Goal: Task Accomplishment & Management: Manage account settings

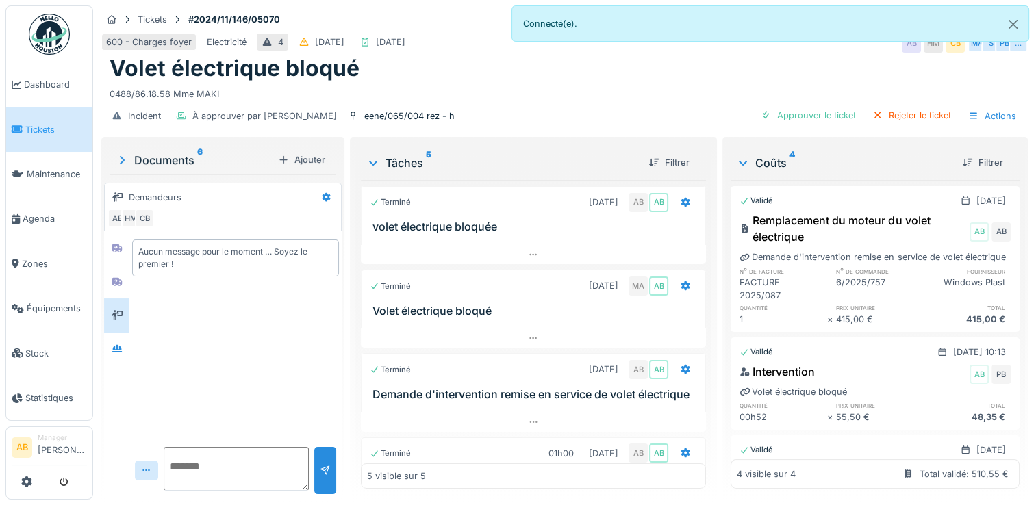
scroll to position [167, 0]
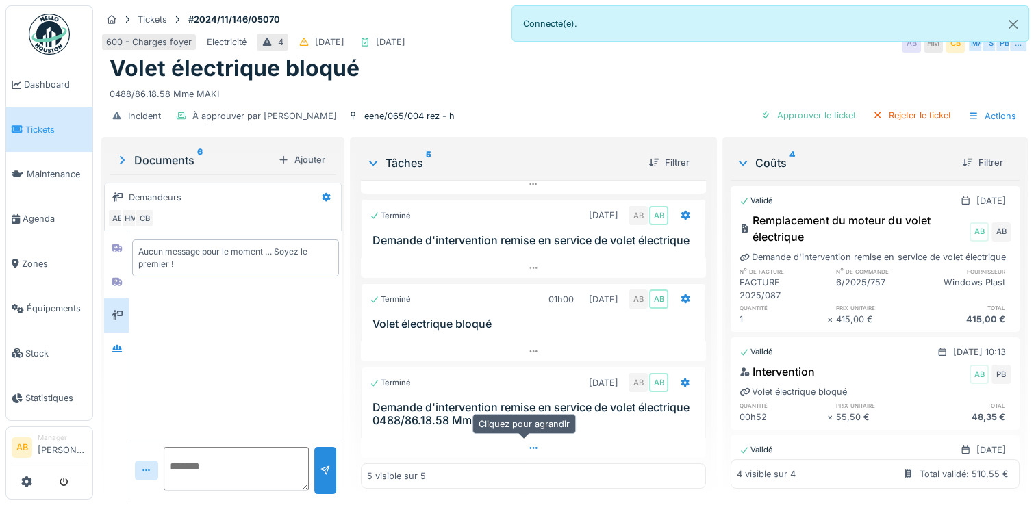
click at [530, 447] on icon at bounding box center [534, 448] width 8 height 2
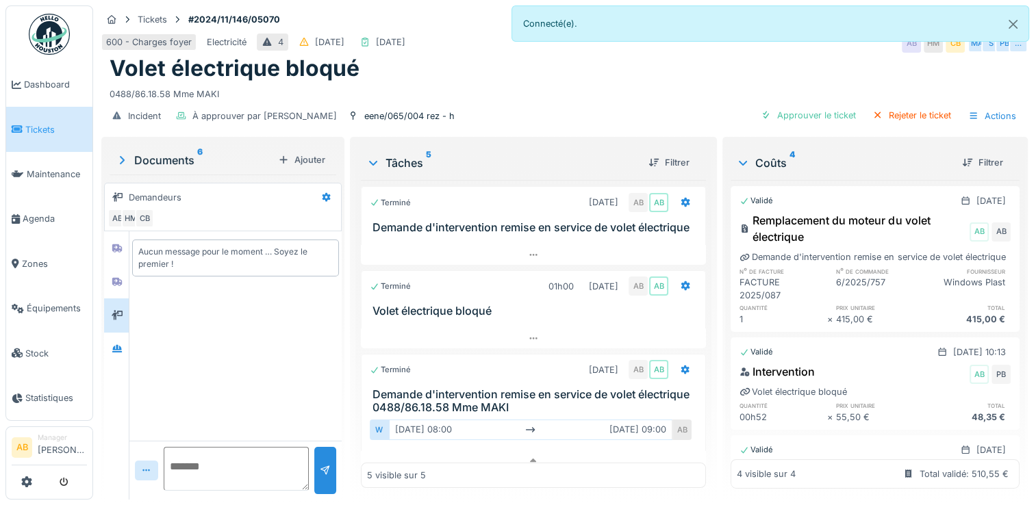
scroll to position [192, 0]
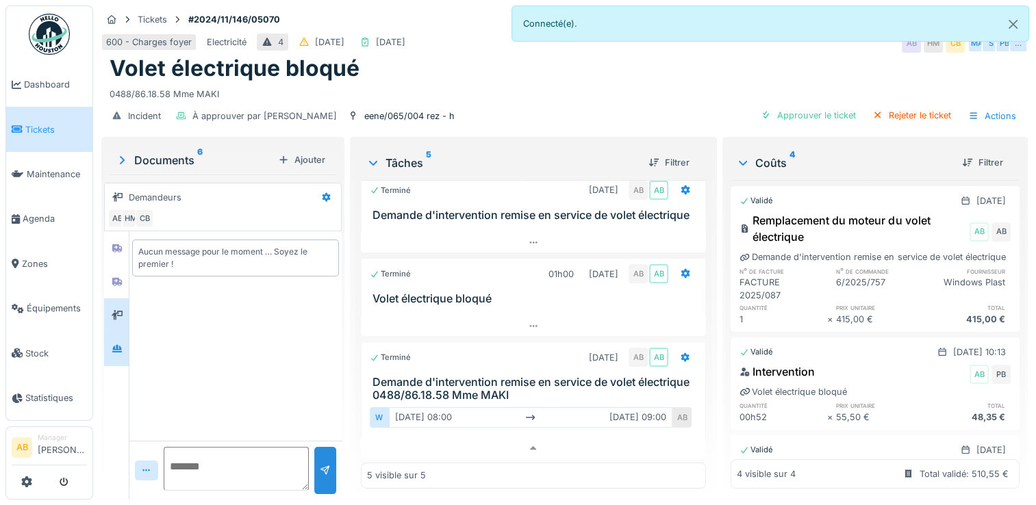
click at [122, 333] on div at bounding box center [116, 350] width 25 height 34
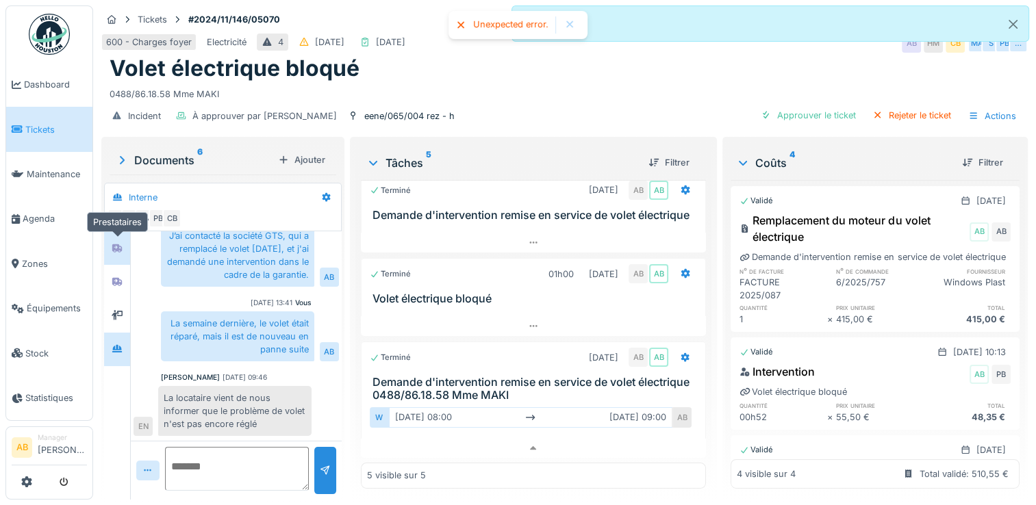
click at [110, 240] on div at bounding box center [117, 248] width 21 height 17
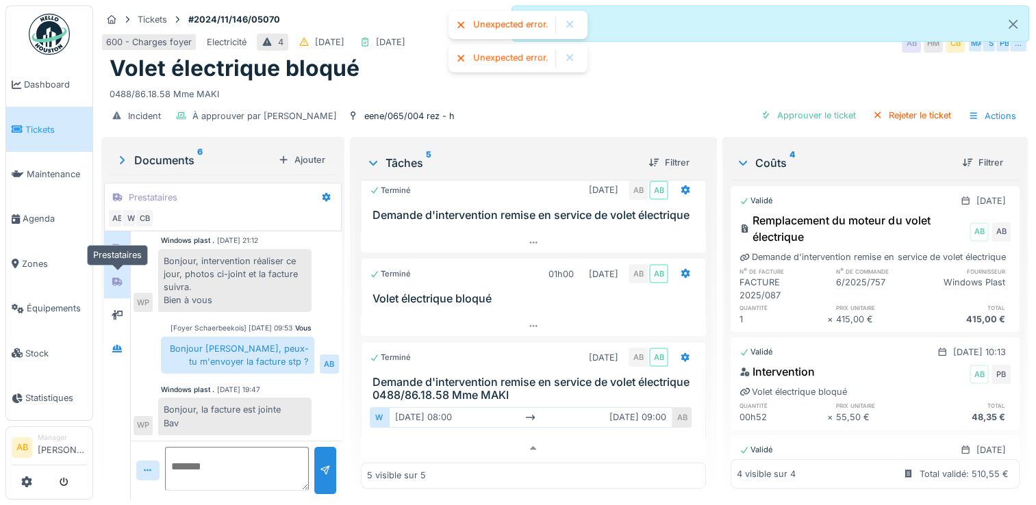
click at [110, 270] on div at bounding box center [117, 281] width 21 height 23
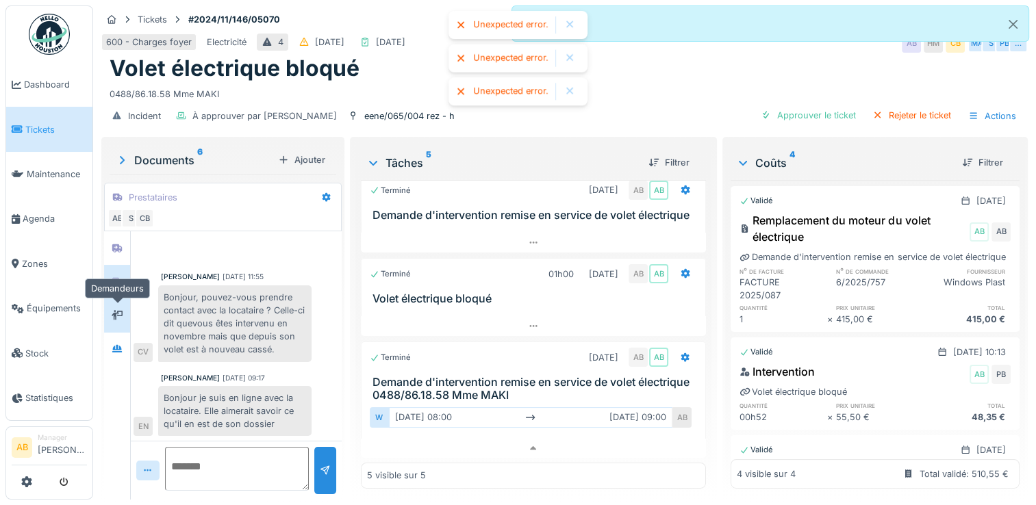
click at [115, 309] on div at bounding box center [117, 315] width 11 height 13
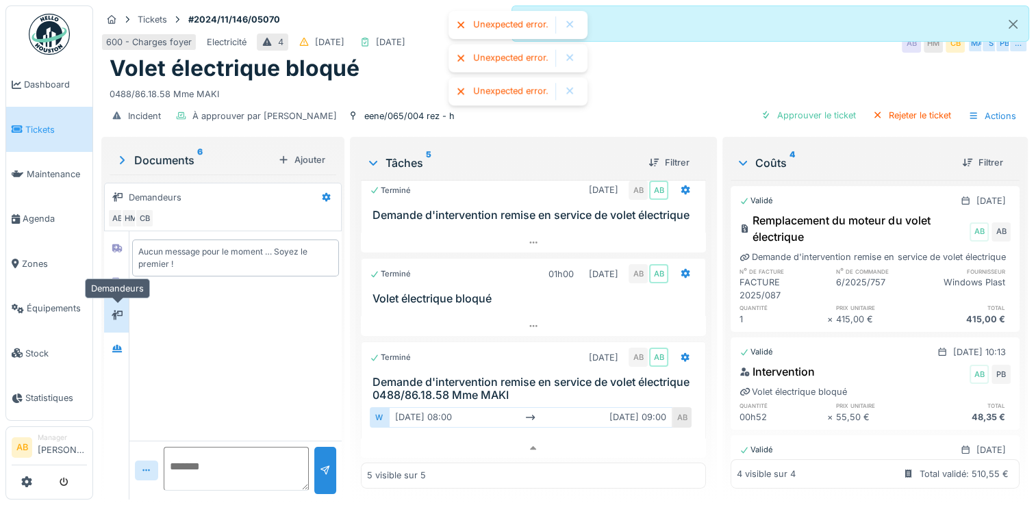
scroll to position [0, 0]
click at [115, 282] on div at bounding box center [116, 282] width 25 height 34
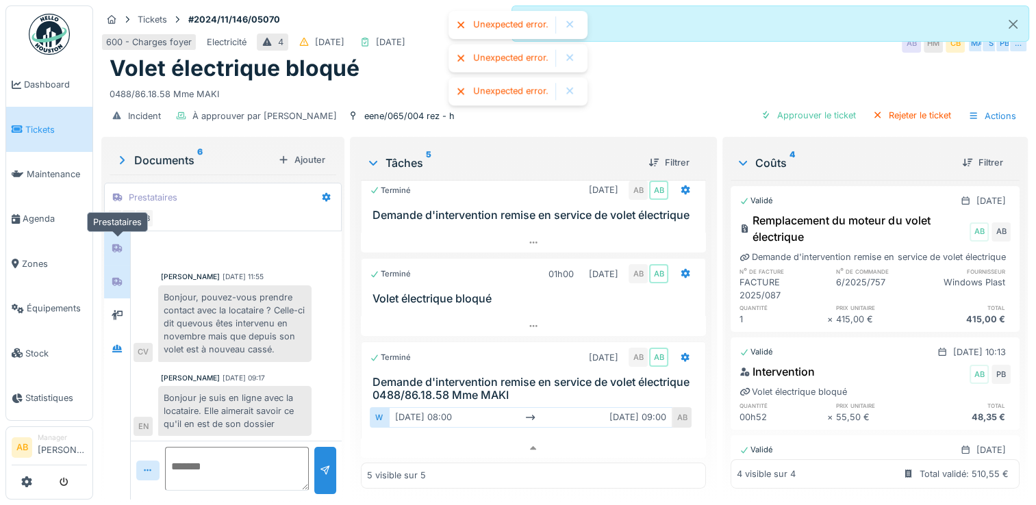
click at [117, 240] on div at bounding box center [117, 248] width 21 height 17
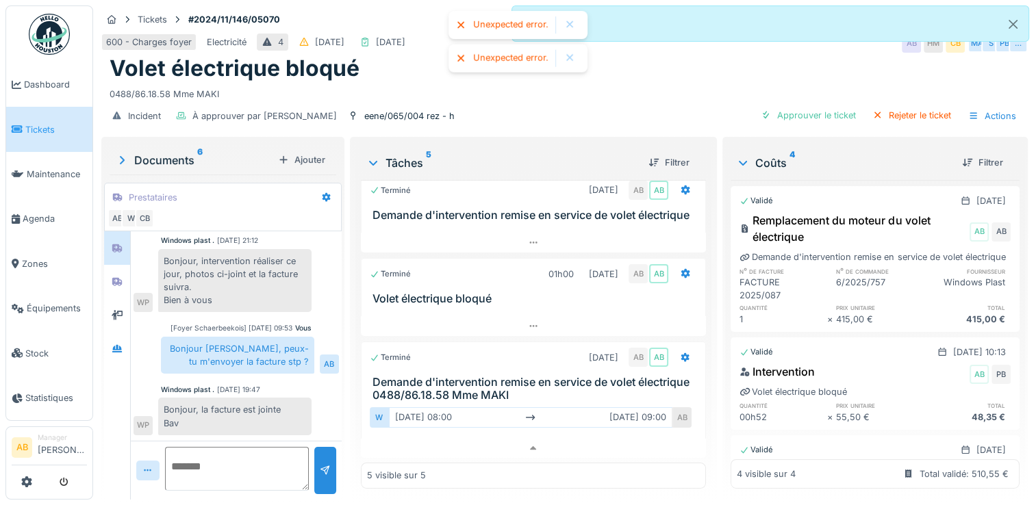
click at [38, 29] on img at bounding box center [49, 34] width 41 height 41
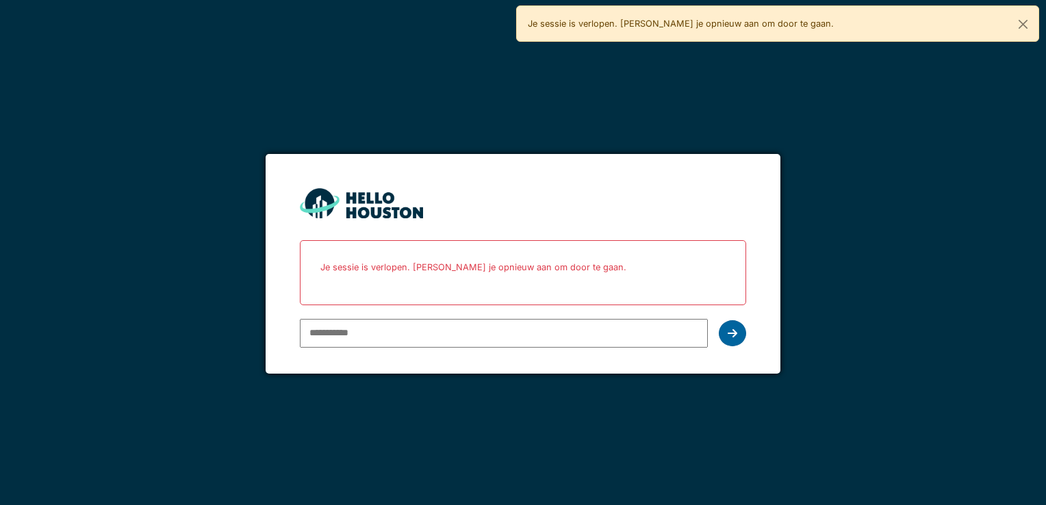
type input "**********"
click at [737, 332] on div at bounding box center [732, 333] width 27 height 26
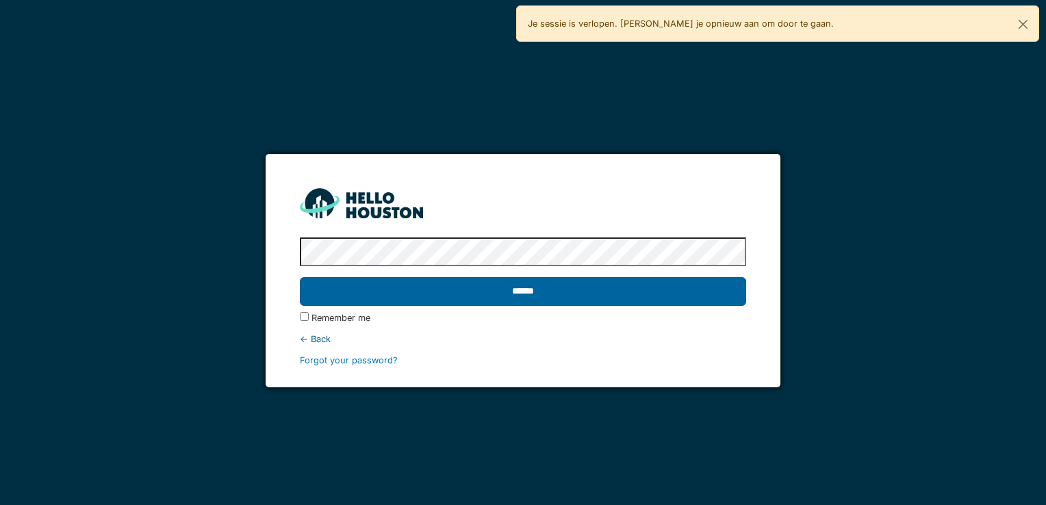
click at [650, 301] on input "******" at bounding box center [523, 291] width 446 height 29
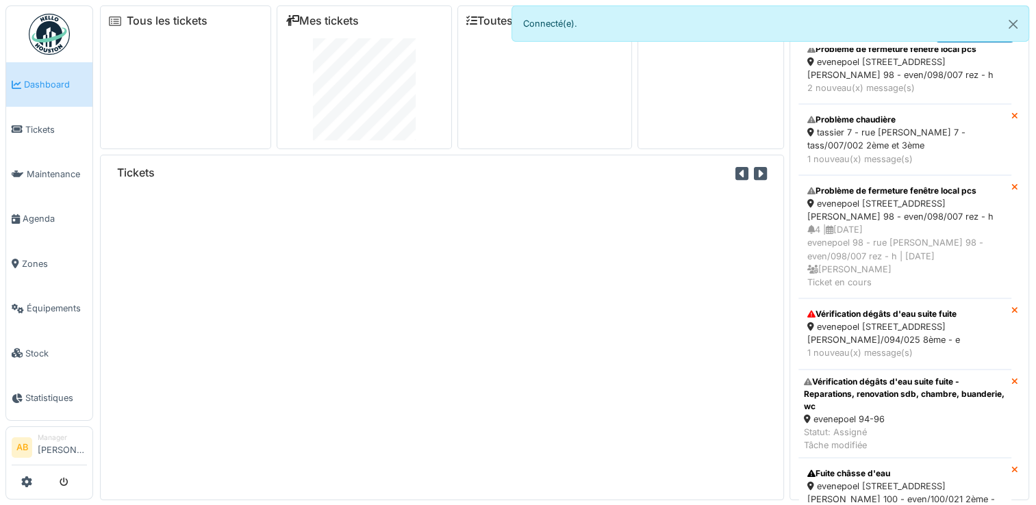
scroll to position [1644, 0]
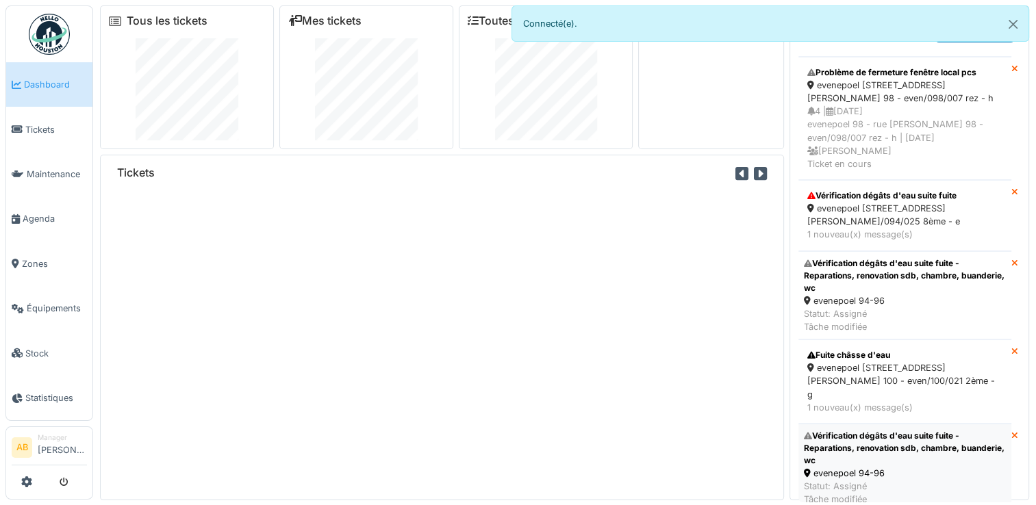
click at [842, 467] on div "evenepoel 94-96" at bounding box center [905, 473] width 202 height 13
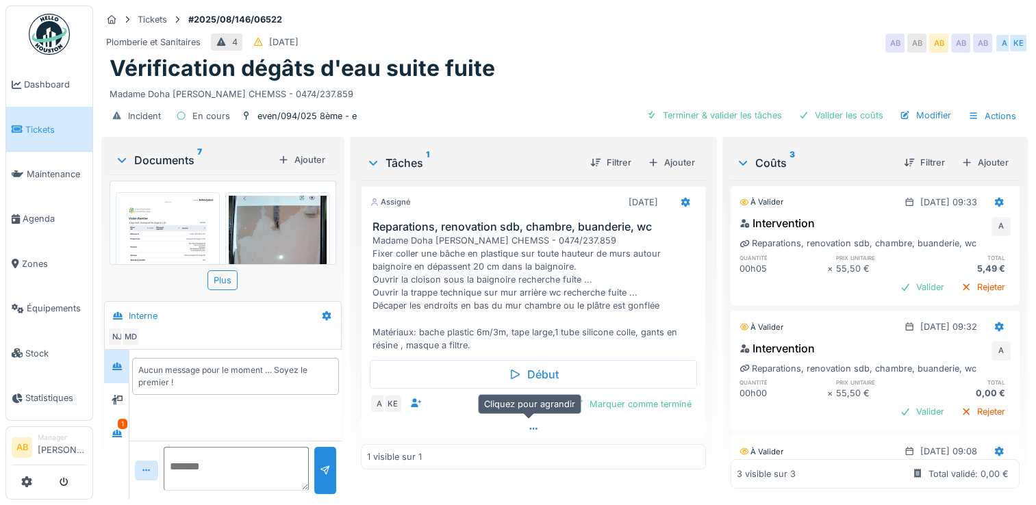
click at [518, 437] on div at bounding box center [533, 429] width 345 height 20
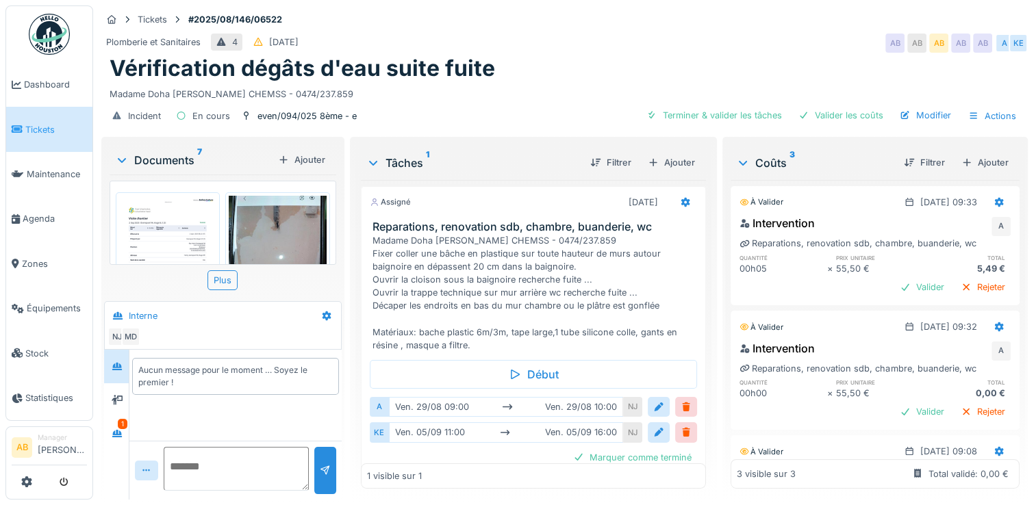
scroll to position [10, 0]
click at [173, 145] on div "Documents 7 Ajouter" at bounding box center [223, 159] width 227 height 29
click at [170, 152] on div "Documents 7" at bounding box center [193, 160] width 157 height 16
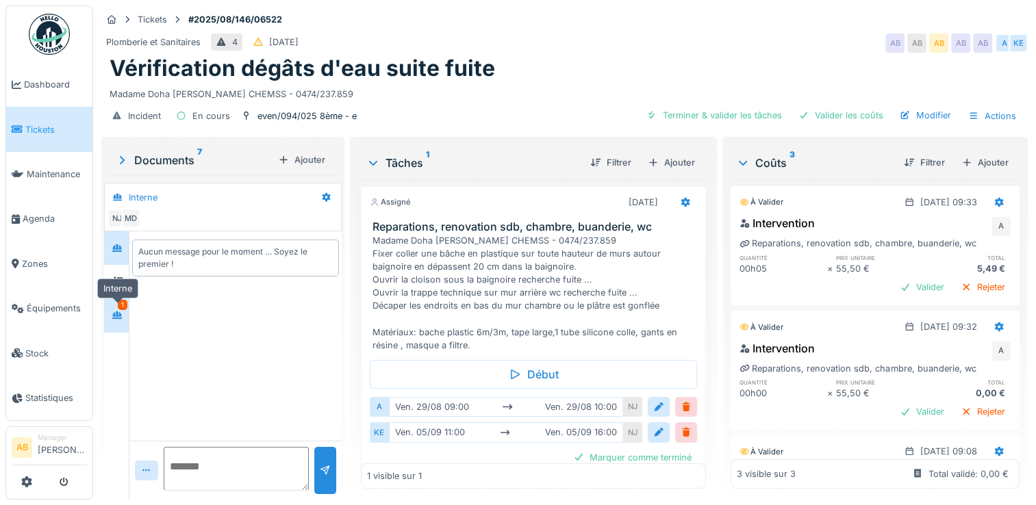
click at [123, 311] on icon at bounding box center [117, 315] width 11 height 9
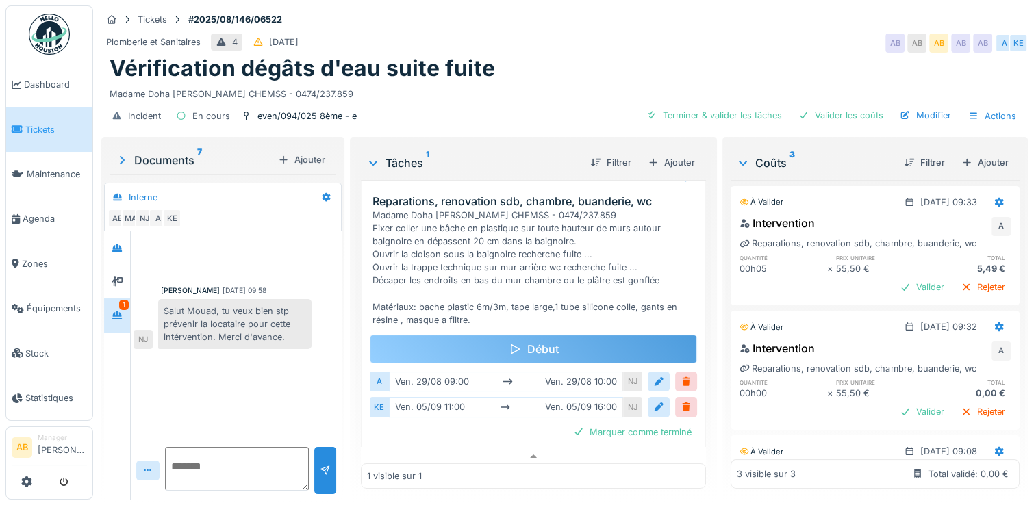
scroll to position [32, 0]
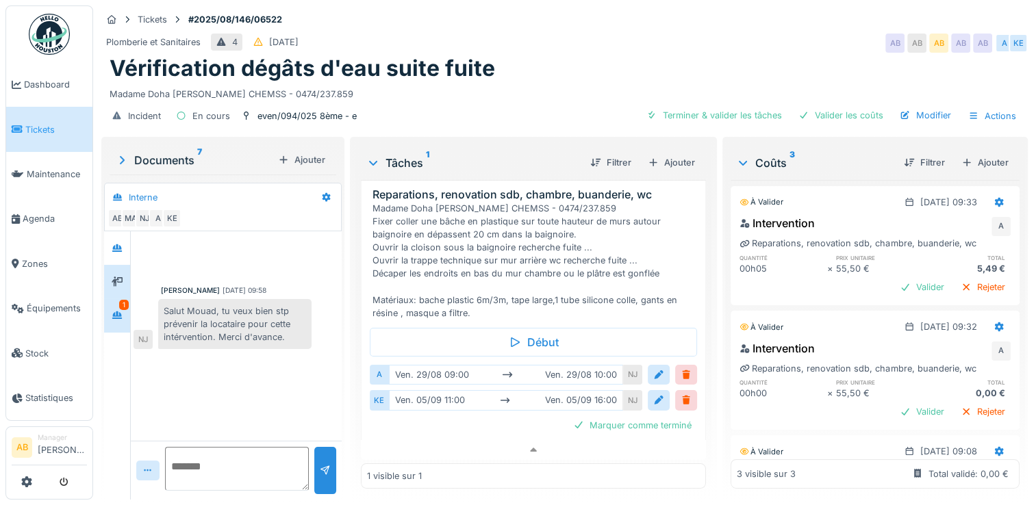
click at [124, 285] on div at bounding box center [117, 282] width 26 height 34
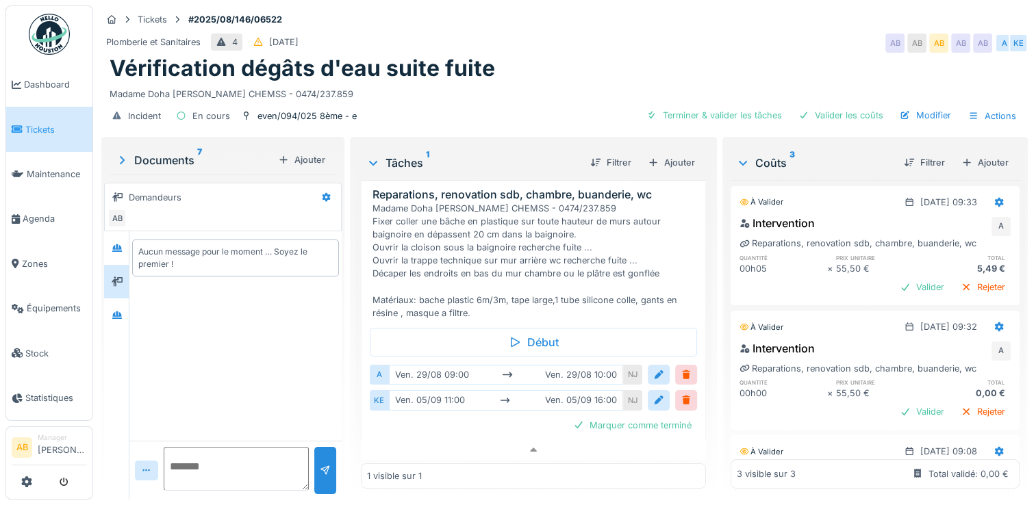
click at [120, 265] on div at bounding box center [116, 282] width 25 height 34
click at [120, 247] on div at bounding box center [117, 248] width 21 height 23
click at [174, 152] on div "Documents 7" at bounding box center [193, 160] width 157 height 16
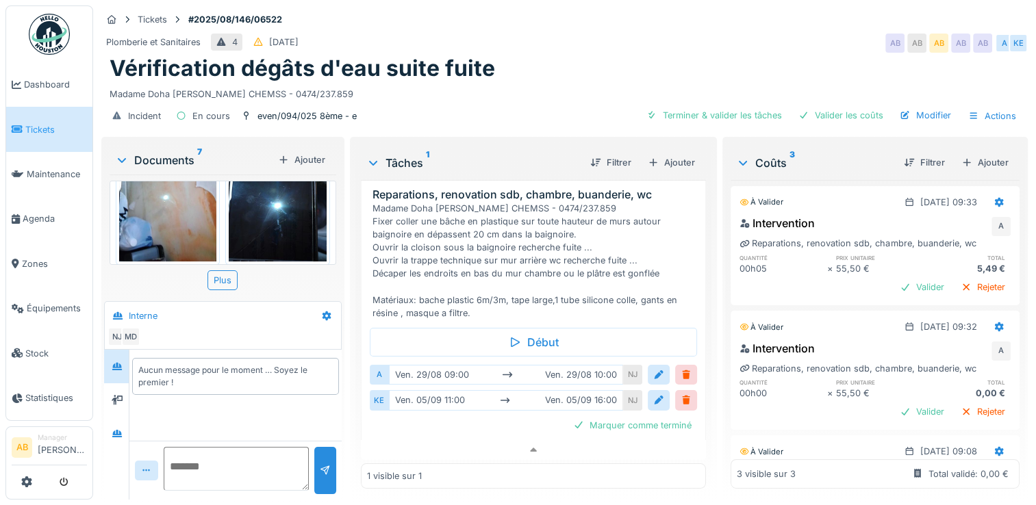
scroll to position [526, 0]
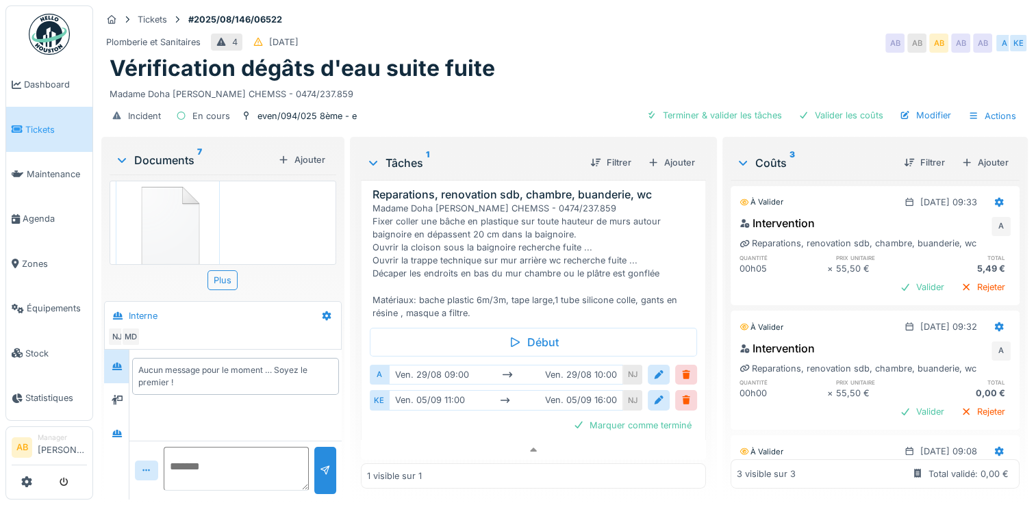
click at [61, 30] on img at bounding box center [49, 34] width 41 height 41
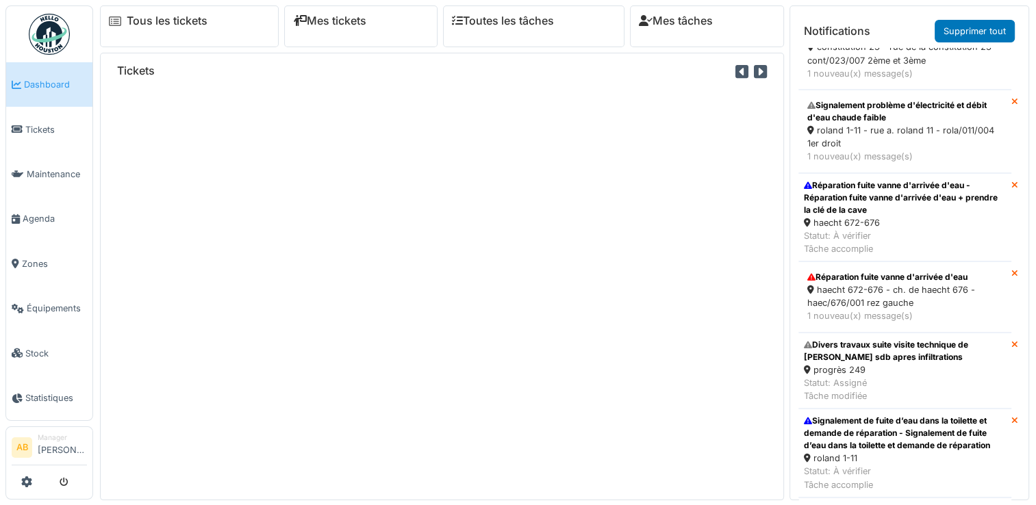
scroll to position [1396, 0]
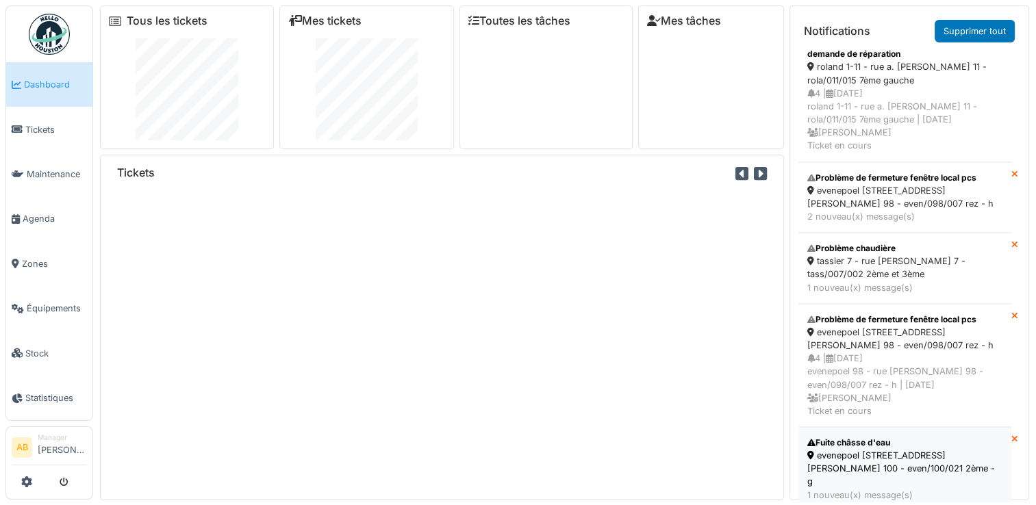
click at [902, 456] on div "evenepoel 100 - rue h. evenepoel 100 - even/100/021 2ème - g" at bounding box center [904, 469] width 195 height 40
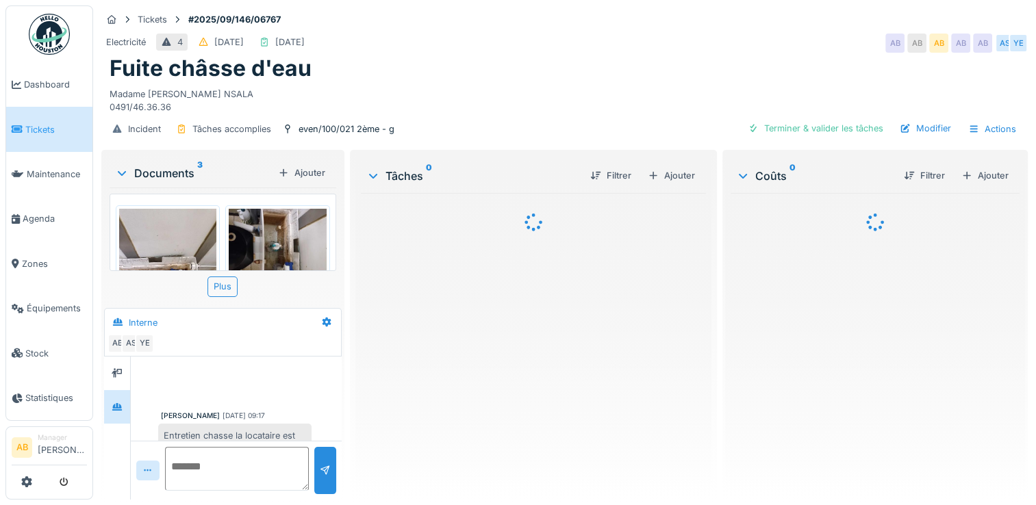
scroll to position [38, 0]
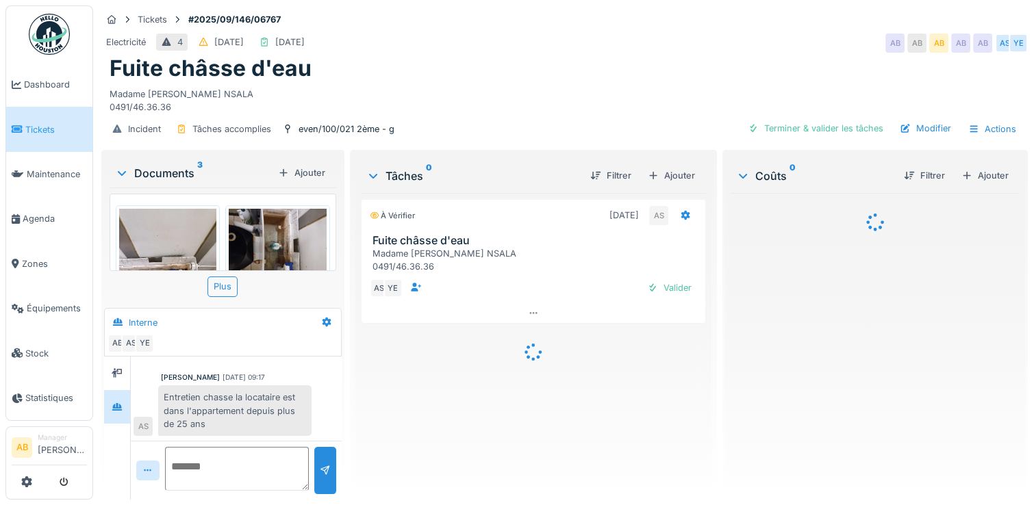
click at [181, 177] on div "Documents 3" at bounding box center [193, 173] width 157 height 16
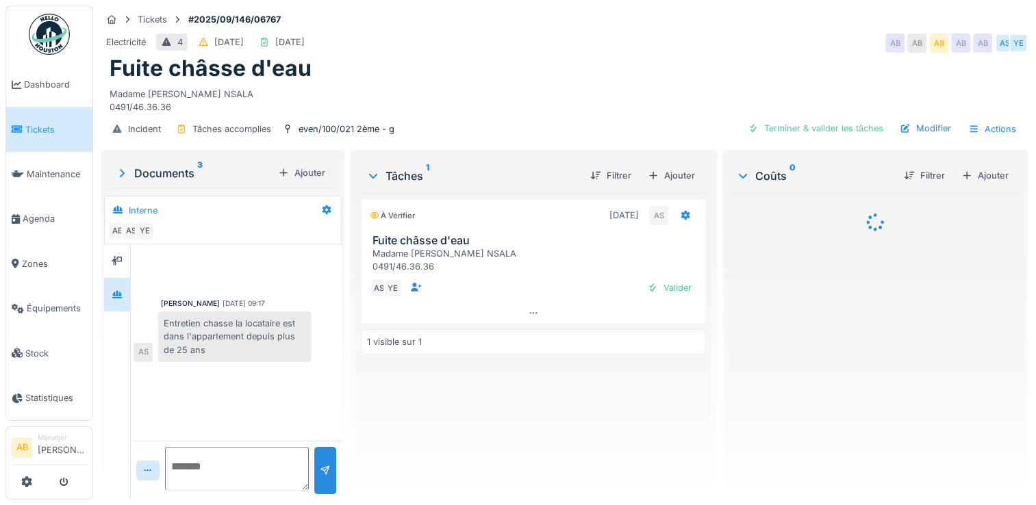
scroll to position [0, 0]
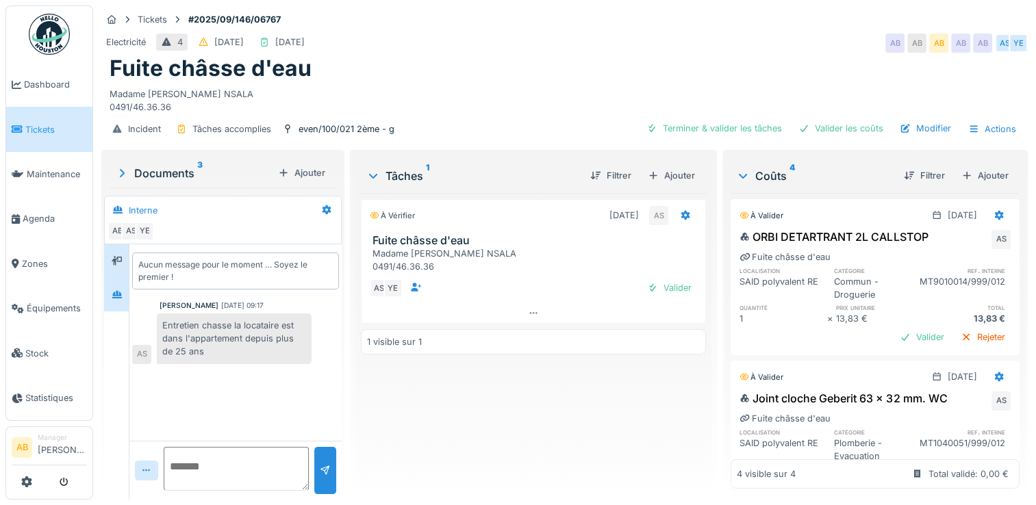
click at [110, 247] on div at bounding box center [116, 261] width 25 height 34
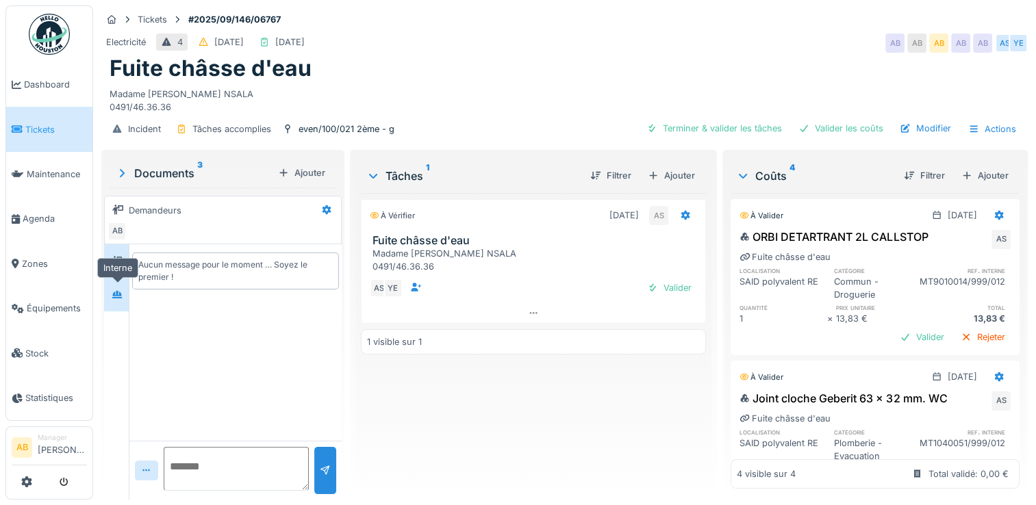
click at [109, 290] on div at bounding box center [117, 294] width 21 height 17
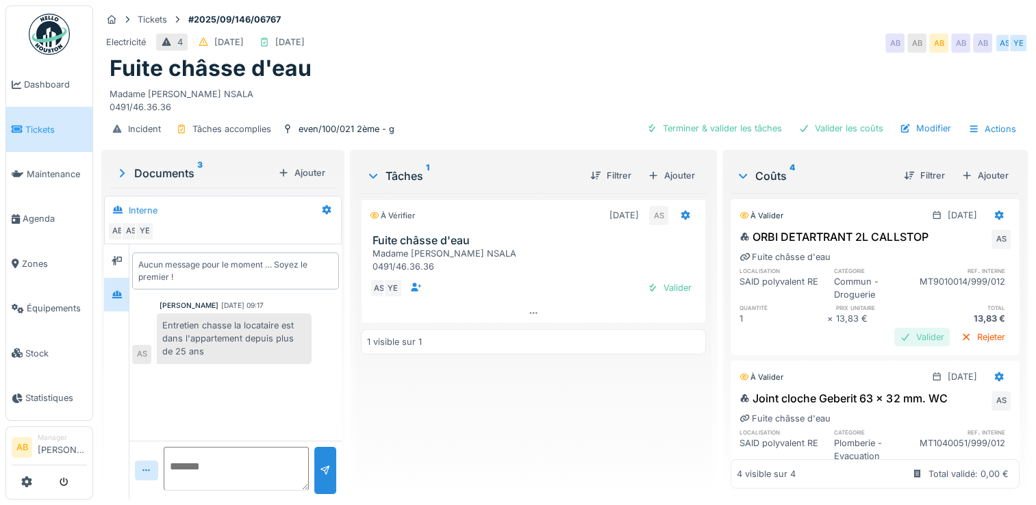
click at [899, 335] on div "Valider" at bounding box center [921, 337] width 55 height 18
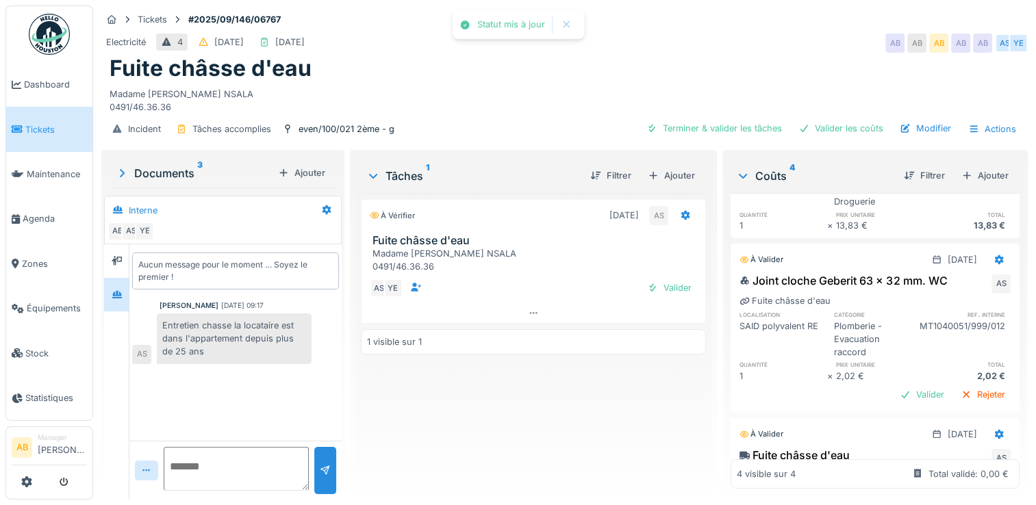
scroll to position [112, 0]
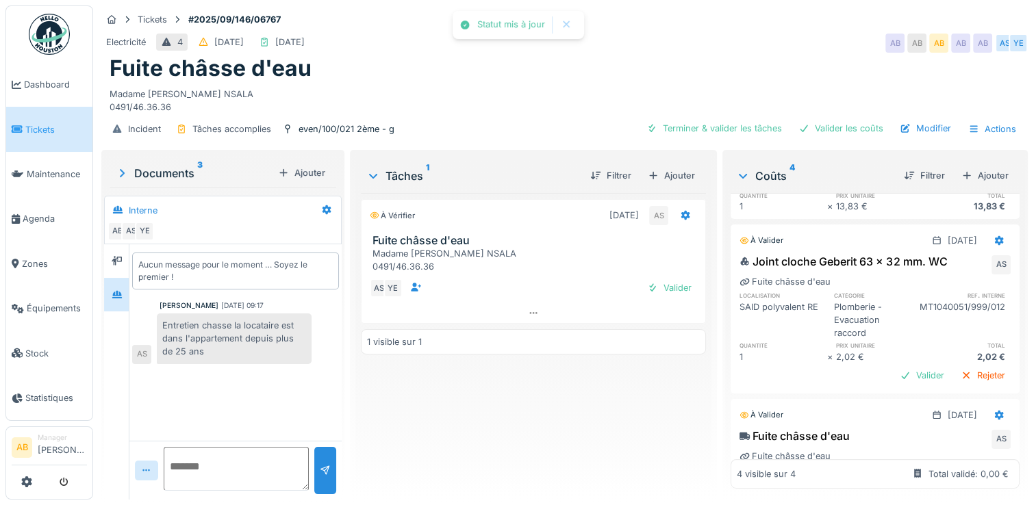
click at [884, 363] on div "Joint cloche Geberit 63 x 32 mm. WC AS Fuite châsse d'eau localisation catégori…" at bounding box center [874, 321] width 289 height 140
click at [894, 379] on div "Valider" at bounding box center [921, 375] width 55 height 18
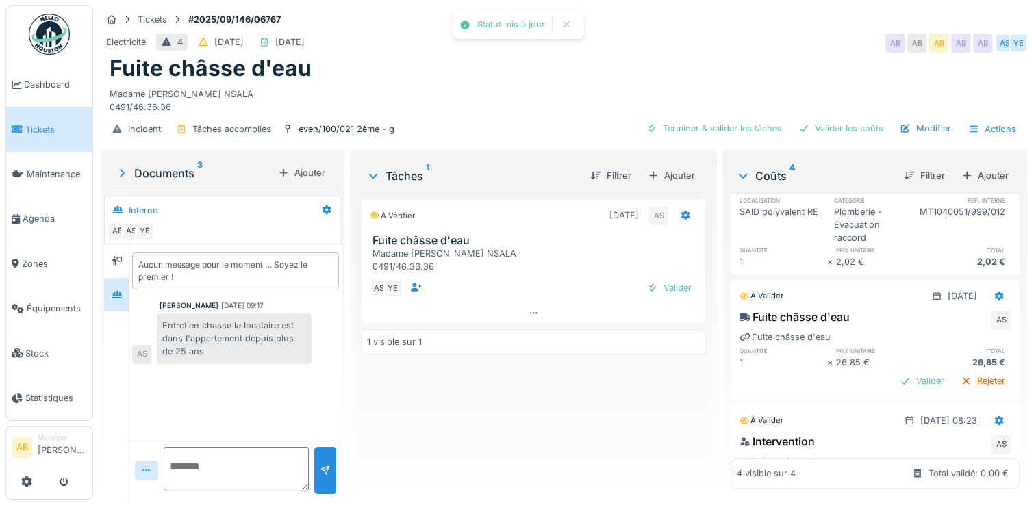
scroll to position [211, 0]
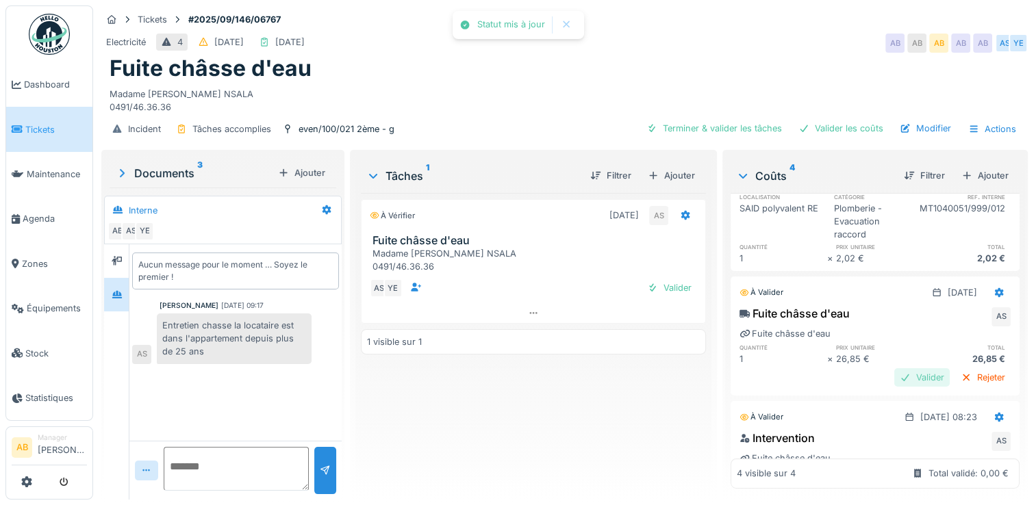
click at [894, 387] on div "Valider" at bounding box center [921, 377] width 55 height 18
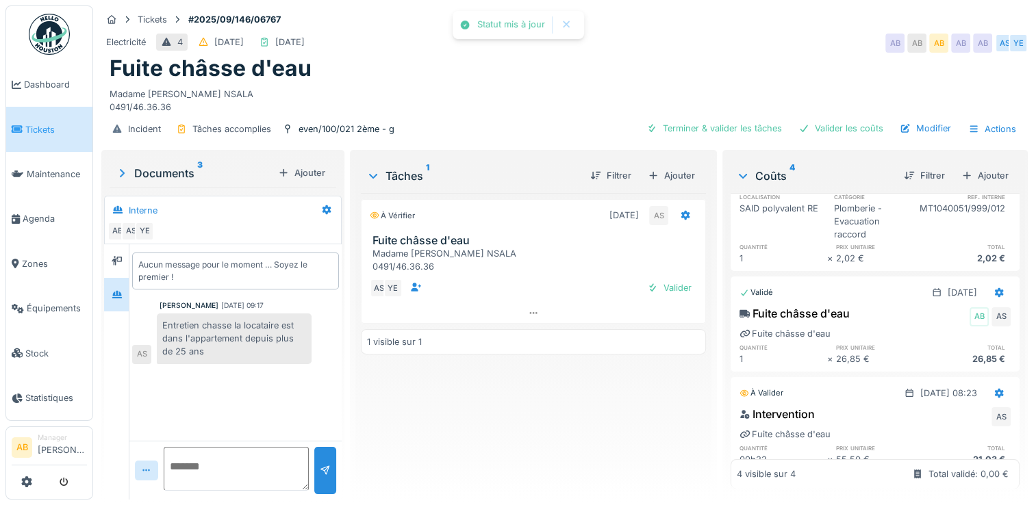
scroll to position [286, 0]
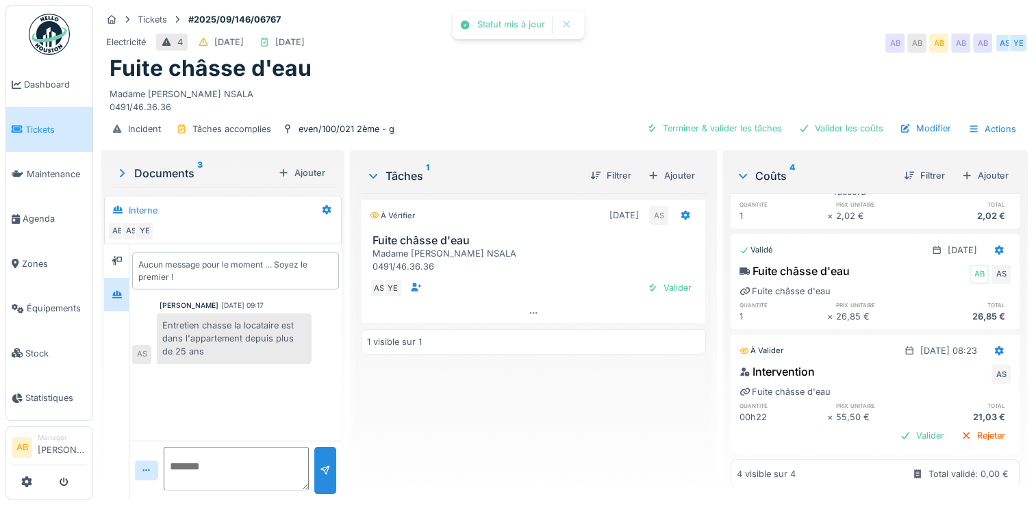
click at [893, 404] on div "Intervention AS Fuite châsse d'eau quantité prix unitaire total 00h22 × 55,50 €…" at bounding box center [874, 406] width 289 height 90
click at [894, 426] on div "Valider" at bounding box center [921, 435] width 55 height 18
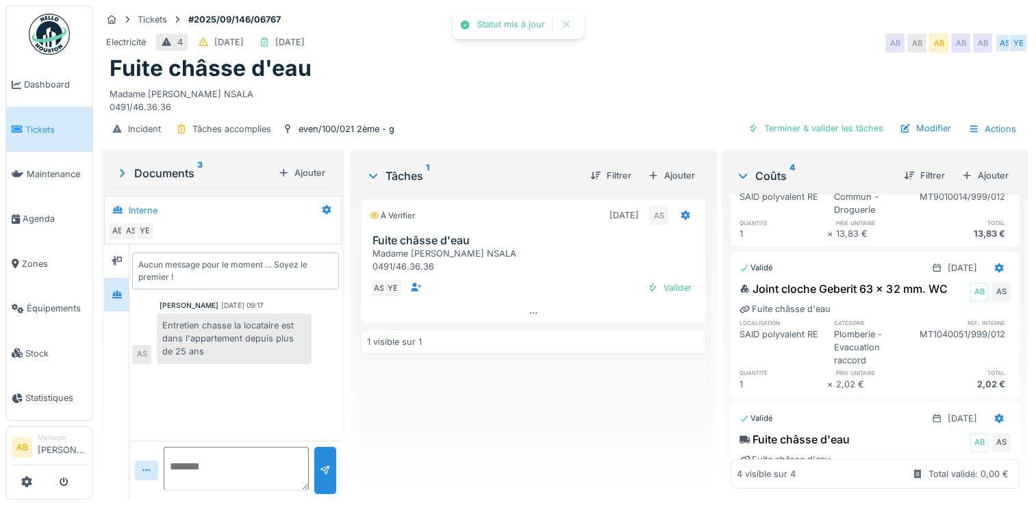
scroll to position [0, 0]
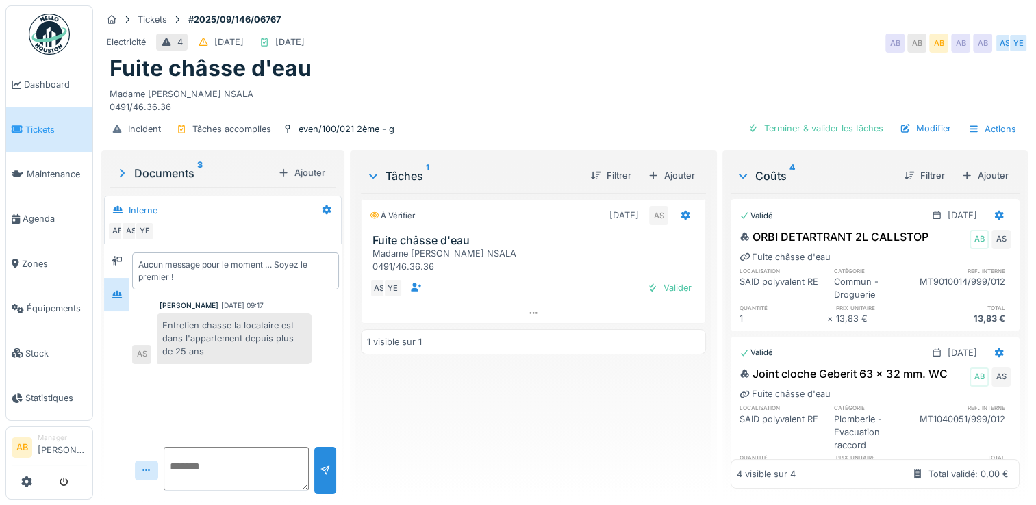
click at [666, 298] on div "AS YE Valider" at bounding box center [533, 288] width 345 height 30
drag, startPoint x: 666, startPoint y: 298, endPoint x: 664, endPoint y: 289, distance: 9.8
click at [664, 289] on div "Valider" at bounding box center [668, 288] width 55 height 18
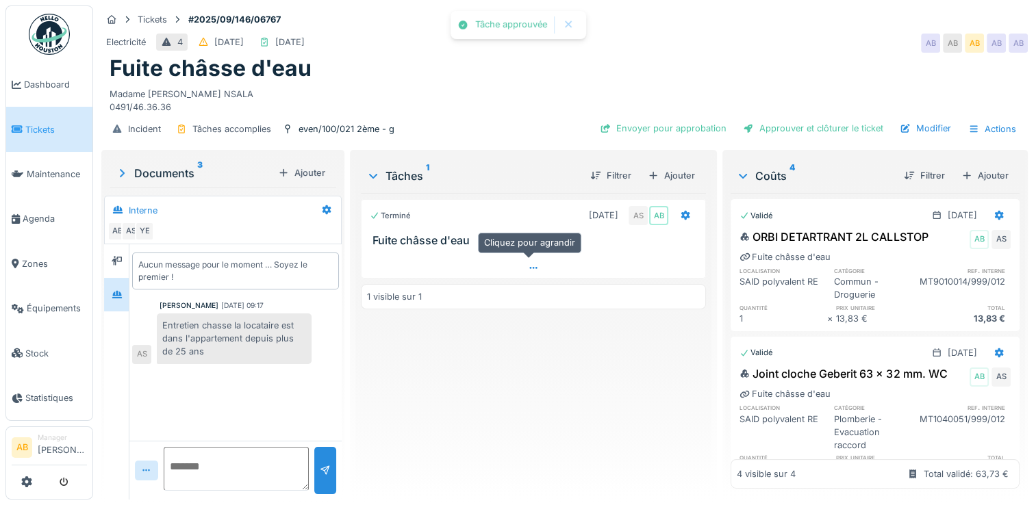
click at [543, 258] on div at bounding box center [533, 268] width 344 height 20
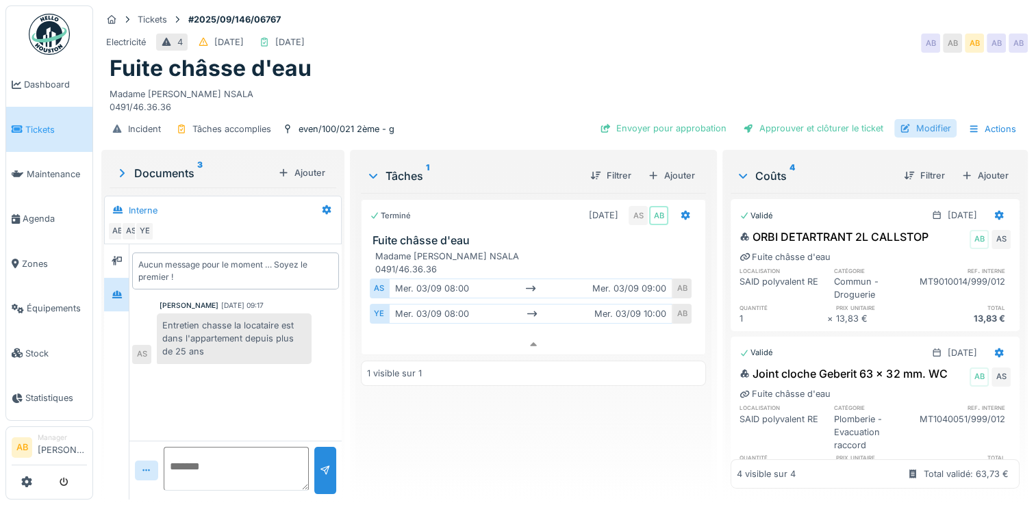
click at [927, 122] on div "Modifier" at bounding box center [925, 128] width 62 height 18
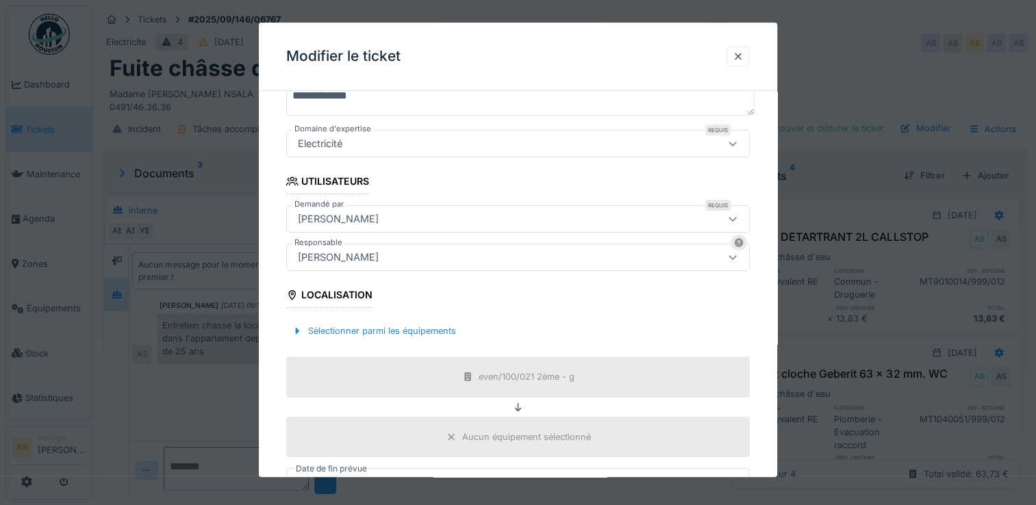
click at [448, 263] on div "[PERSON_NAME]" at bounding box center [489, 257] width 395 height 15
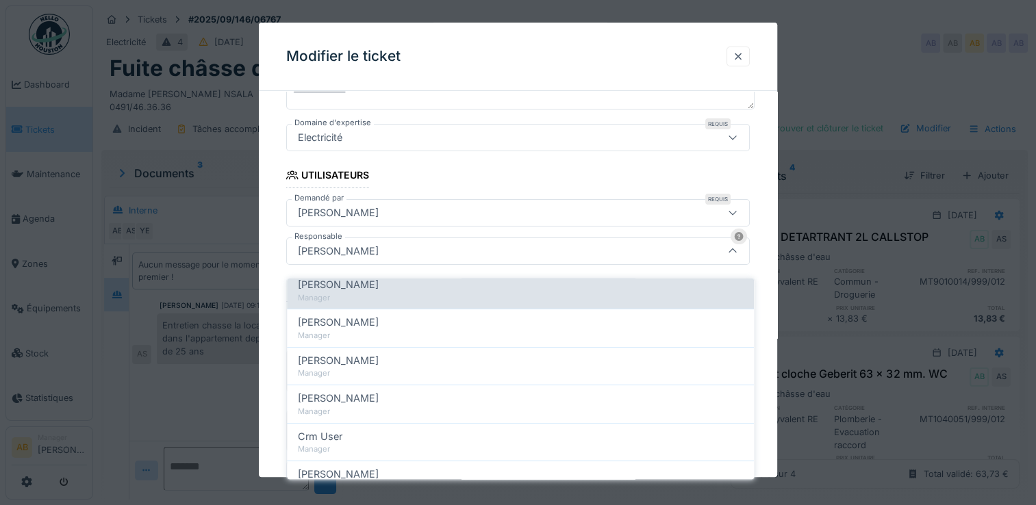
scroll to position [243, 0]
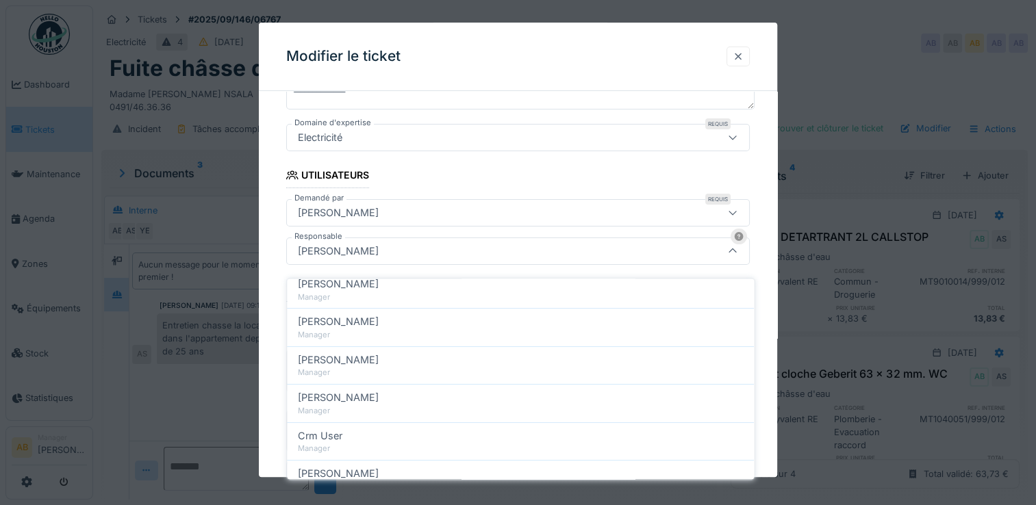
click at [740, 57] on div at bounding box center [737, 56] width 11 height 13
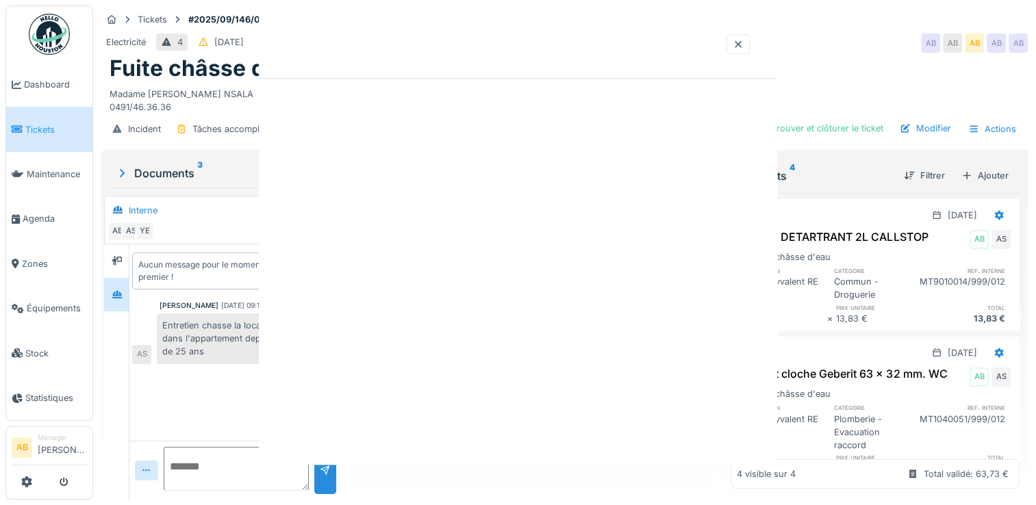
scroll to position [0, 0]
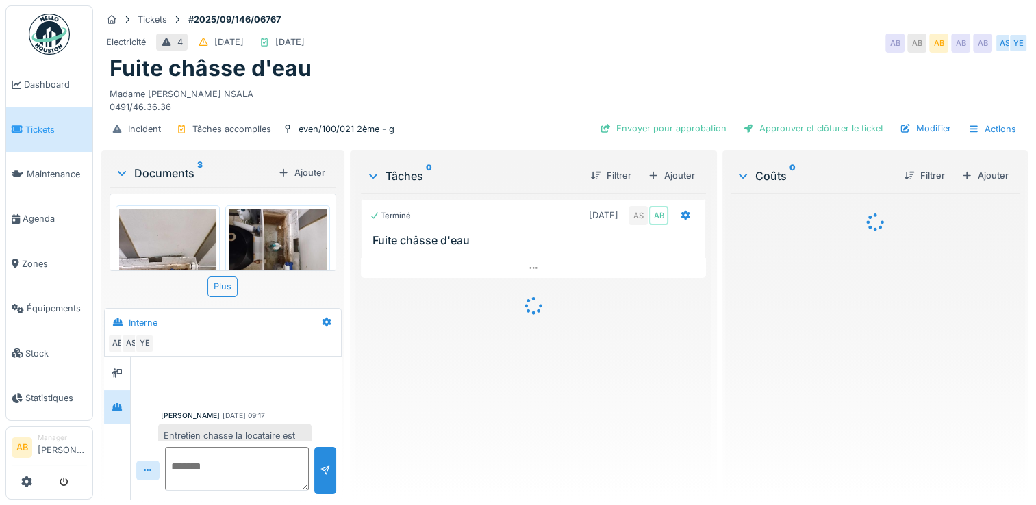
scroll to position [38, 0]
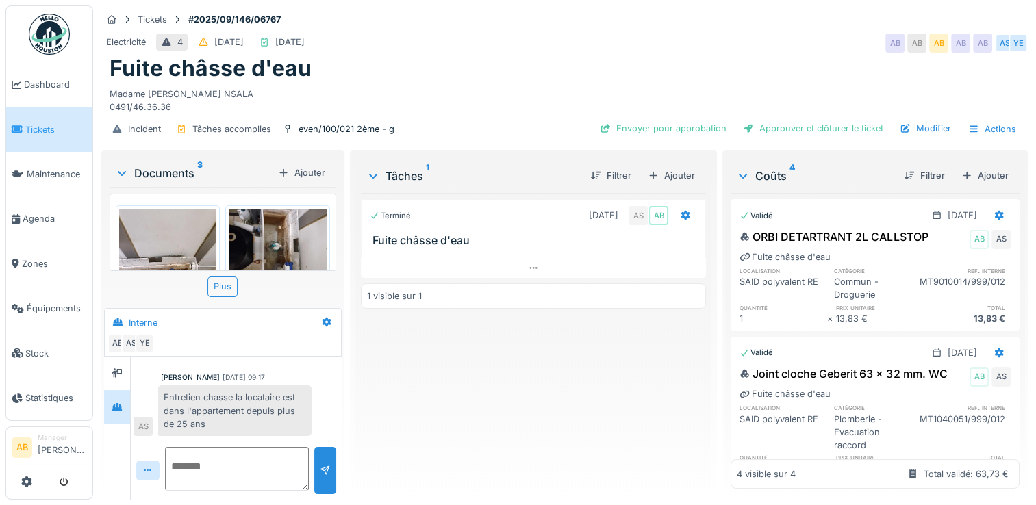
click at [698, 140] on div "Incident Tâches accomplies even/100/021 2ème - g Envoyer pour approbation Appro…" at bounding box center [564, 129] width 926 height 31
click at [674, 136] on div "Envoyer pour approbation" at bounding box center [663, 128] width 138 height 18
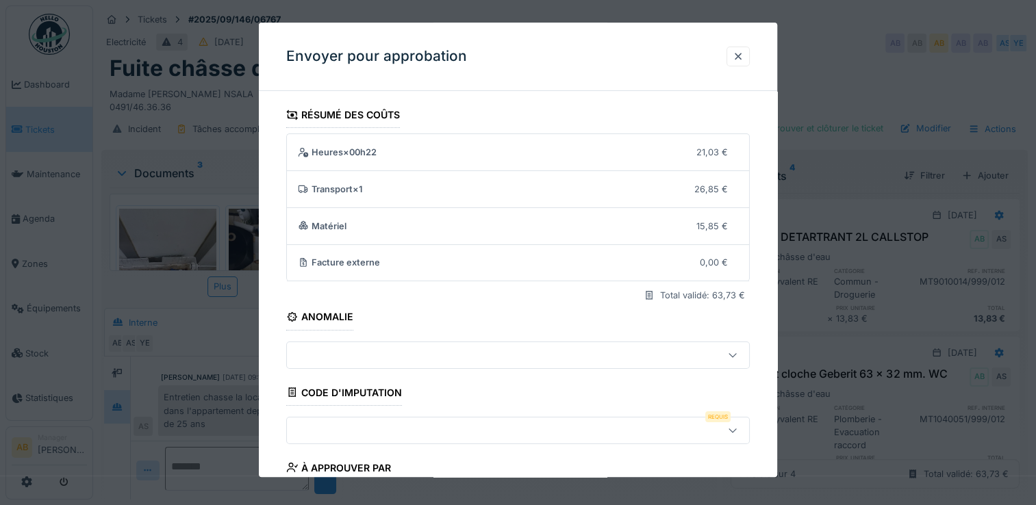
scroll to position [118, 0]
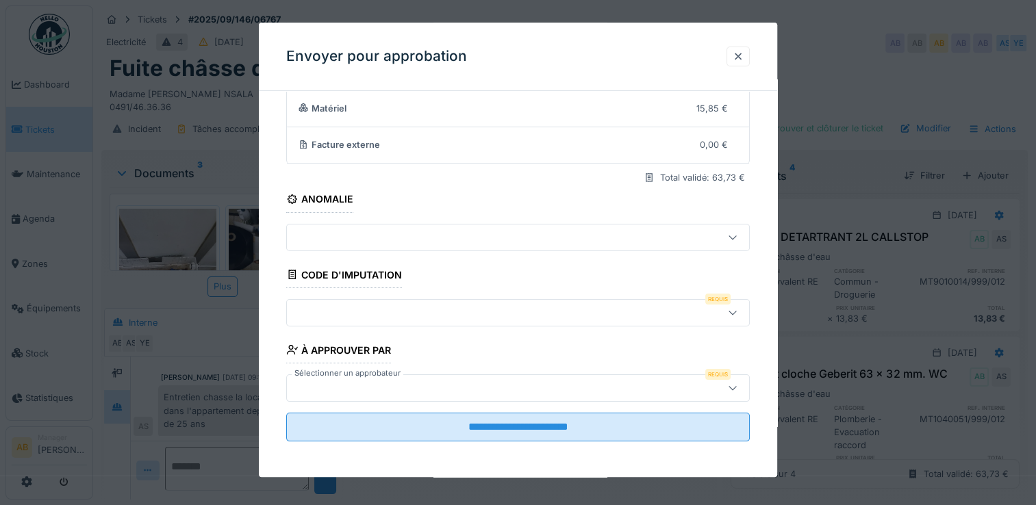
click at [518, 305] on div at bounding box center [489, 312] width 395 height 15
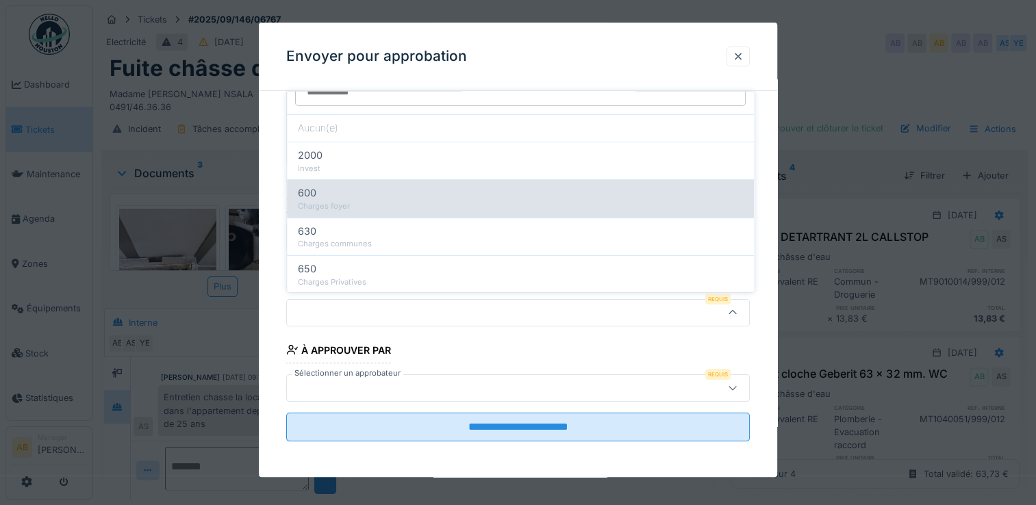
scroll to position [22, 0]
click at [459, 193] on div "600" at bounding box center [520, 193] width 445 height 15
type input "***"
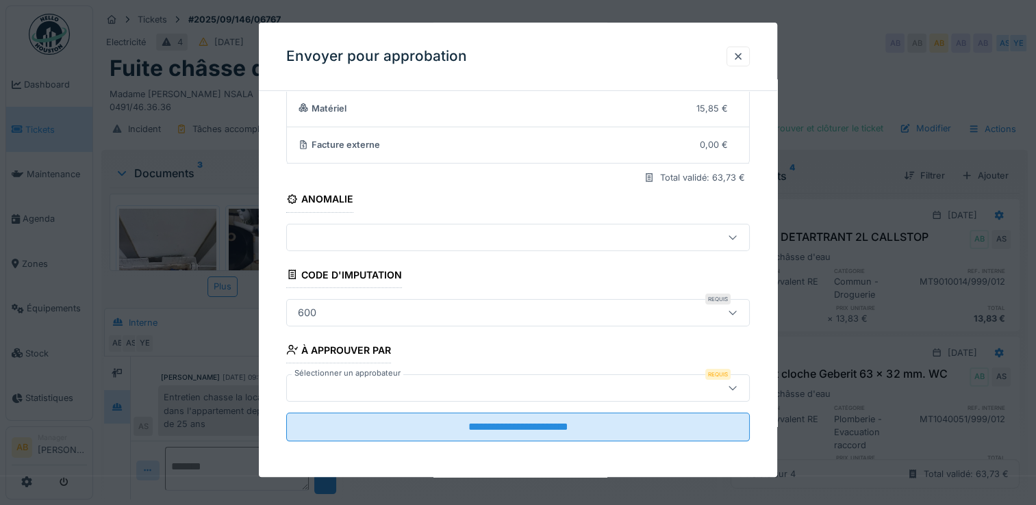
click at [460, 383] on div at bounding box center [489, 388] width 395 height 15
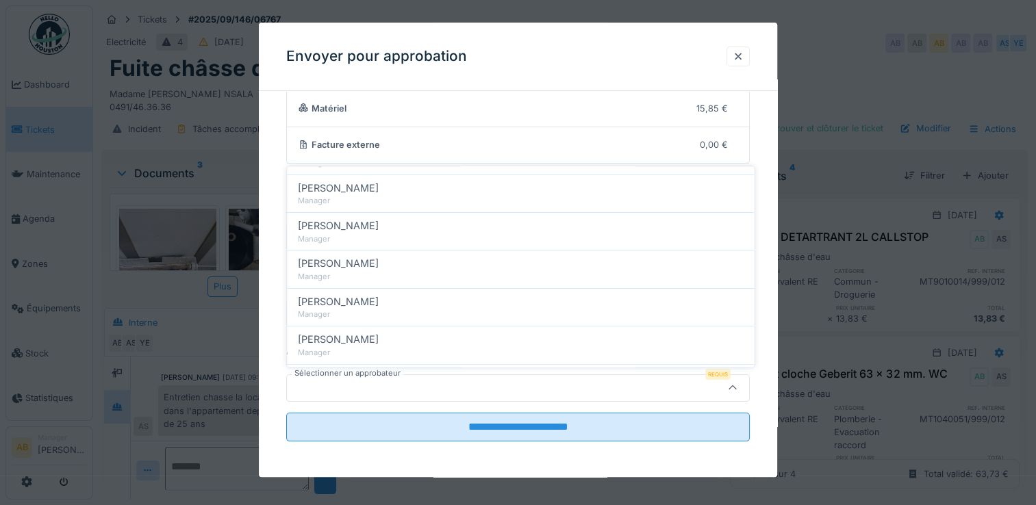
scroll to position [194, 0]
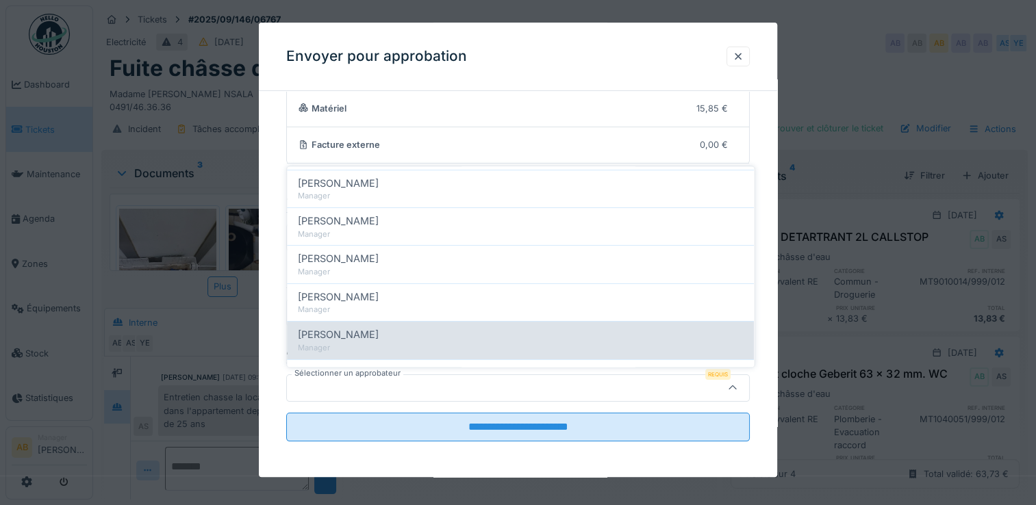
click at [396, 339] on div "Christian Bassette" at bounding box center [520, 335] width 445 height 15
type input "****"
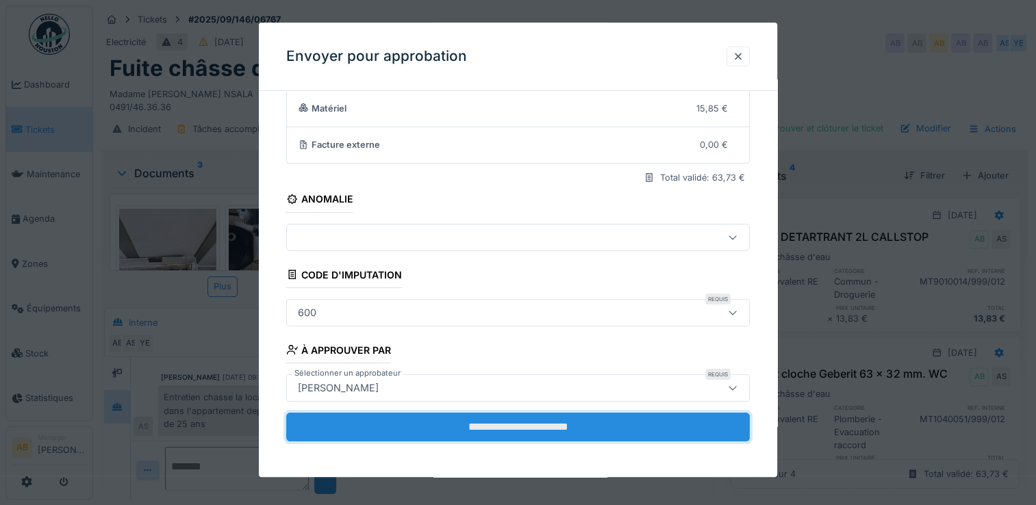
click at [484, 416] on input "**********" at bounding box center [517, 427] width 463 height 29
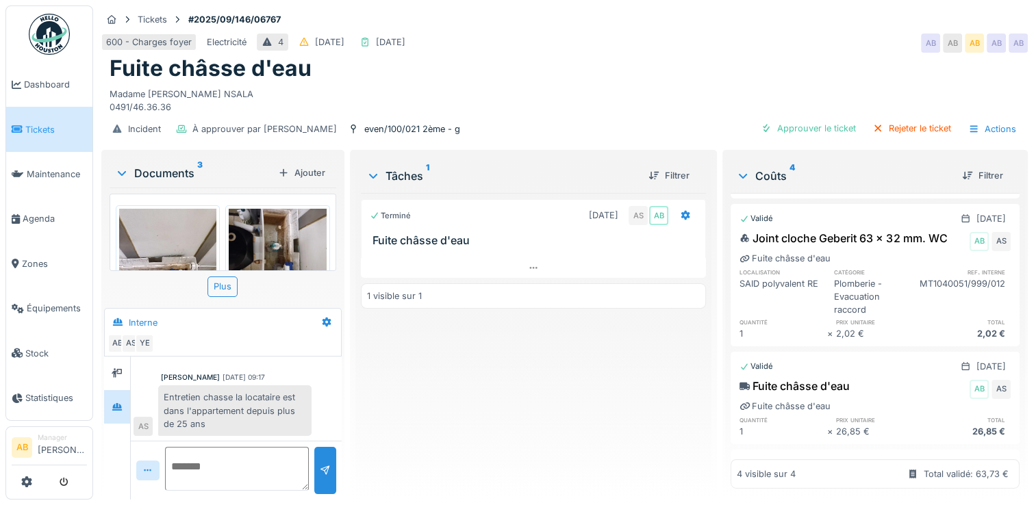
scroll to position [114, 0]
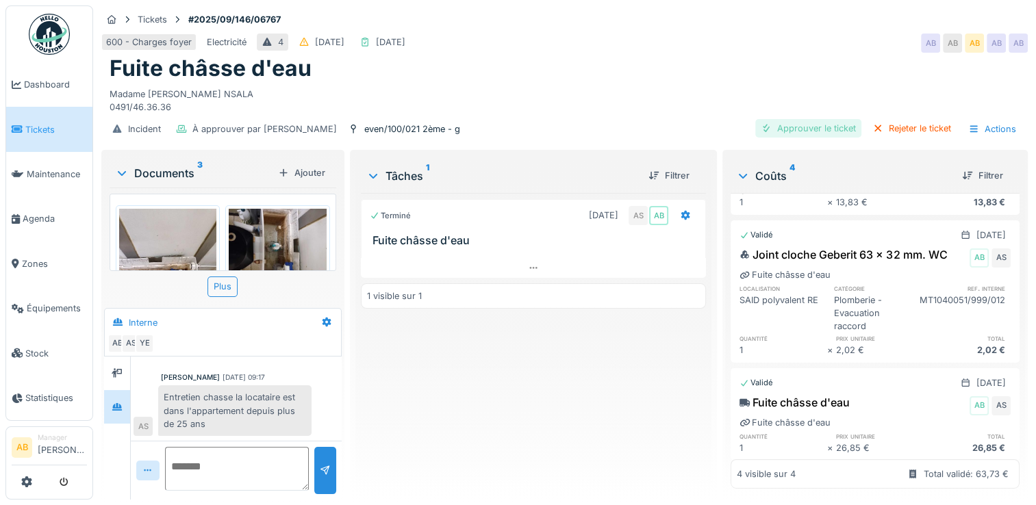
click at [805, 127] on div "Approuver le ticket" at bounding box center [808, 128] width 106 height 18
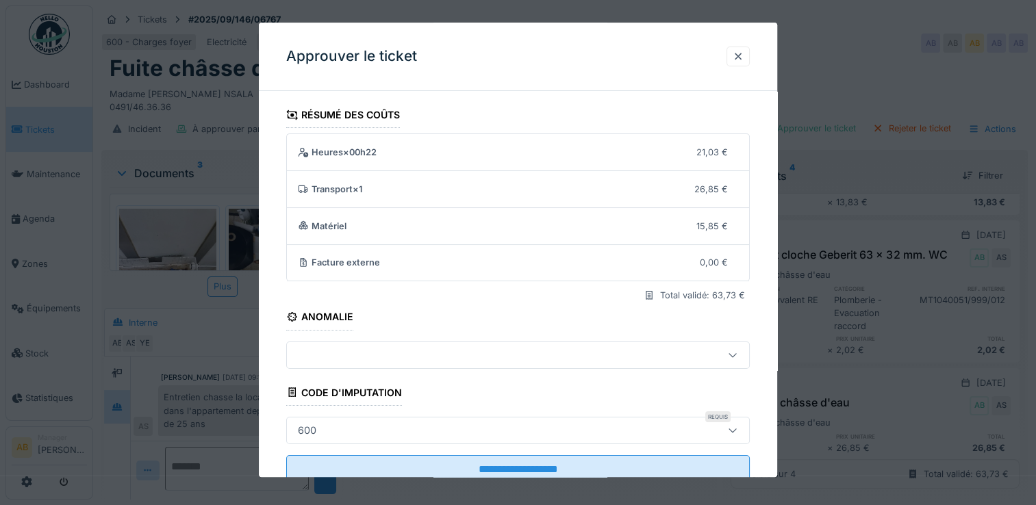
scroll to position [42, 0]
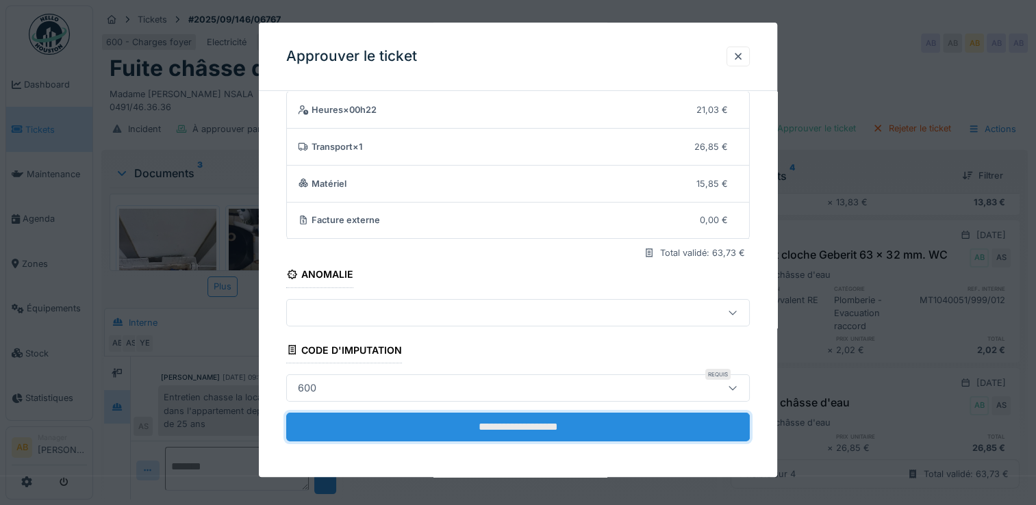
click at [632, 429] on input "**********" at bounding box center [517, 427] width 463 height 29
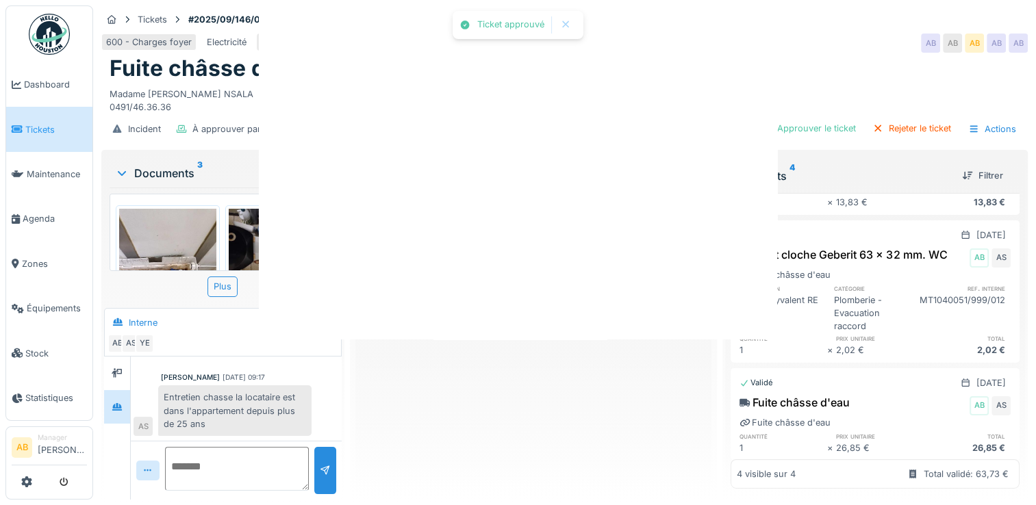
scroll to position [0, 0]
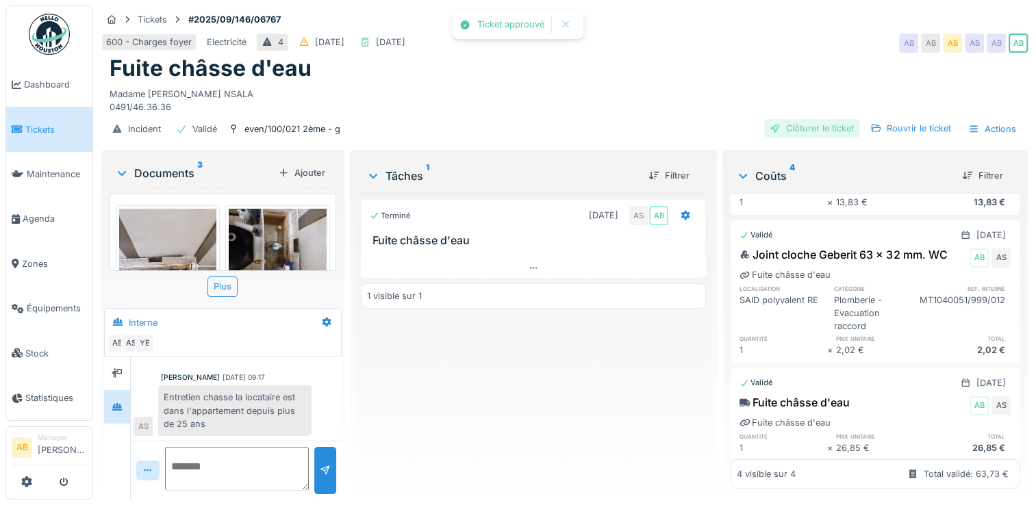
click at [813, 127] on div "Clôturer le ticket" at bounding box center [811, 128] width 95 height 18
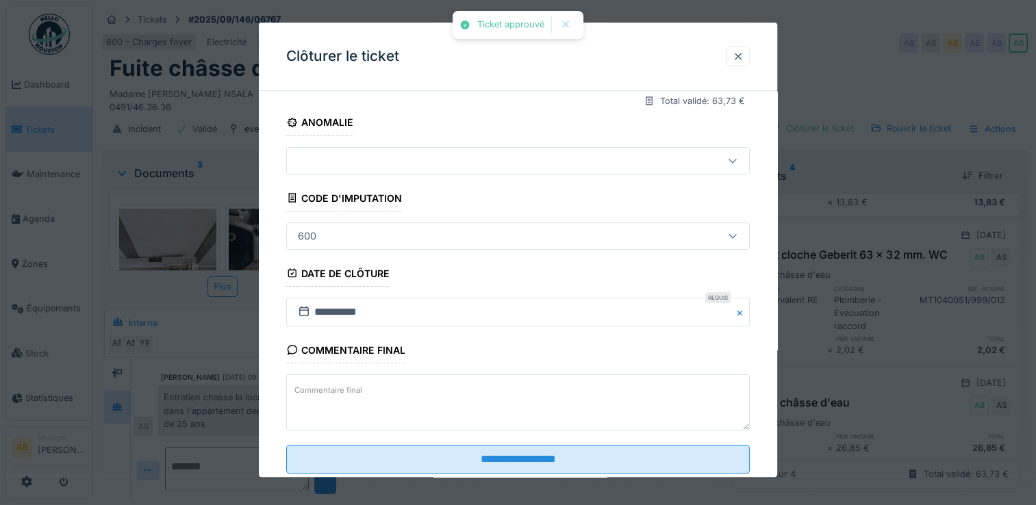
scroll to position [194, 0]
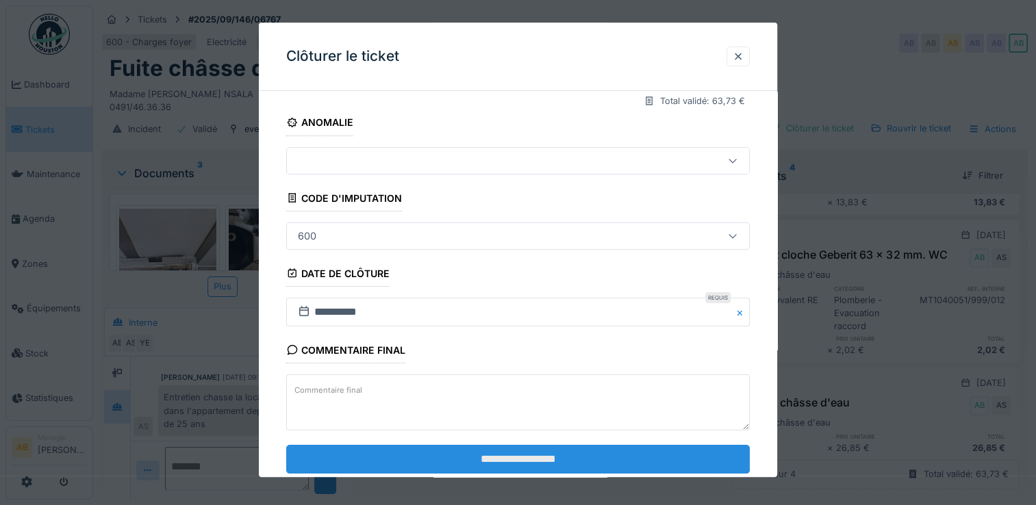
click at [635, 459] on input "**********" at bounding box center [517, 459] width 463 height 29
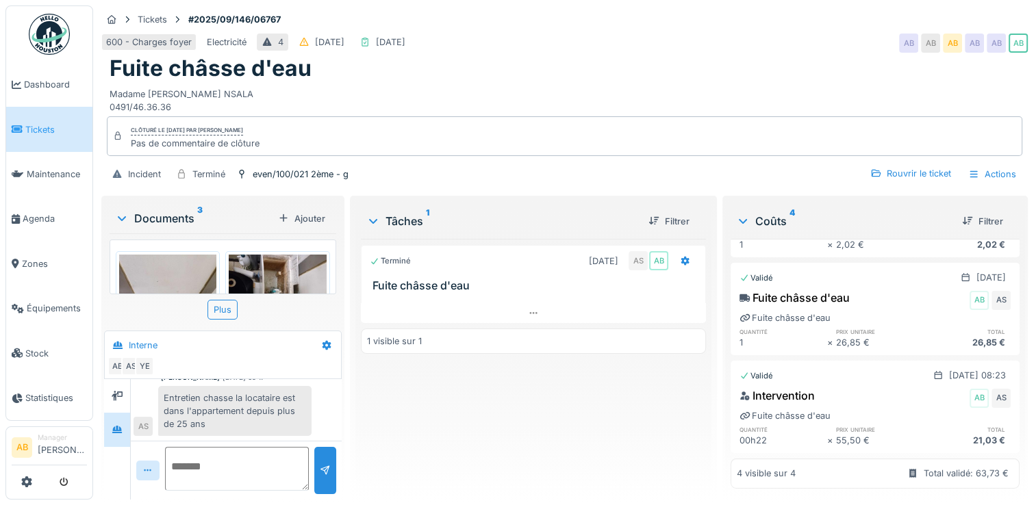
scroll to position [0, 0]
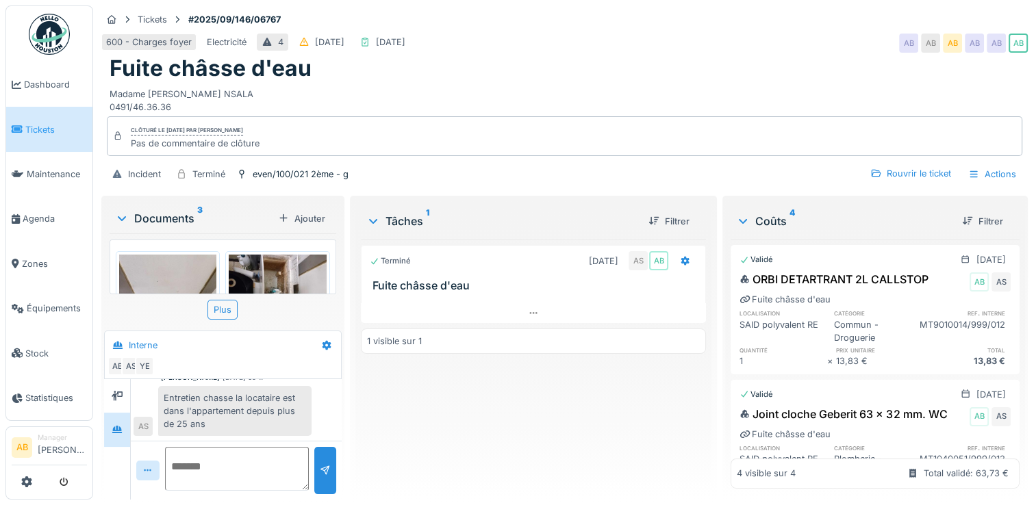
click at [71, 24] on link at bounding box center [49, 34] width 51 height 51
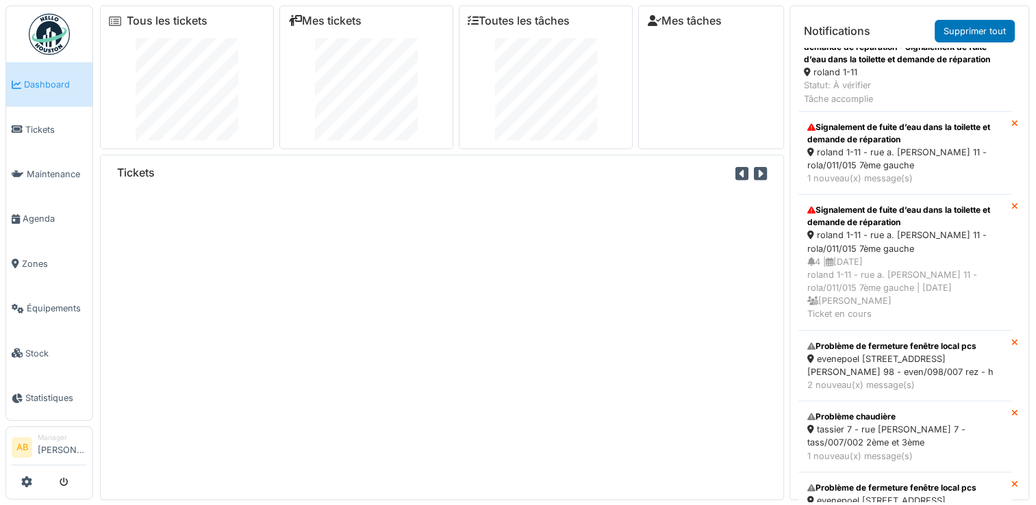
scroll to position [1325, 0]
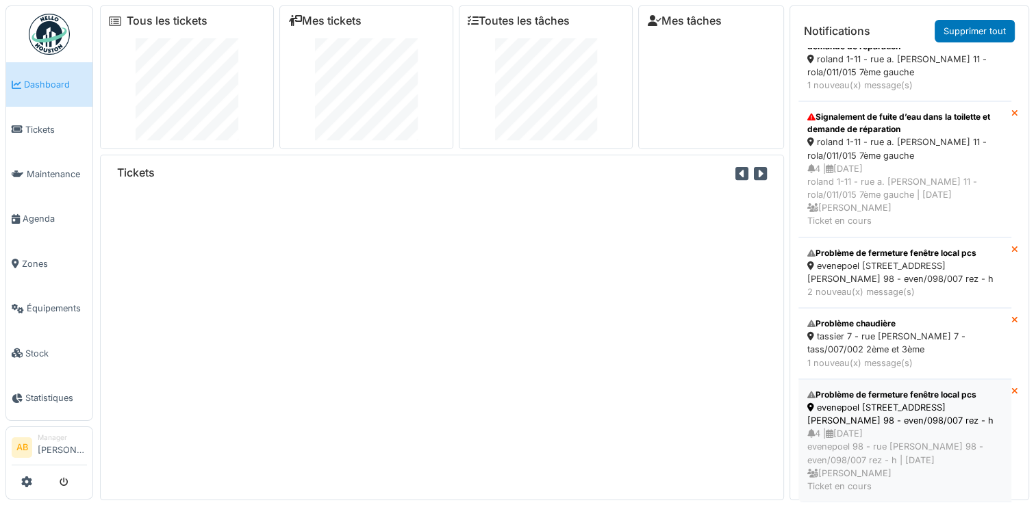
click at [861, 411] on div "evenepoel 98 - rue h. evenepoel 98 - even/098/007 rez - h" at bounding box center [904, 414] width 195 height 26
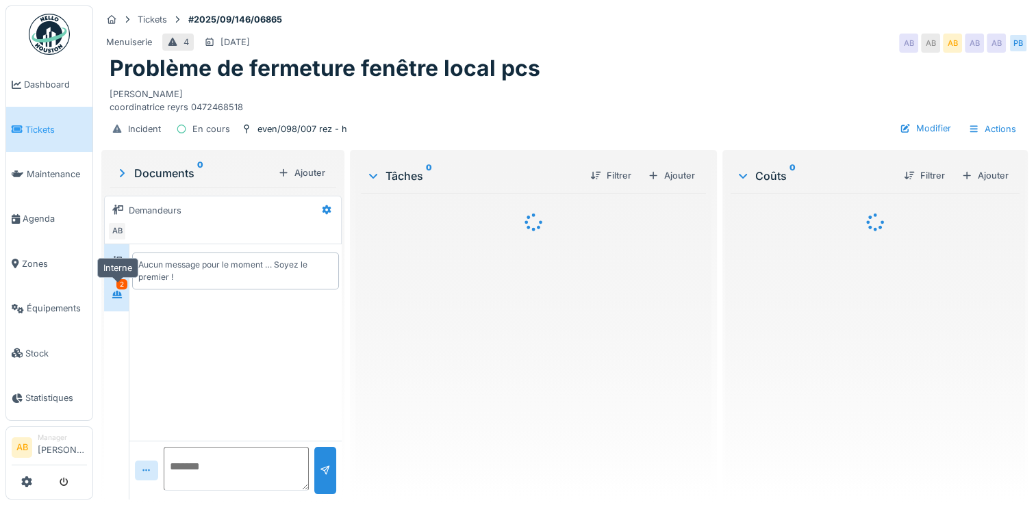
click at [117, 296] on icon at bounding box center [117, 295] width 10 height 8
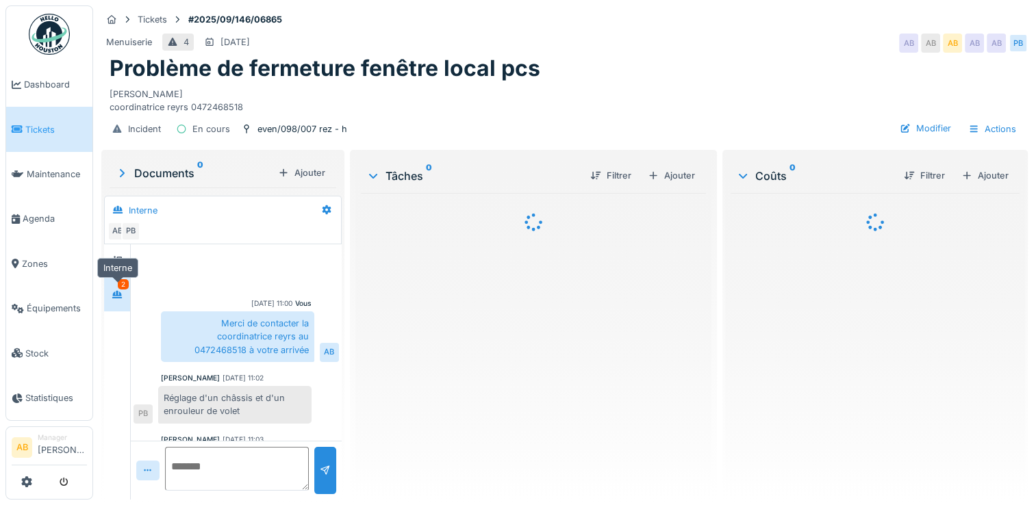
scroll to position [62, 0]
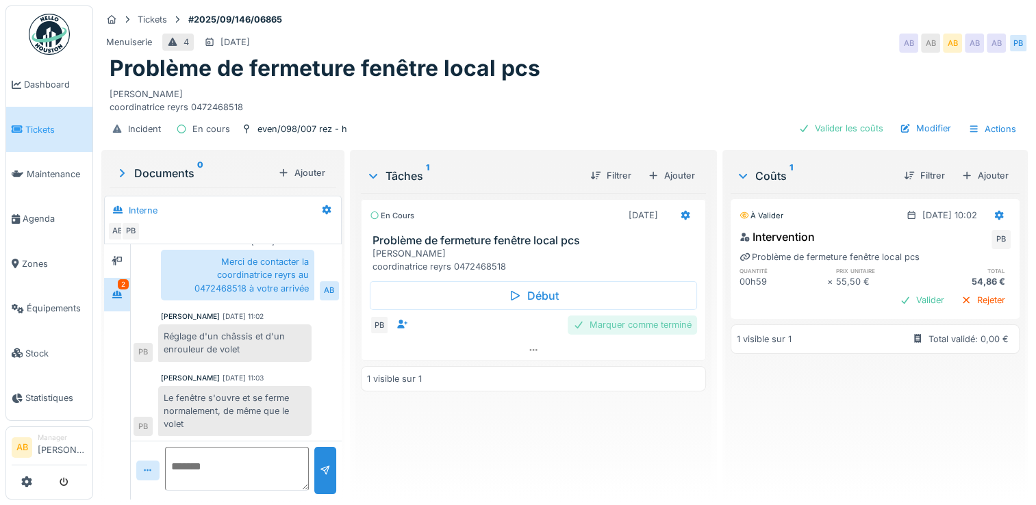
click at [638, 327] on div "Marquer comme terminé" at bounding box center [631, 325] width 129 height 18
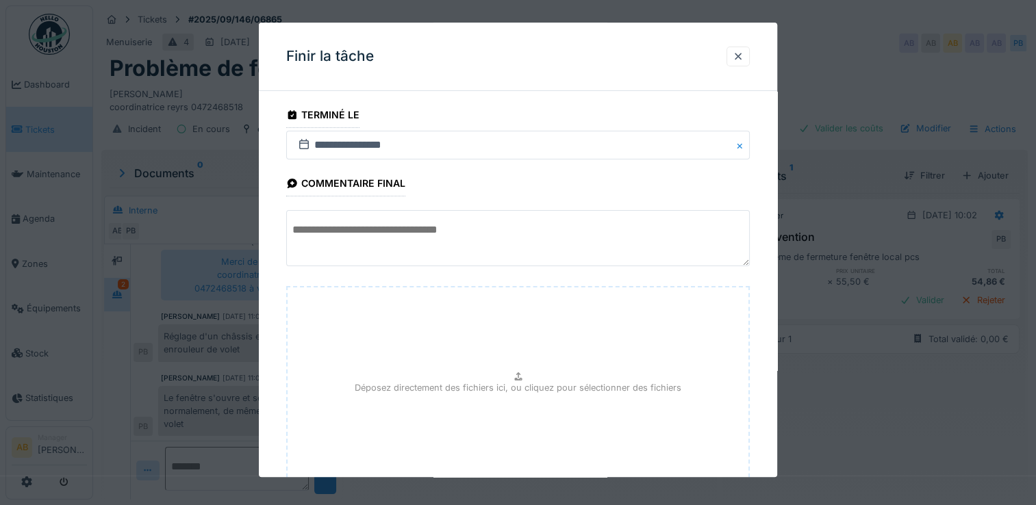
scroll to position [101, 0]
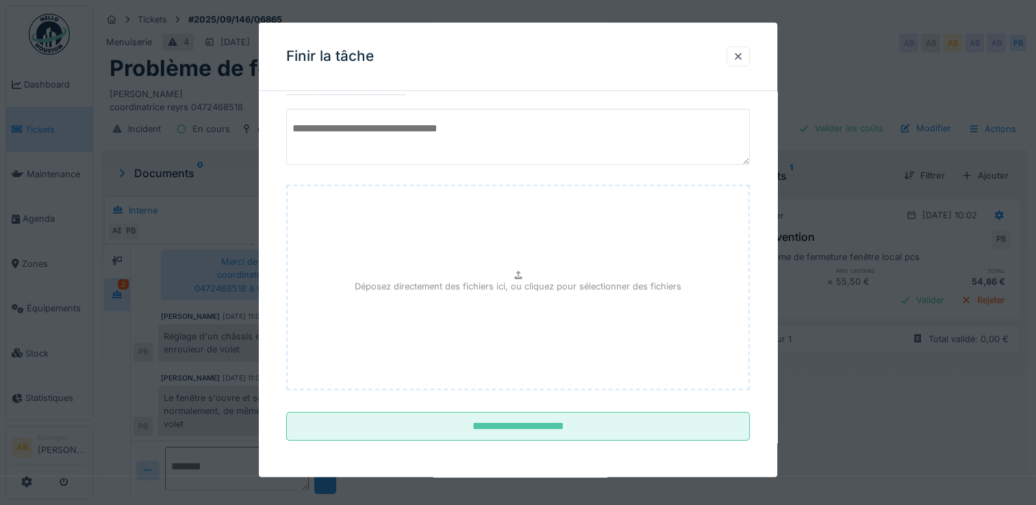
click at [627, 439] on fieldset "**********" at bounding box center [517, 226] width 463 height 451
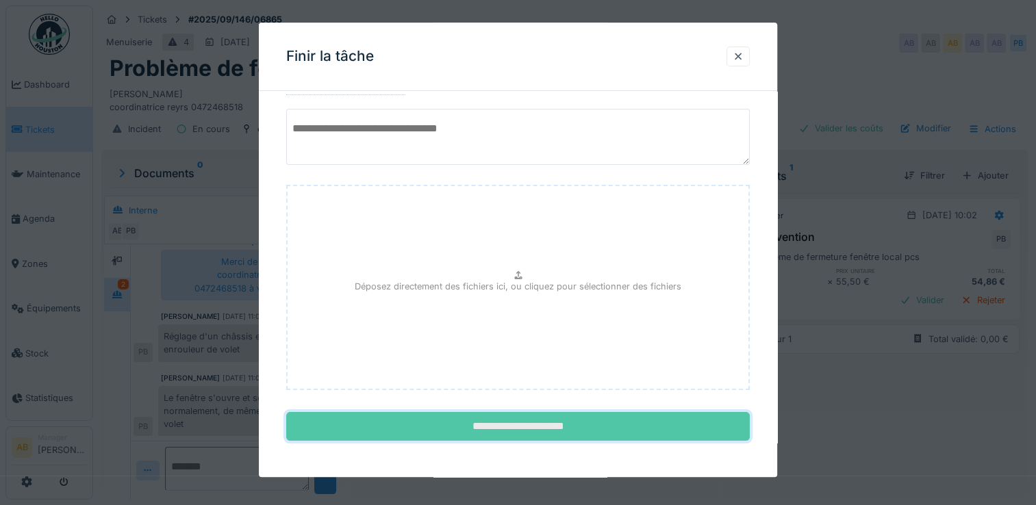
click at [627, 429] on input "**********" at bounding box center [517, 427] width 463 height 29
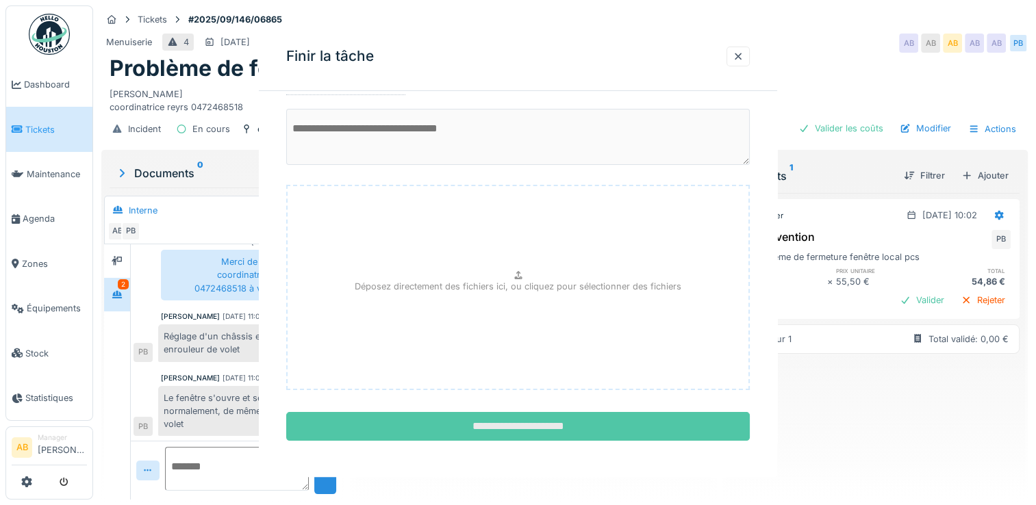
scroll to position [0, 0]
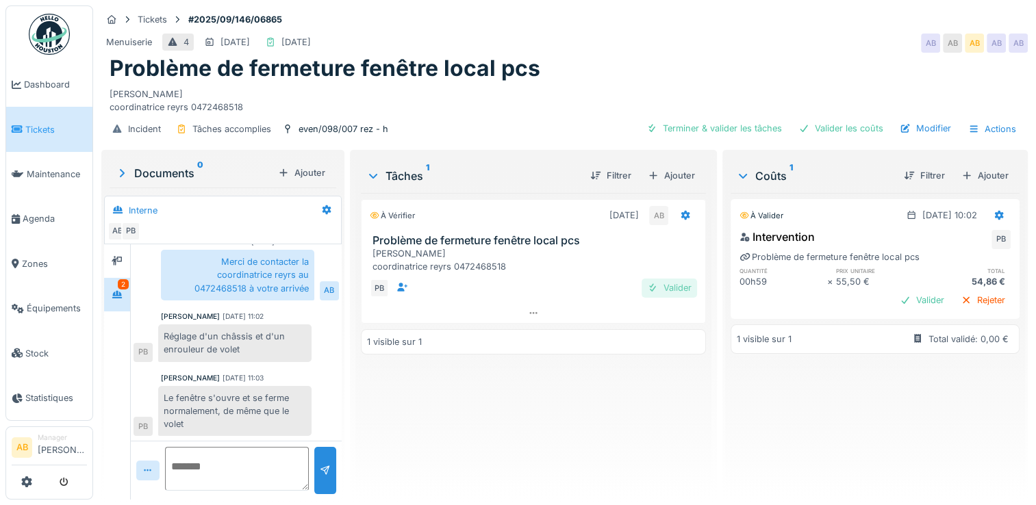
click at [679, 287] on div "Valider" at bounding box center [668, 288] width 55 height 18
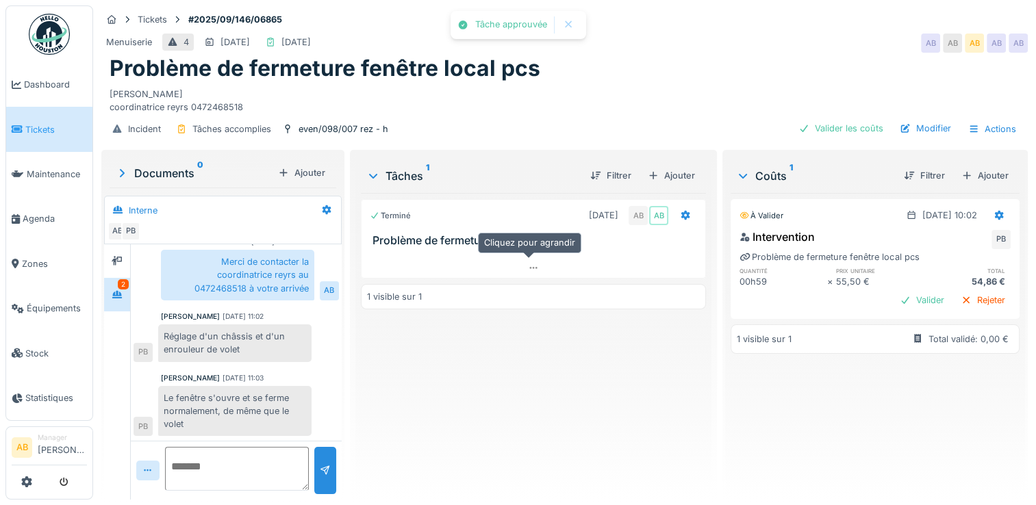
click at [600, 255] on div at bounding box center [533, 252] width 345 height 11
click at [597, 263] on div at bounding box center [533, 268] width 344 height 20
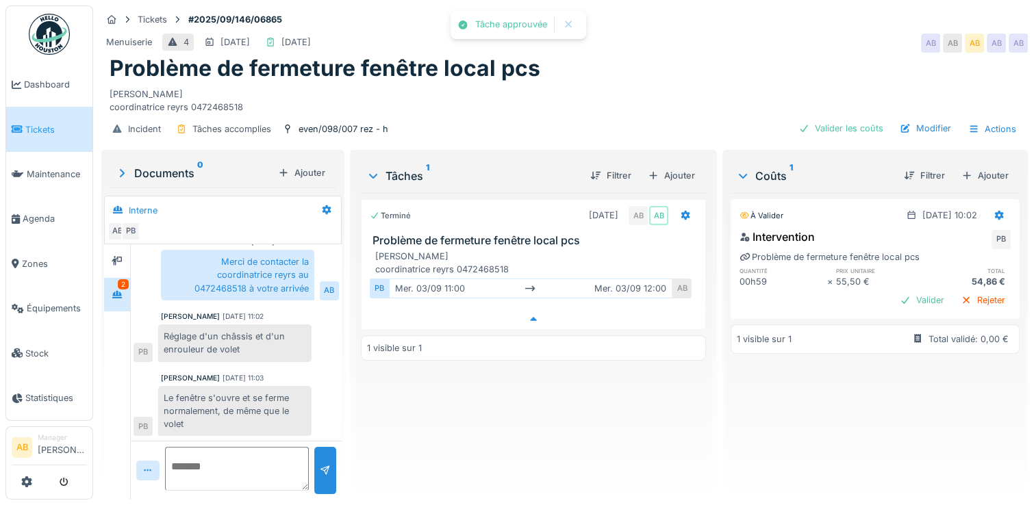
scroll to position [10, 0]
click at [112, 257] on icon at bounding box center [117, 261] width 11 height 9
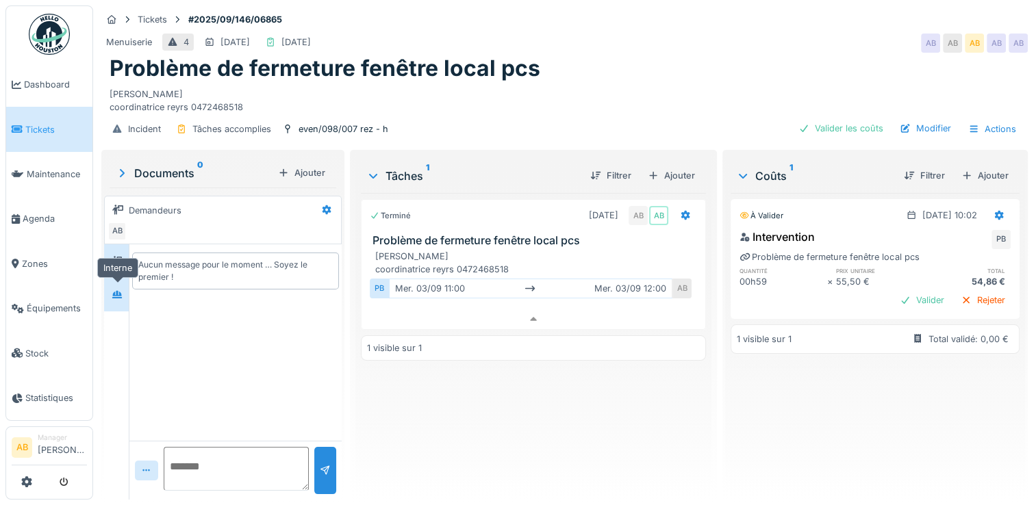
click at [123, 290] on icon at bounding box center [117, 294] width 11 height 9
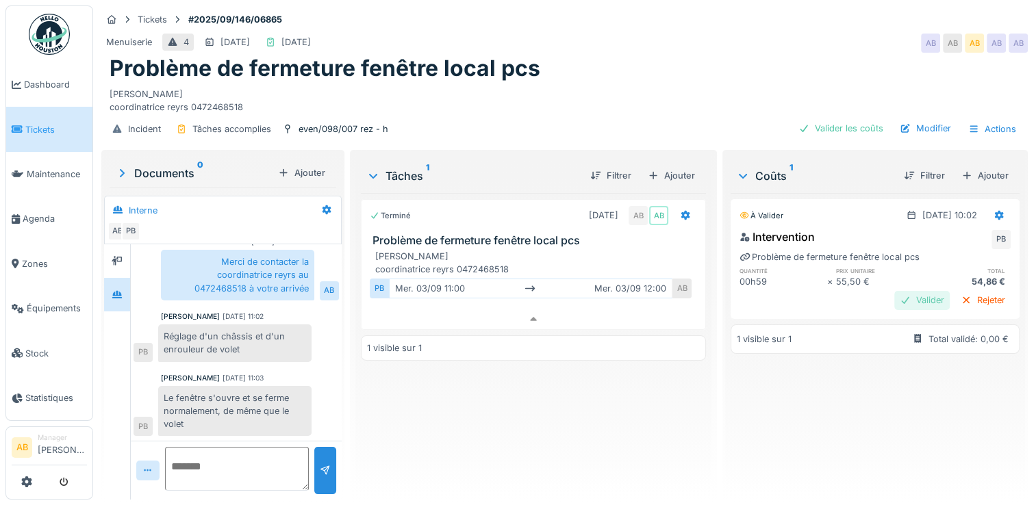
click at [894, 291] on div "Valider" at bounding box center [921, 300] width 55 height 18
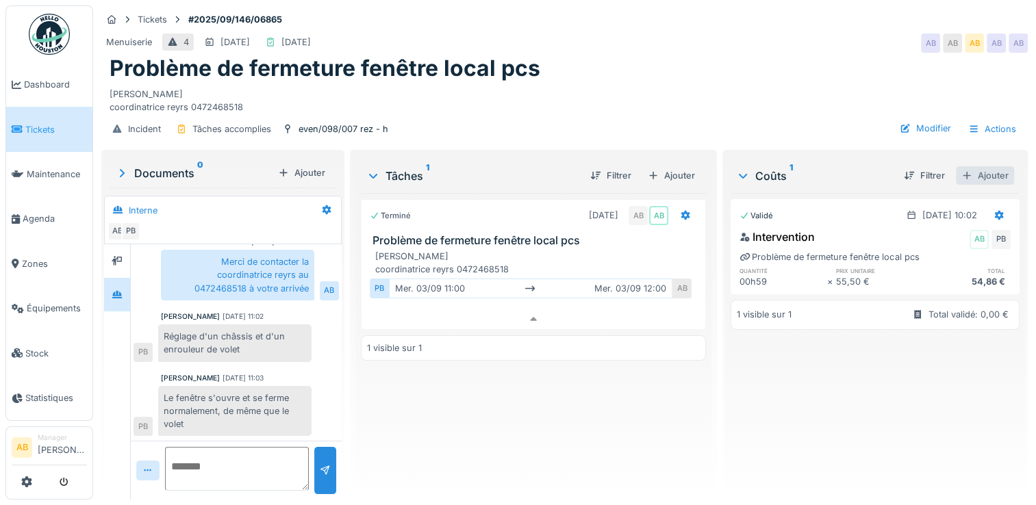
click at [956, 166] on div "Ajouter" at bounding box center [985, 175] width 58 height 18
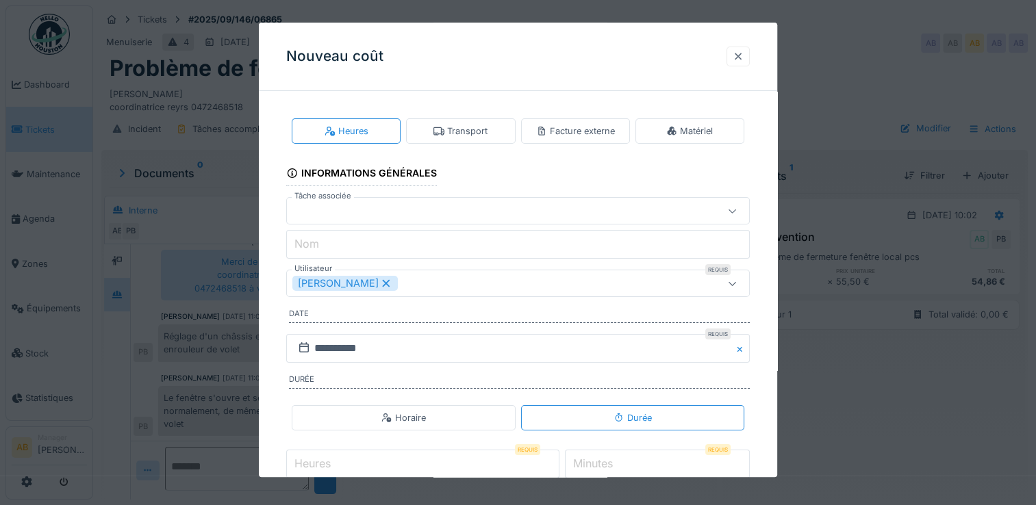
click at [743, 55] on div at bounding box center [737, 56] width 11 height 13
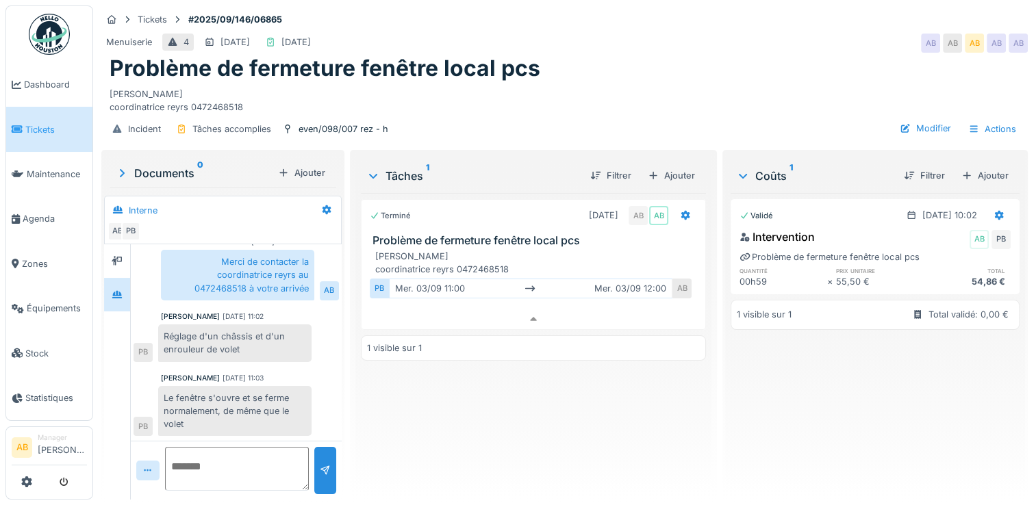
click at [35, 40] on img at bounding box center [49, 34] width 41 height 41
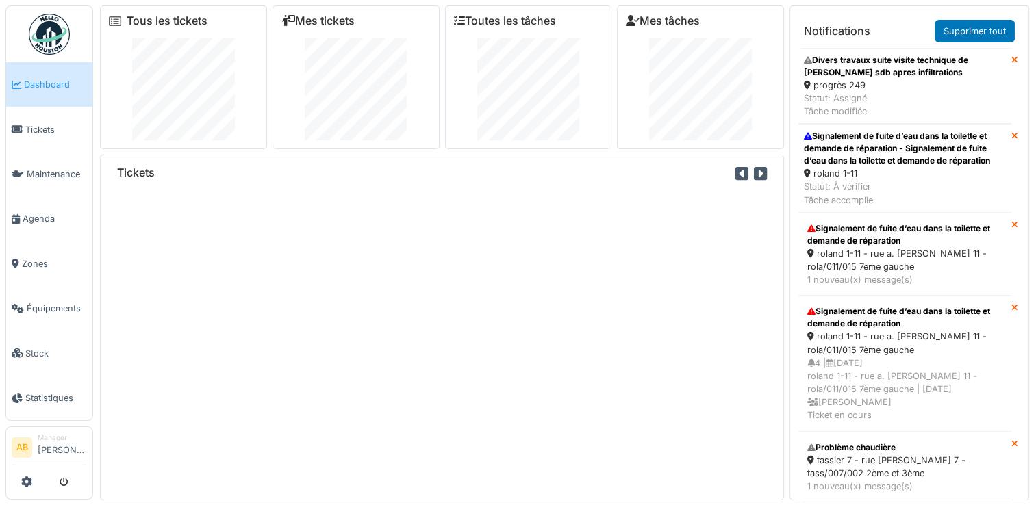
scroll to position [14, 0]
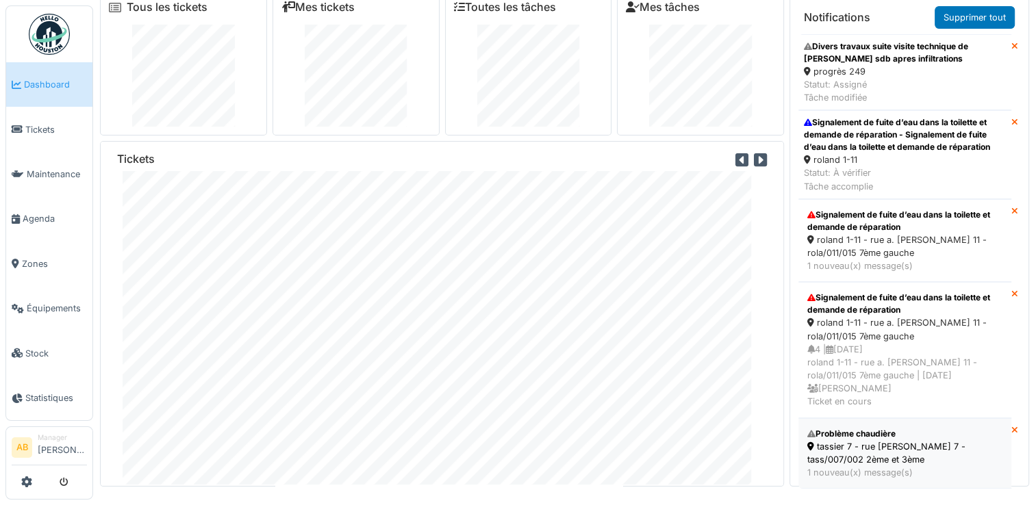
click at [870, 440] on div "tassier 7 - rue s. tassier 7 - tass/007/002 2ème et 3ème" at bounding box center [904, 453] width 195 height 26
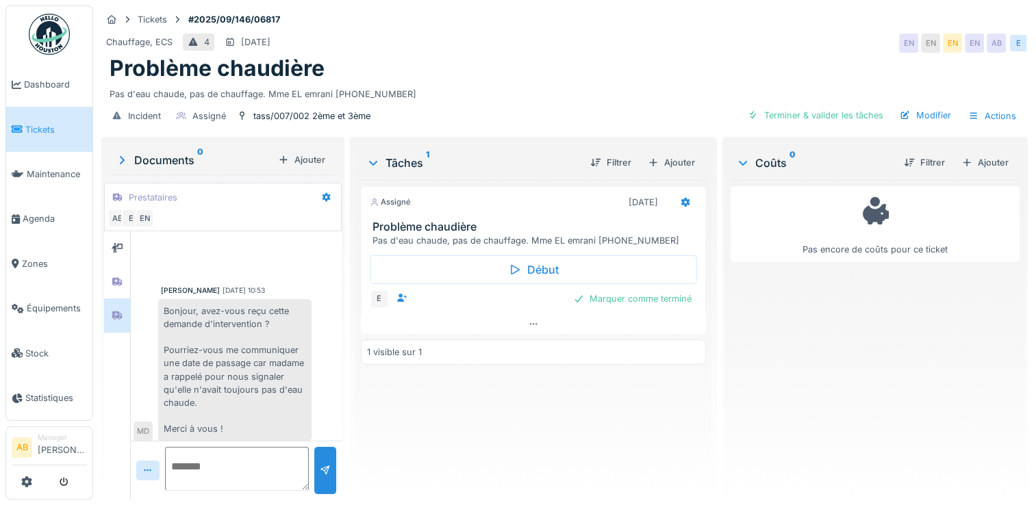
scroll to position [5, 0]
click at [449, 333] on div "Assigné [DATE] Problème chaudière Pas d'eau chaude, pas de chauffage. Mme EL em…" at bounding box center [533, 334] width 345 height 309
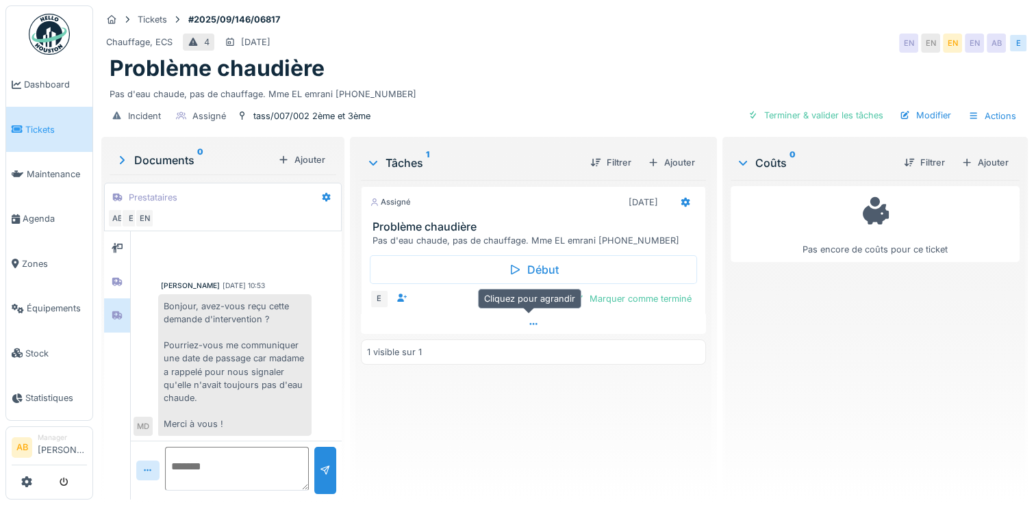
click at [519, 316] on div at bounding box center [533, 324] width 345 height 20
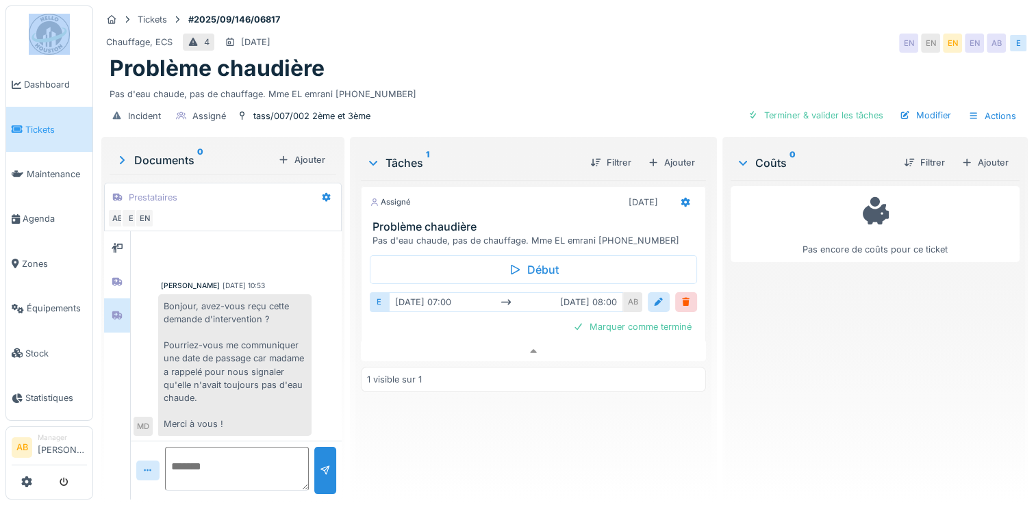
drag, startPoint x: 60, startPoint y: 58, endPoint x: 49, endPoint y: 37, distance: 23.6
click at [49, 37] on ul "Dashboard Tickets Maintenance [GEOGRAPHIC_DATA] Zones Équipements Stock Statist…" at bounding box center [49, 213] width 88 height 416
click at [49, 37] on img at bounding box center [49, 34] width 41 height 41
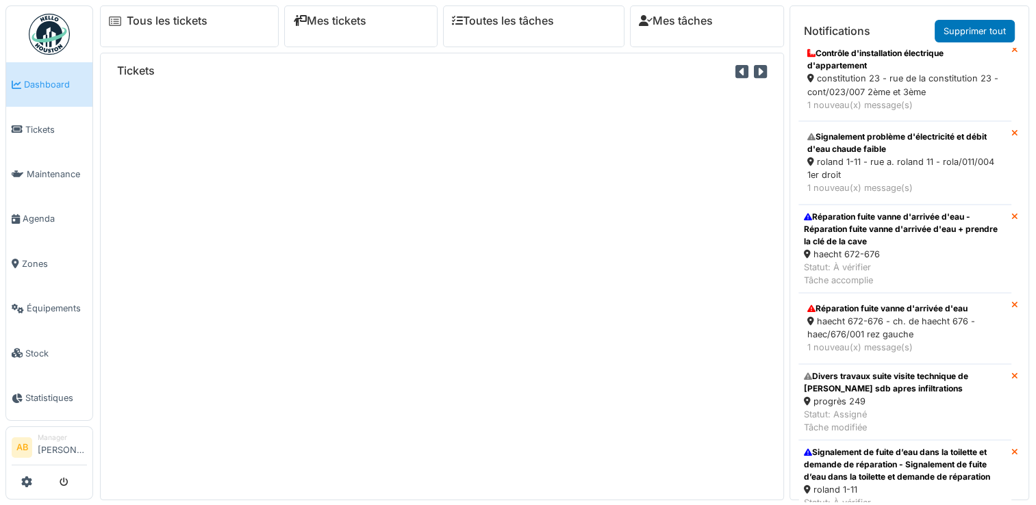
scroll to position [1061, 0]
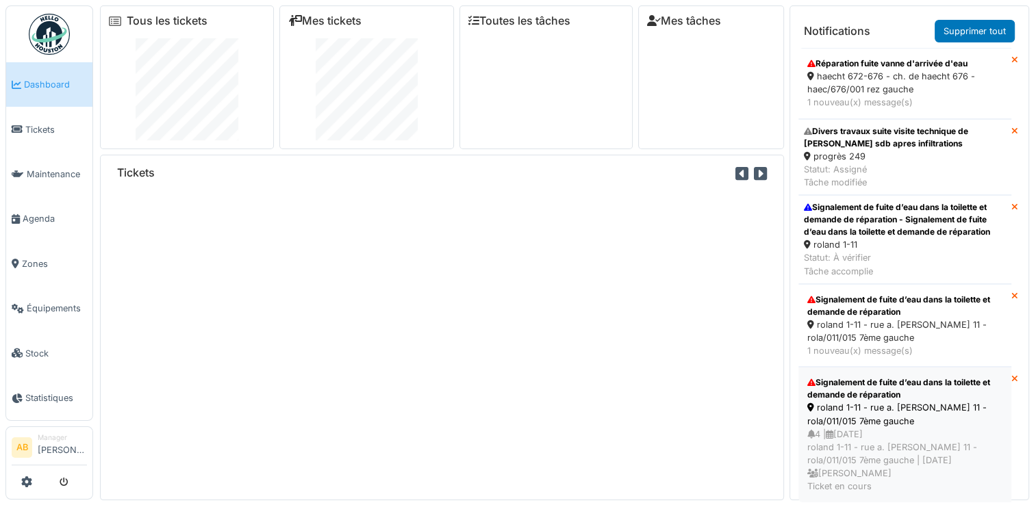
click at [934, 428] on div "4 | 02/09/2025 roland 1-11 - rue a. roland 11 - rola/011/015 7ème gauche | Il y…" at bounding box center [904, 461] width 195 height 66
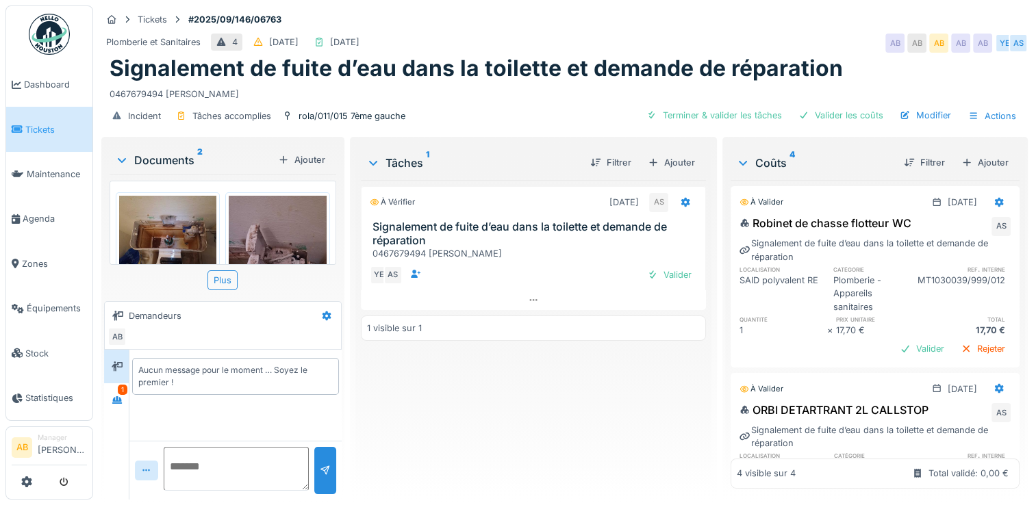
click at [184, 161] on div "Documents 2" at bounding box center [193, 160] width 157 height 16
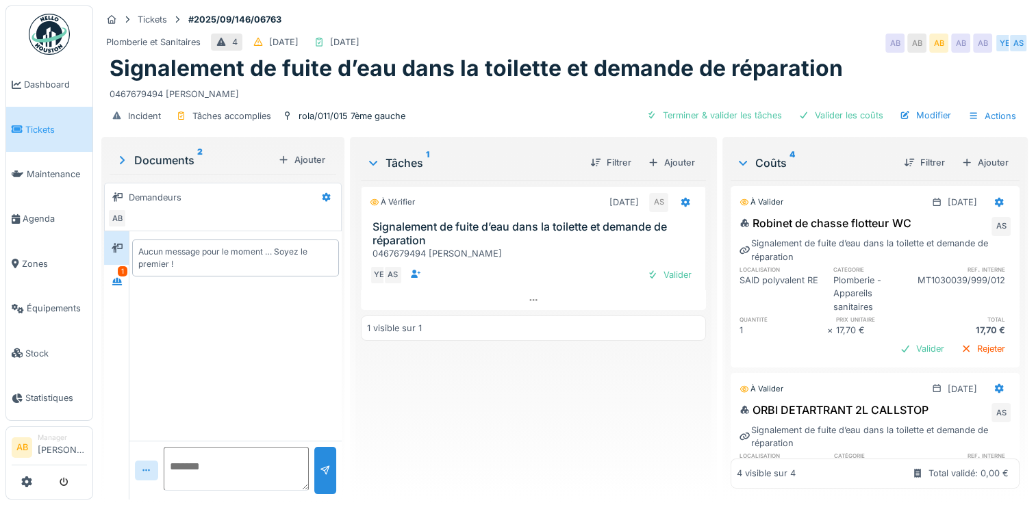
click at [129, 279] on div "Aucun message pour le moment … Soyez le premier !" at bounding box center [235, 257] width 212 height 53
click at [115, 296] on div "1" at bounding box center [116, 282] width 25 height 34
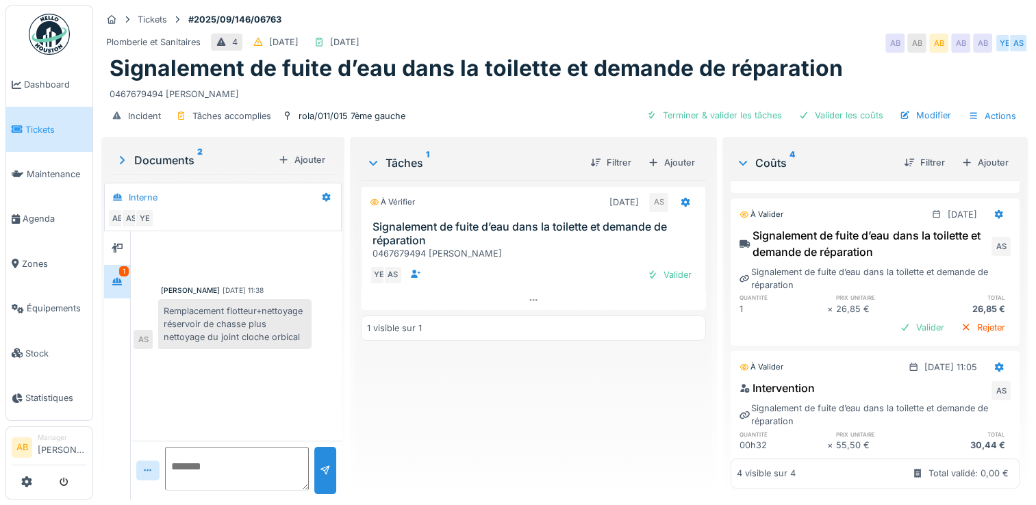
scroll to position [394, 0]
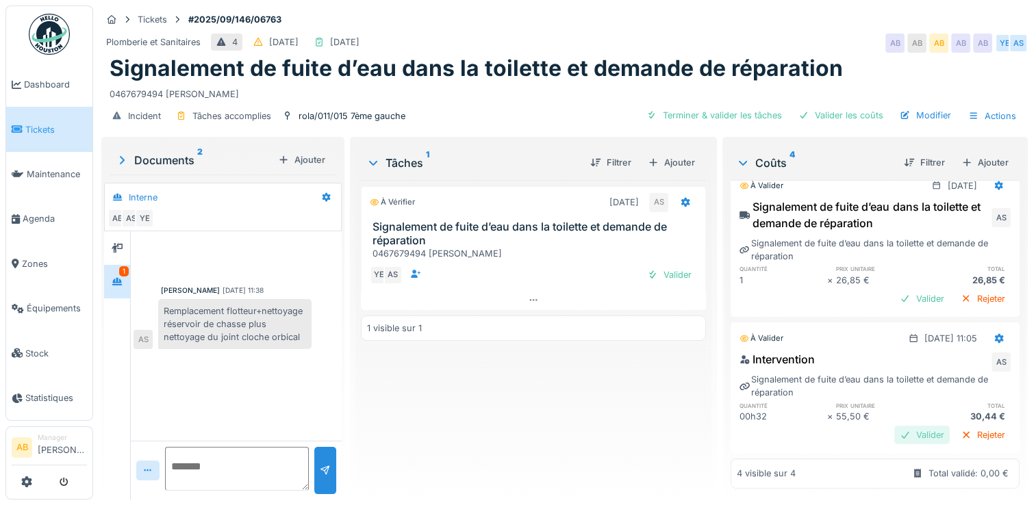
click at [894, 426] on div "Valider" at bounding box center [921, 435] width 55 height 18
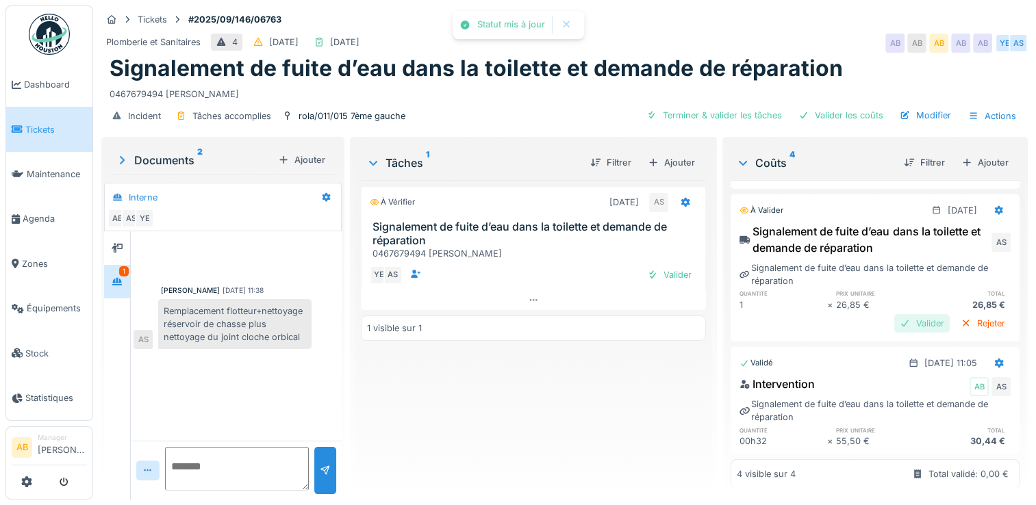
scroll to position [370, 0]
click at [893, 316] on div "Signalement de fuite d’eau dans la toilette et demande de réparation AS Signale…" at bounding box center [874, 279] width 289 height 118
click at [894, 314] on div "Valider" at bounding box center [921, 323] width 55 height 18
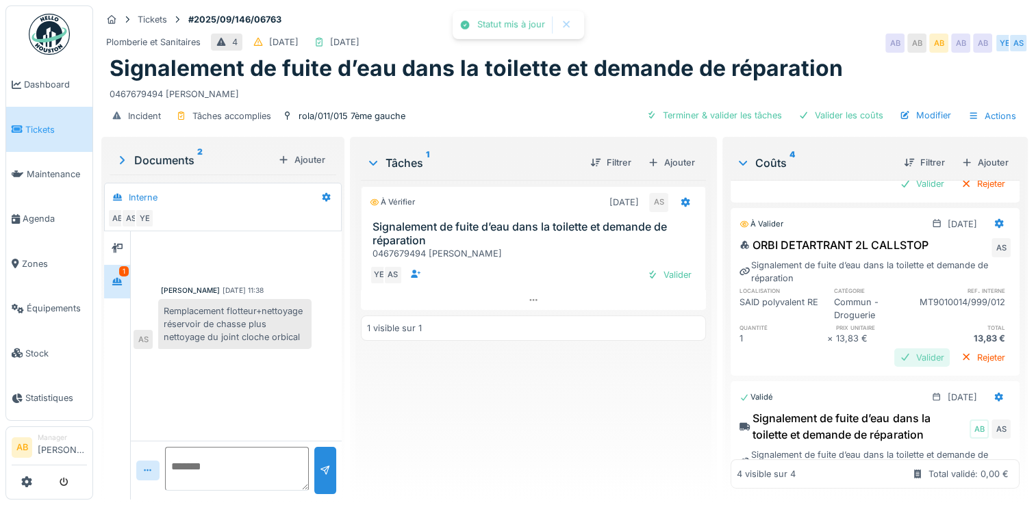
scroll to position [164, 0]
click at [894, 358] on div "Valider" at bounding box center [921, 358] width 55 height 18
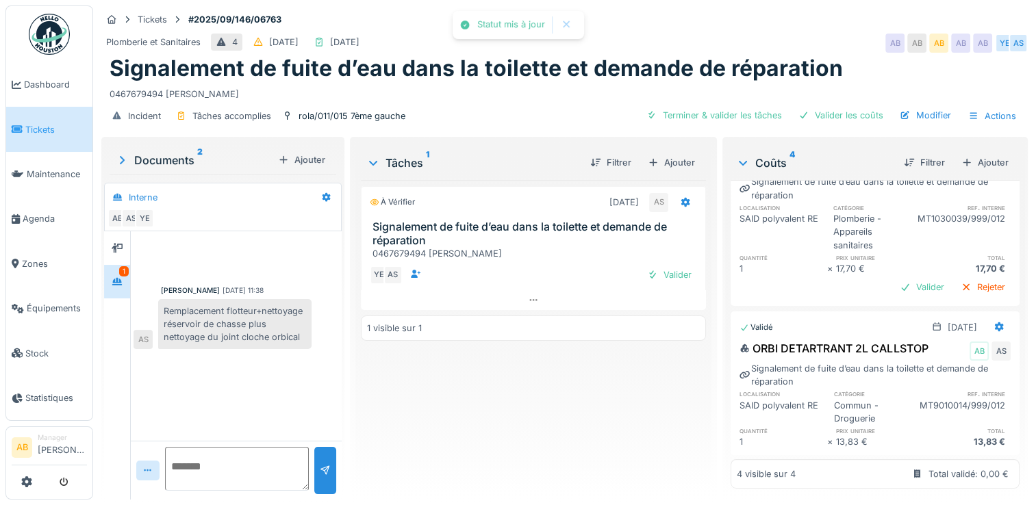
scroll to position [60, 0]
click at [894, 296] on div "Valider" at bounding box center [921, 288] width 55 height 18
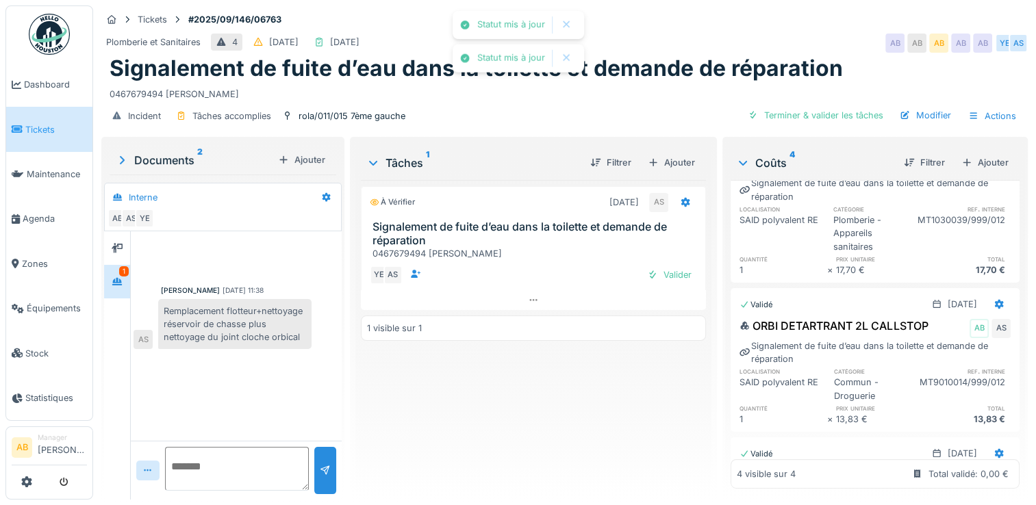
scroll to position [0, 0]
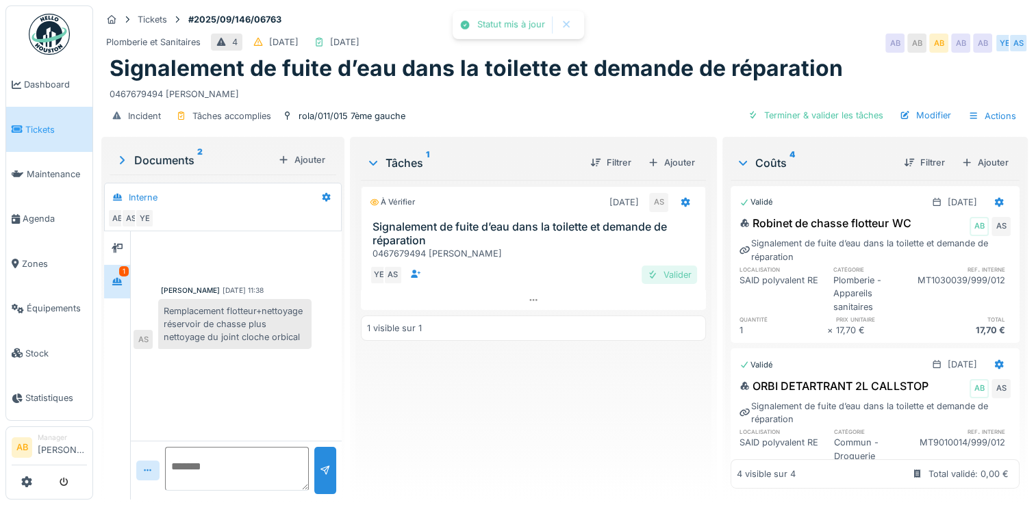
click at [663, 277] on div "Valider" at bounding box center [668, 275] width 55 height 18
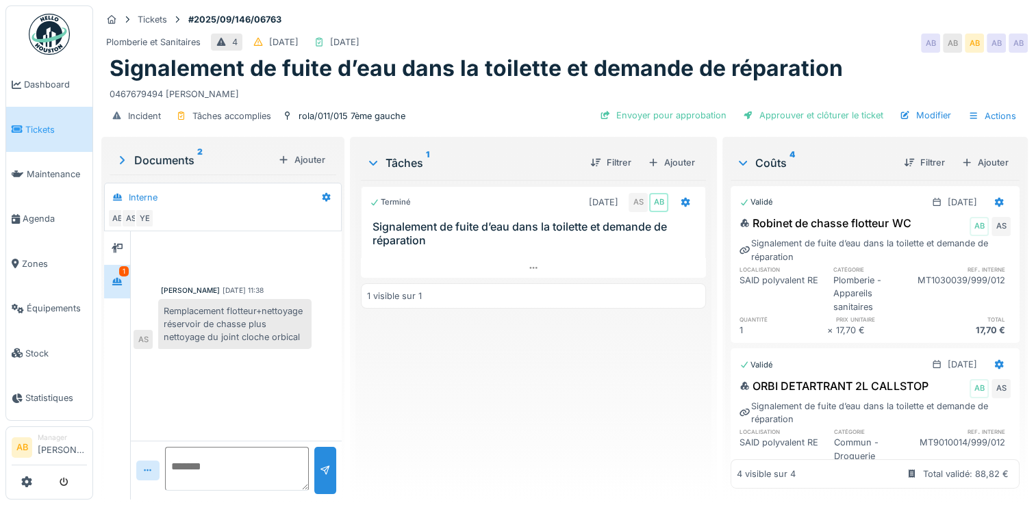
click at [653, 357] on div "Terminé 03/09/2025 AS AB Signalement de fuite d’eau dans la toilette et demande…" at bounding box center [533, 334] width 345 height 309
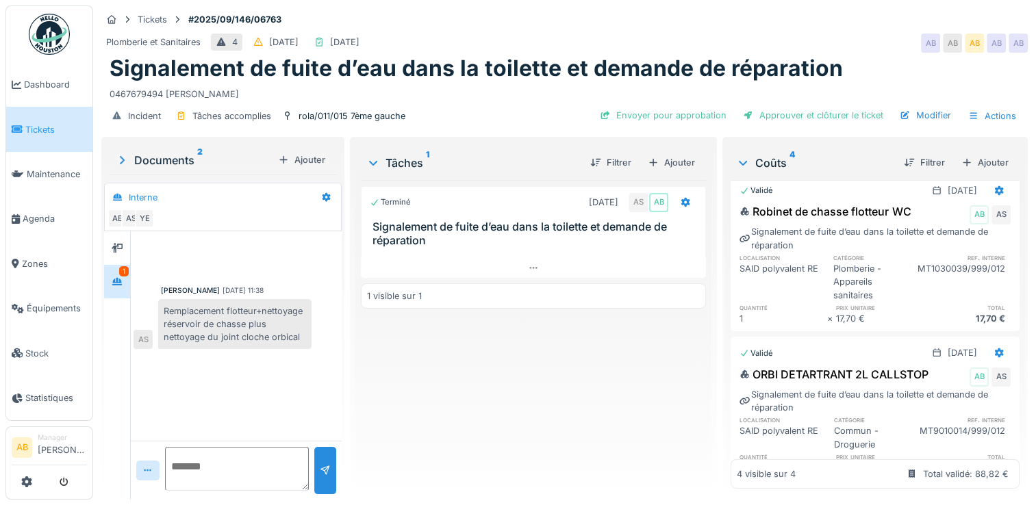
scroll to position [4, 0]
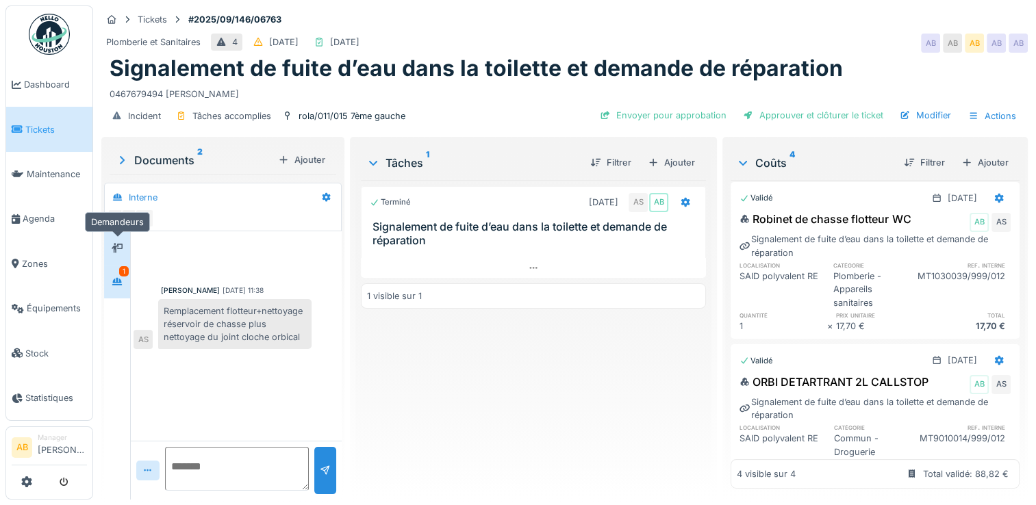
click at [116, 243] on icon at bounding box center [117, 248] width 11 height 10
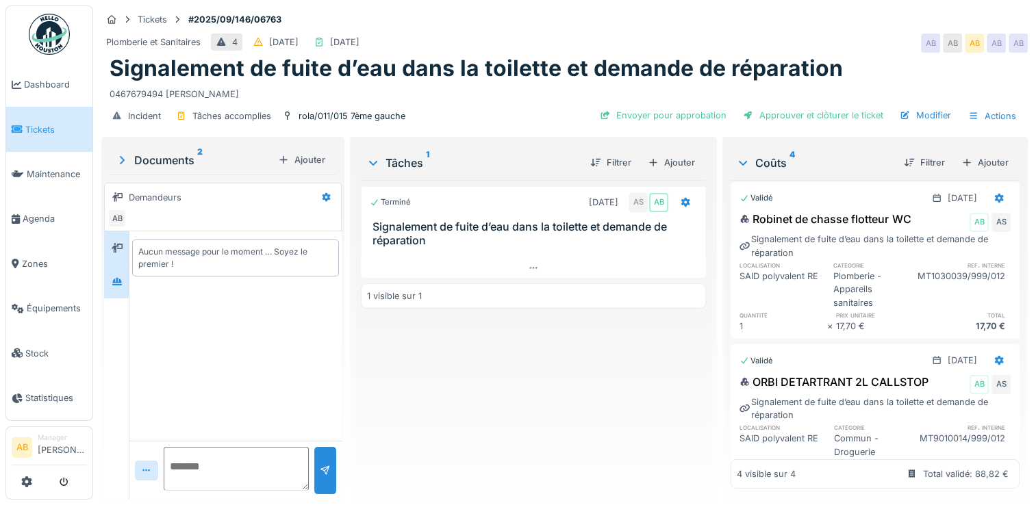
click at [116, 265] on div at bounding box center [116, 282] width 25 height 34
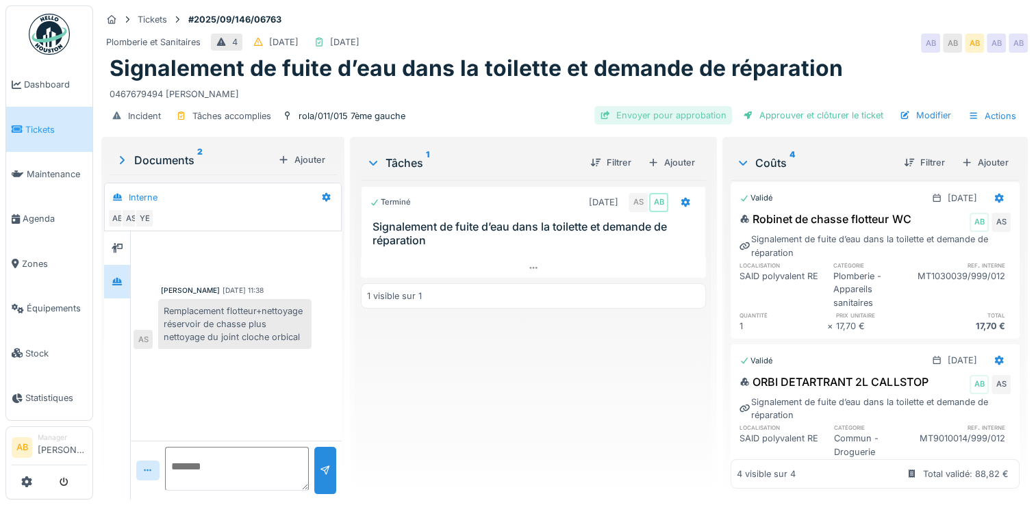
click at [692, 106] on div "Envoyer pour approbation" at bounding box center [663, 115] width 138 height 18
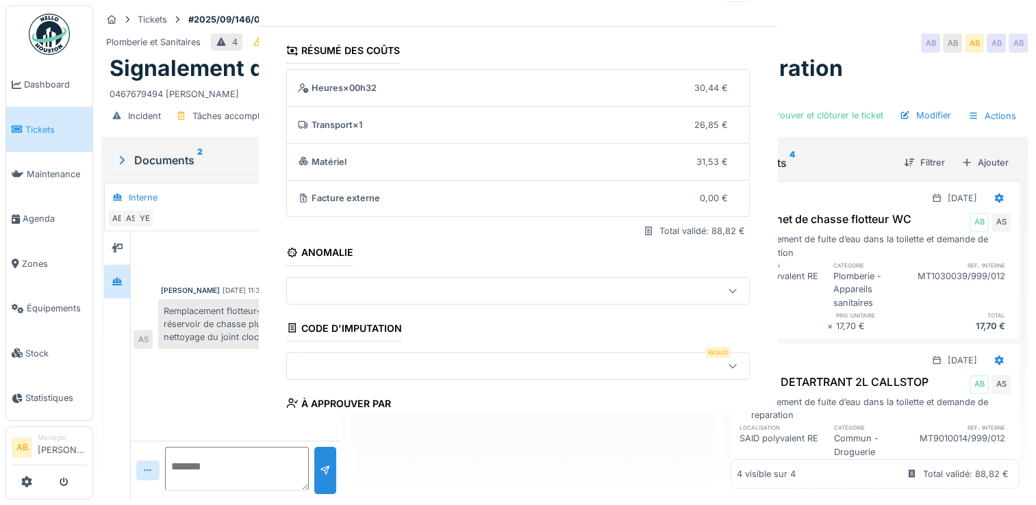
scroll to position [118, 0]
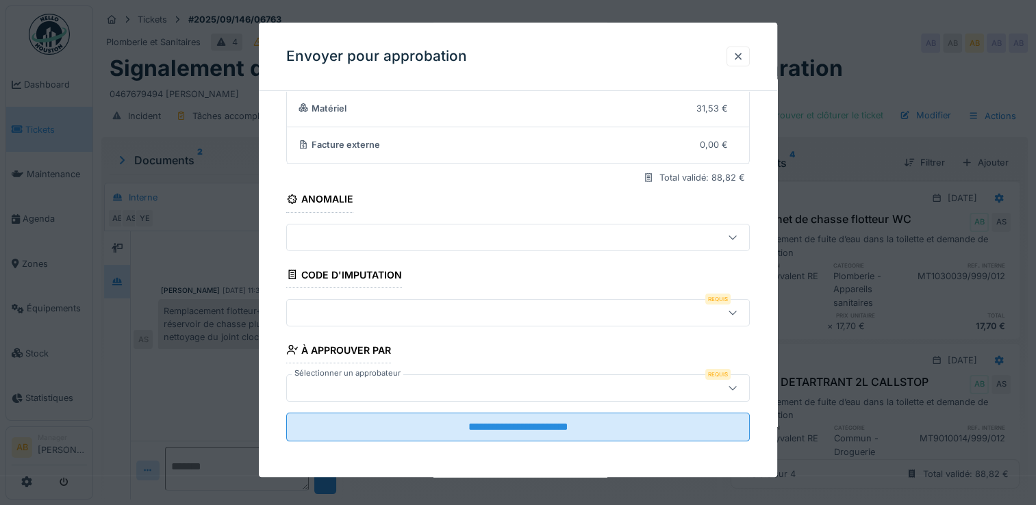
click at [411, 374] on div at bounding box center [517, 387] width 463 height 27
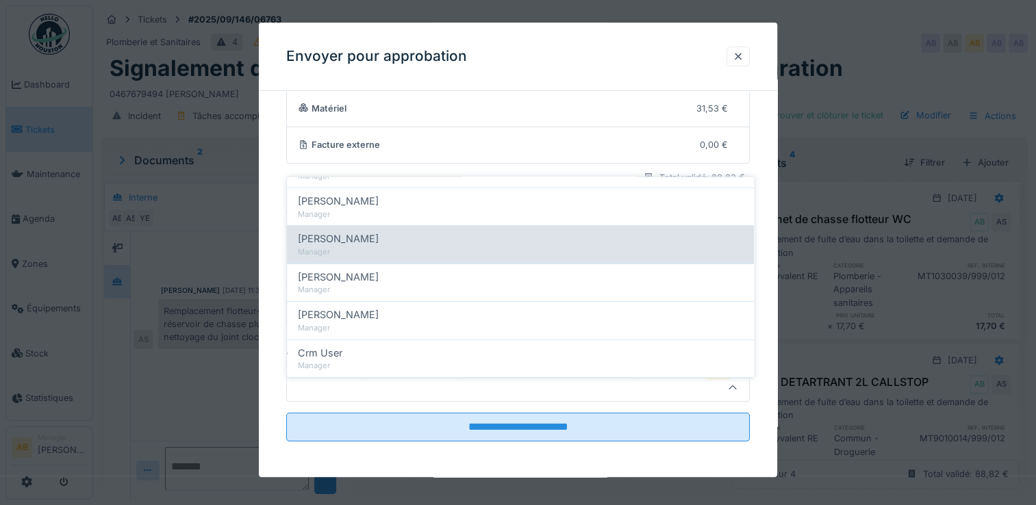
scroll to position [266, 0]
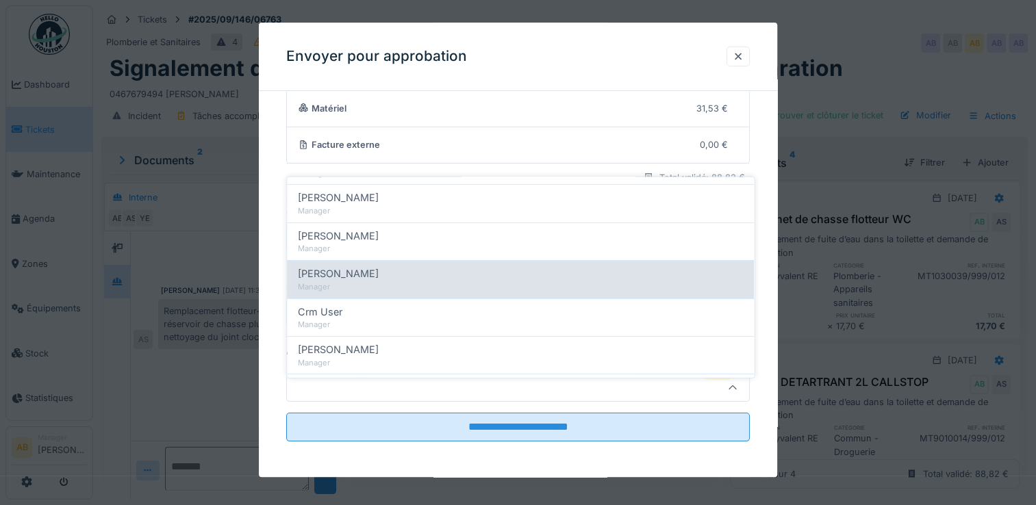
click at [396, 266] on div "Christian Bassette" at bounding box center [520, 273] width 445 height 15
type input "****"
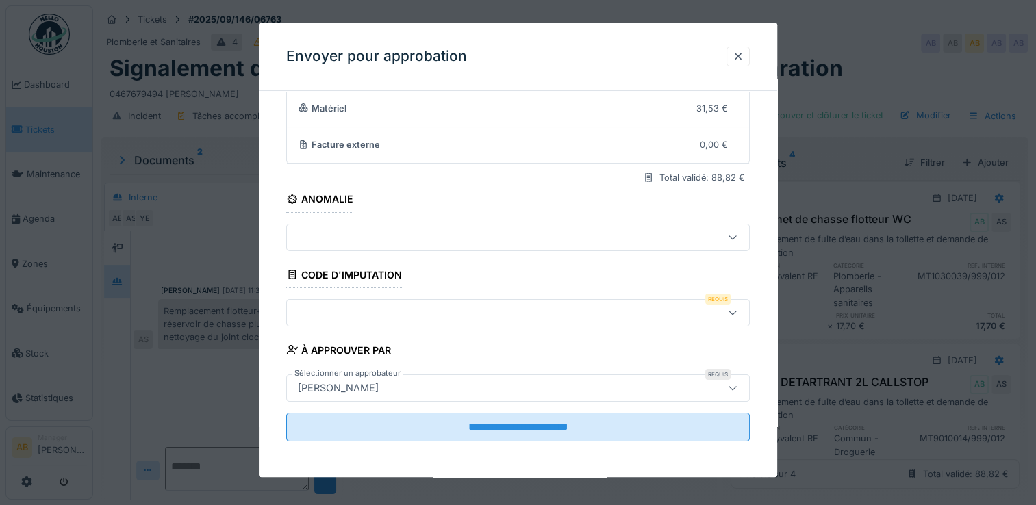
click at [730, 57] on div "Envoyer pour approbation" at bounding box center [518, 57] width 518 height 68
click at [743, 56] on div at bounding box center [737, 56] width 11 height 13
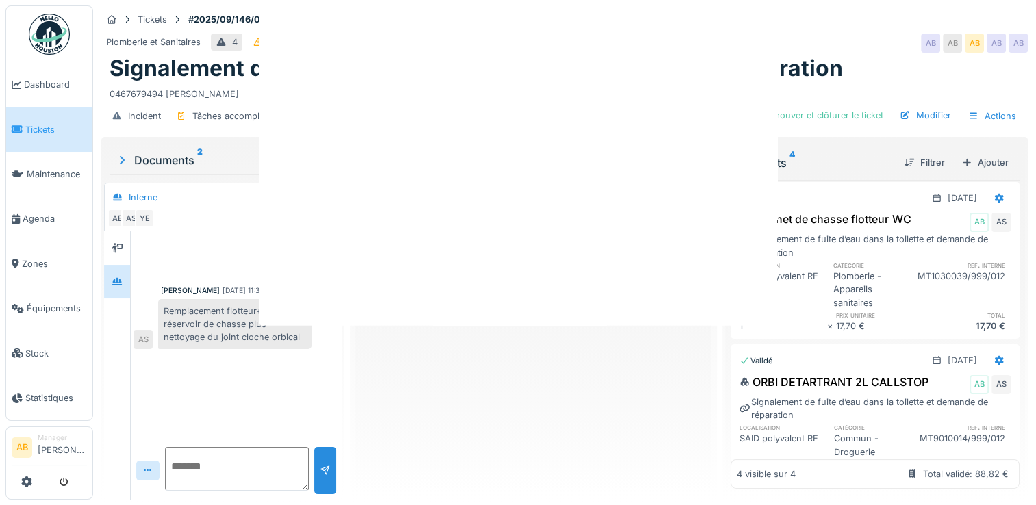
scroll to position [0, 0]
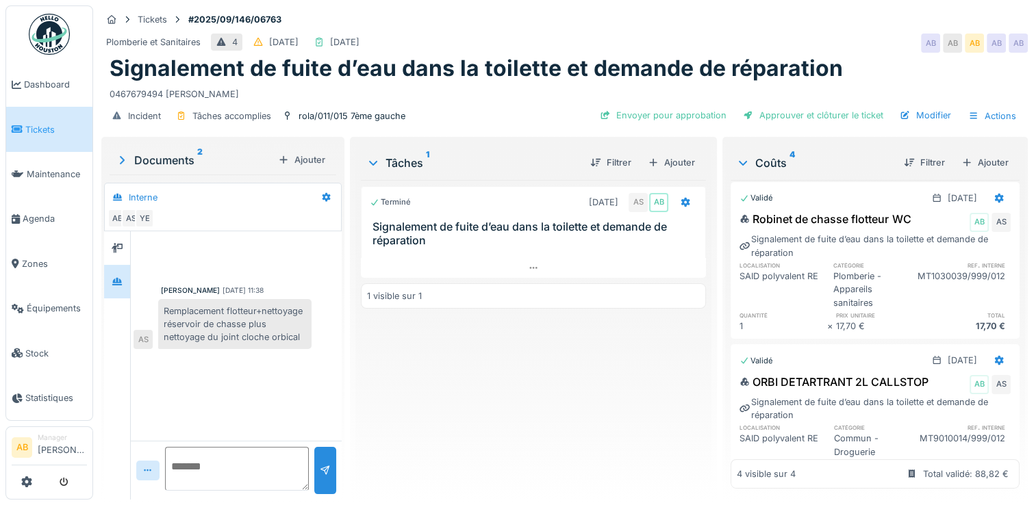
click at [930, 120] on div "Incident Tâches accomplies rola/011/015 7ème gauche Envoyer pour approbation Ap…" at bounding box center [564, 116] width 926 height 31
click at [932, 107] on div "Modifier" at bounding box center [925, 115] width 62 height 18
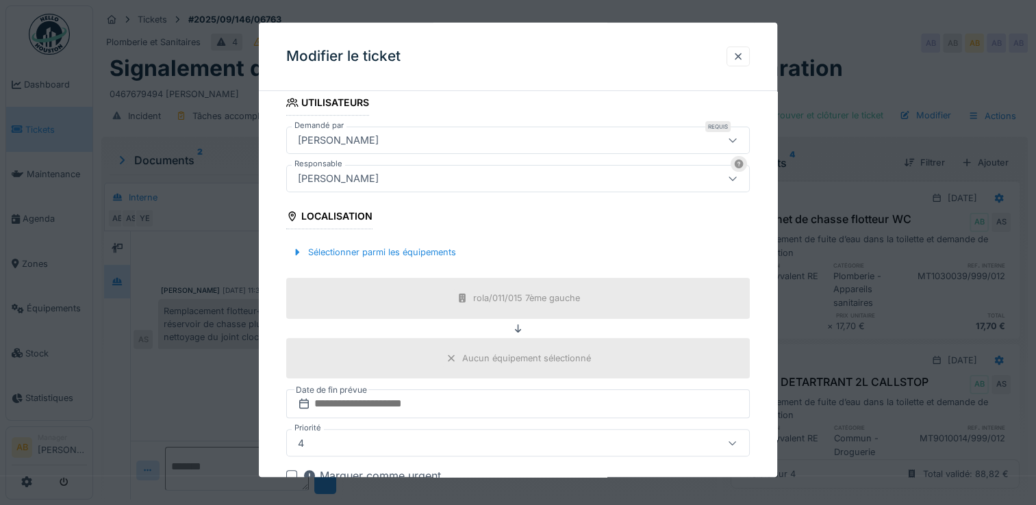
scroll to position [281, 0]
click at [390, 183] on div "[PERSON_NAME]" at bounding box center [489, 176] width 395 height 15
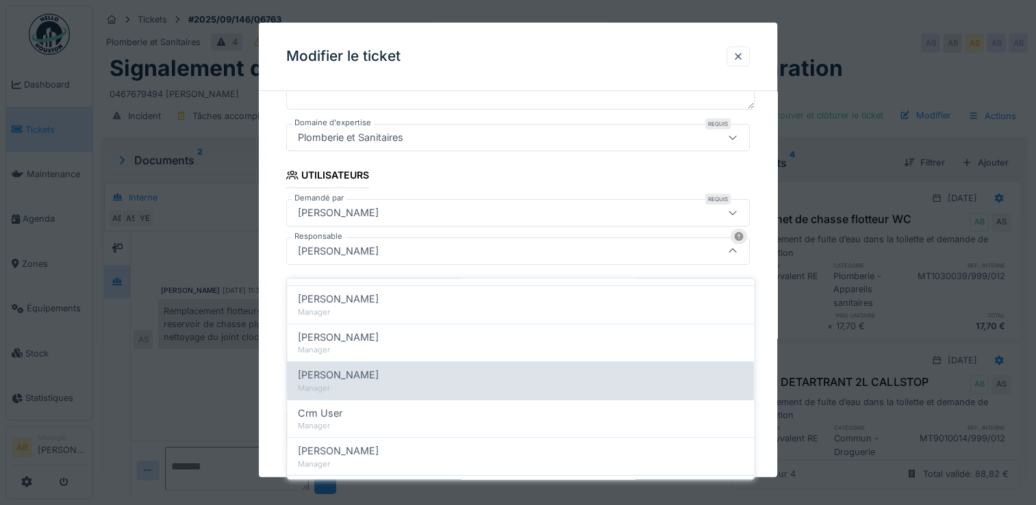
scroll to position [266, 0]
click at [408, 368] on div "Christian Bassette" at bounding box center [520, 375] width 445 height 15
type input "****"
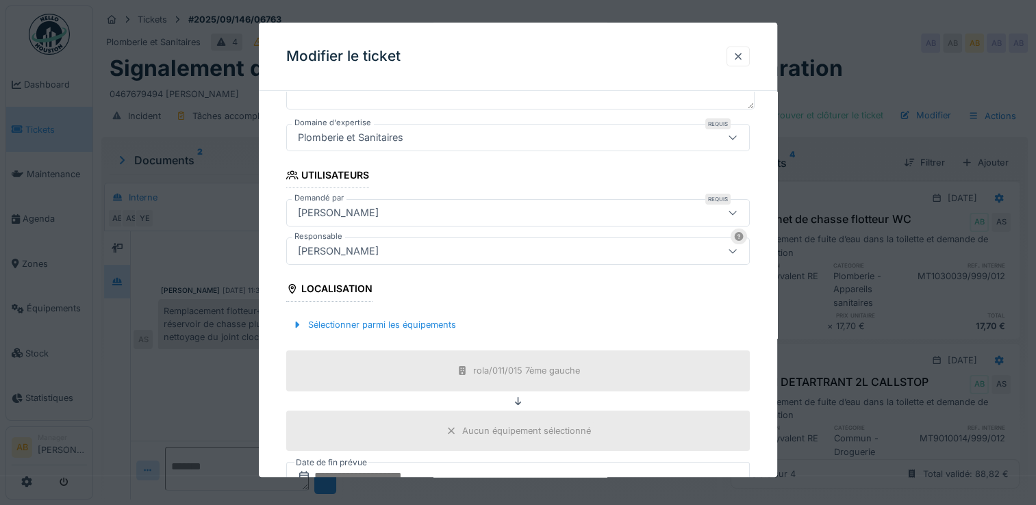
scroll to position [438, 0]
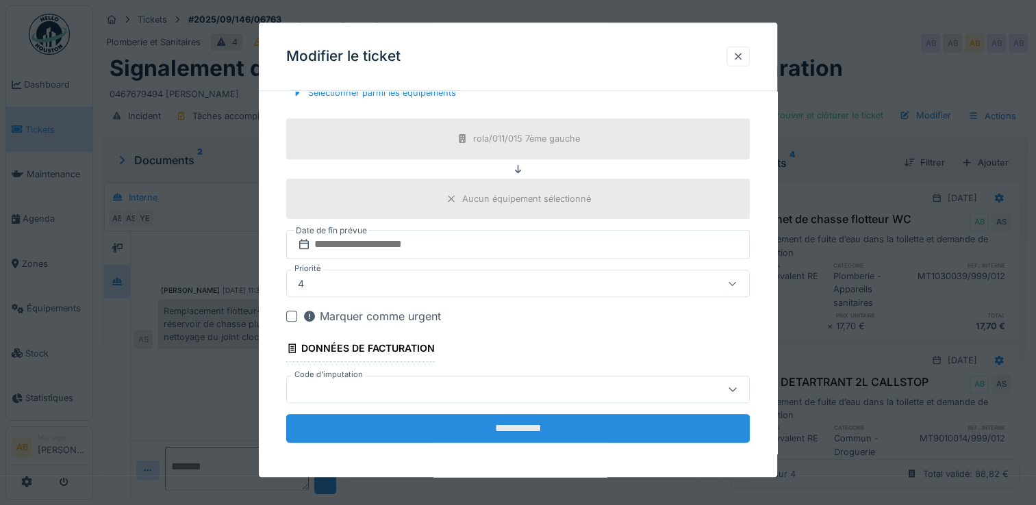
click at [546, 429] on input "**********" at bounding box center [517, 428] width 463 height 29
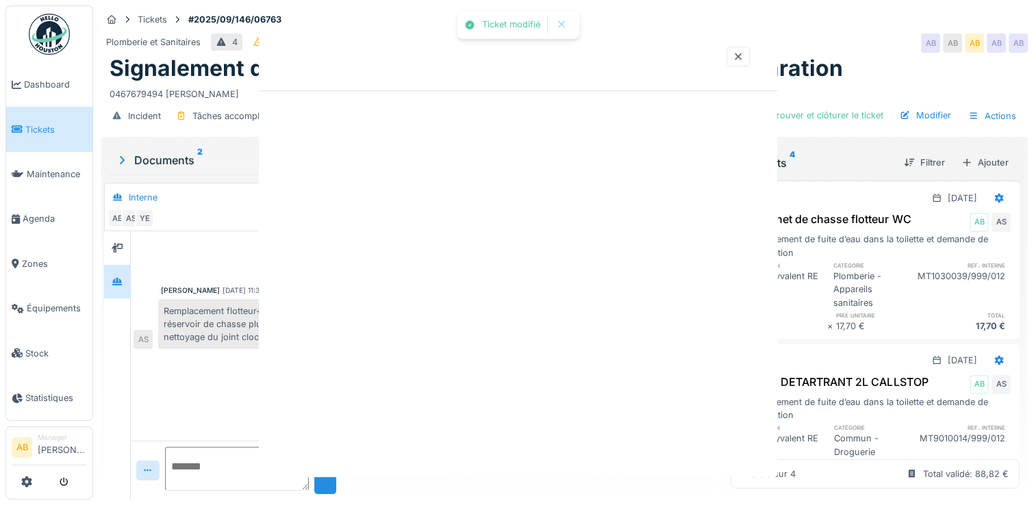
scroll to position [0, 0]
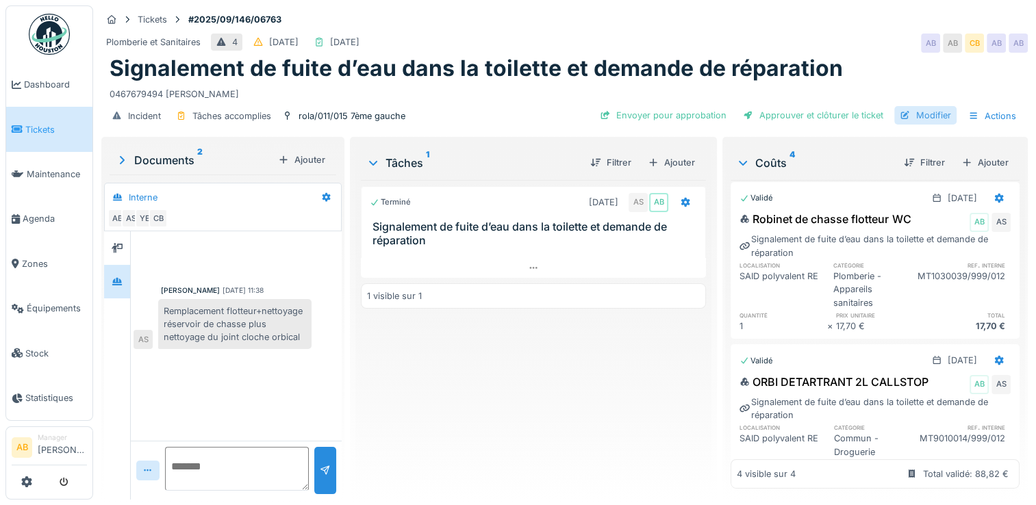
click at [915, 106] on div "Modifier" at bounding box center [925, 115] width 62 height 18
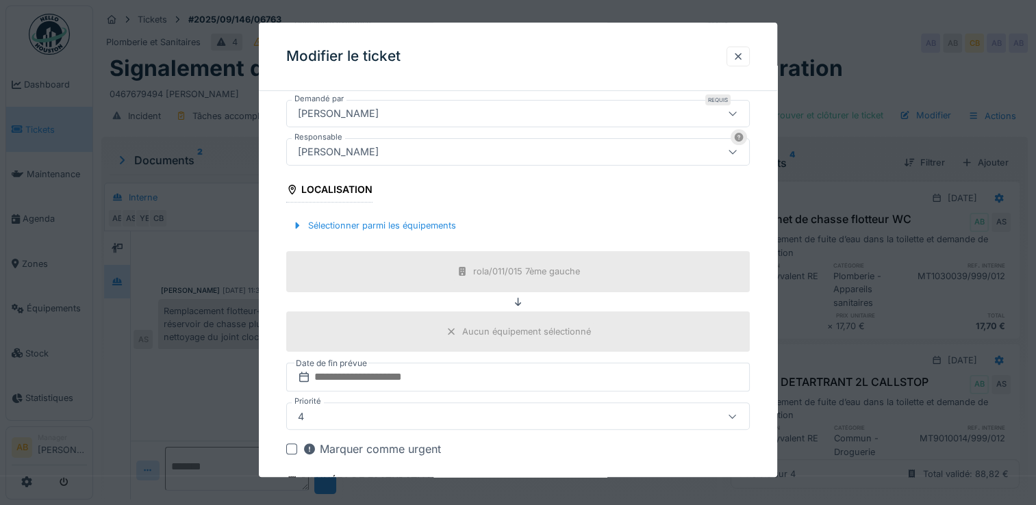
scroll to position [324, 0]
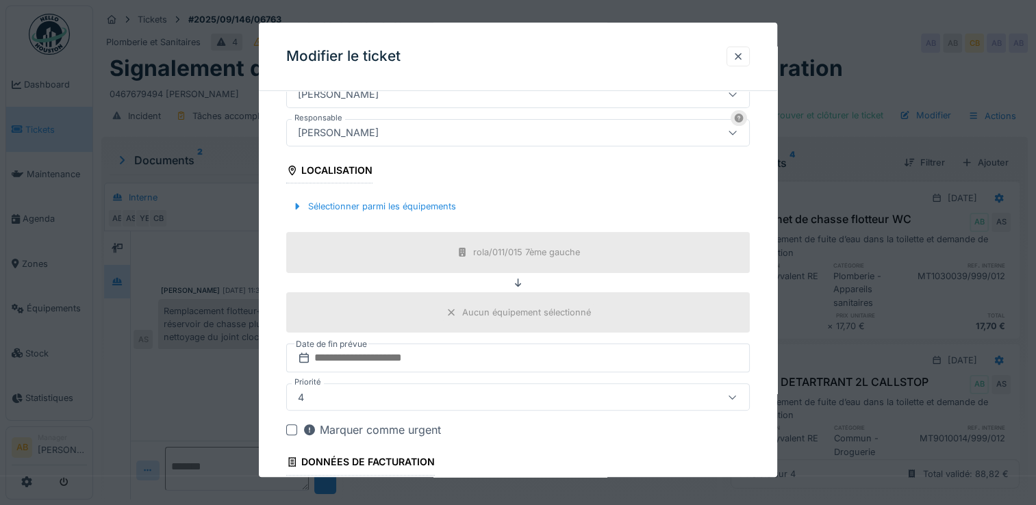
click at [414, 129] on div "Christian Bassette" at bounding box center [489, 132] width 395 height 15
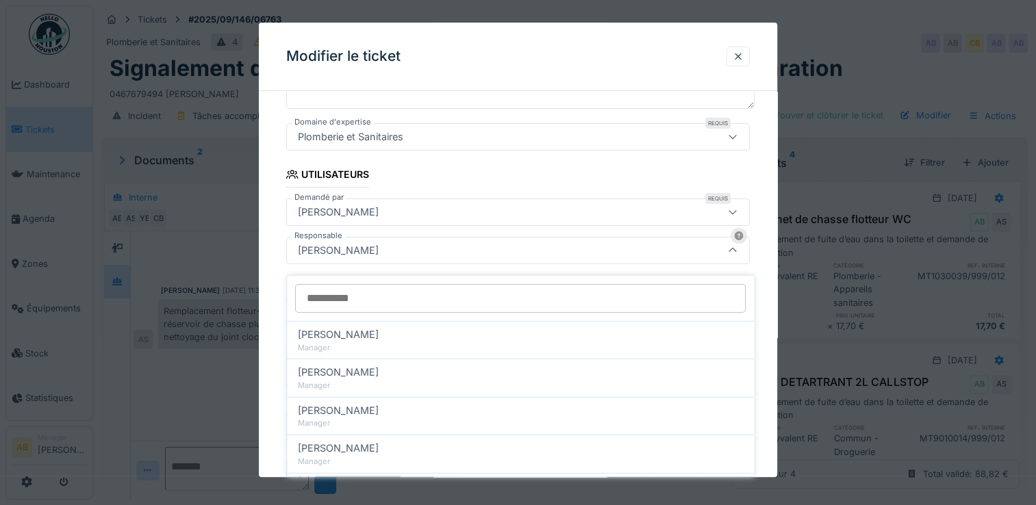
scroll to position [206, 0]
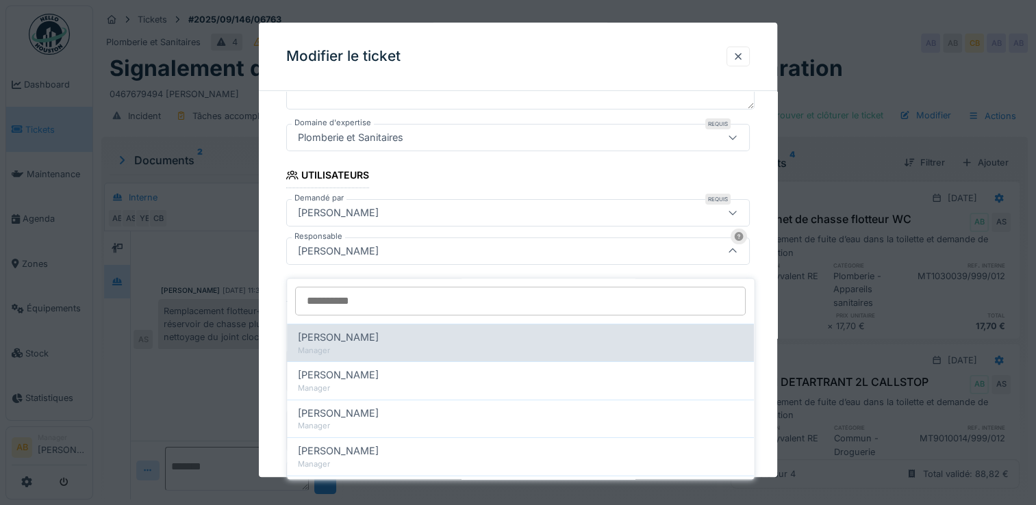
click at [385, 330] on div "[PERSON_NAME]" at bounding box center [520, 337] width 445 height 15
type input "****"
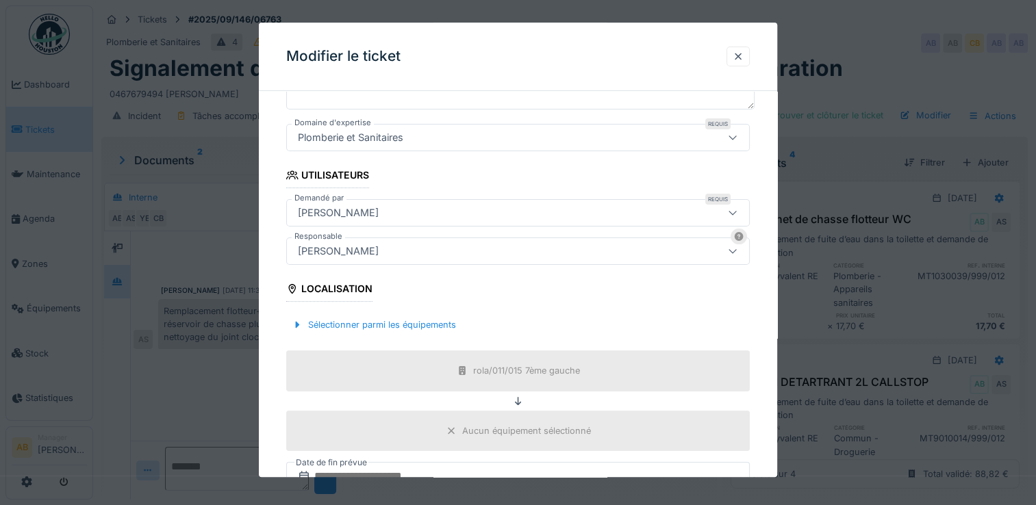
scroll to position [438, 0]
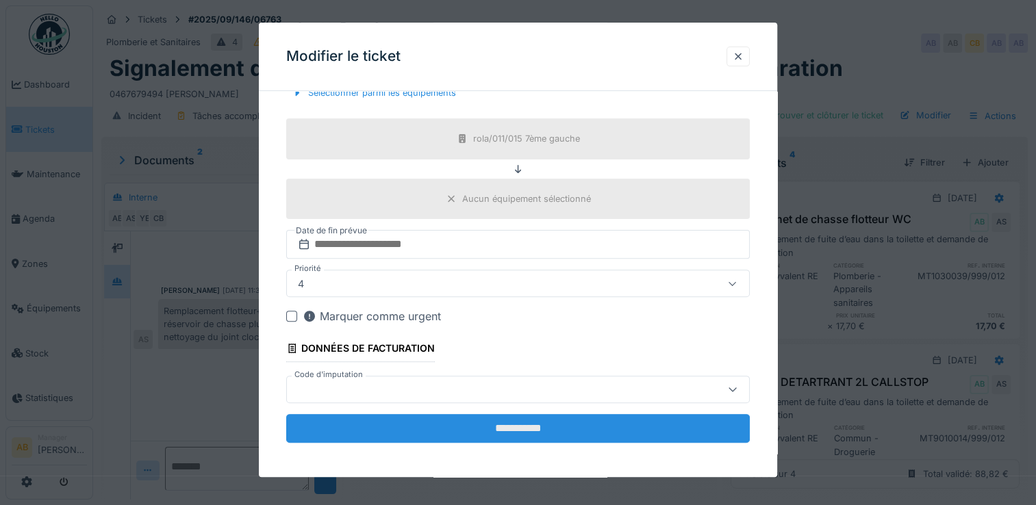
click at [531, 421] on input "**********" at bounding box center [517, 428] width 463 height 29
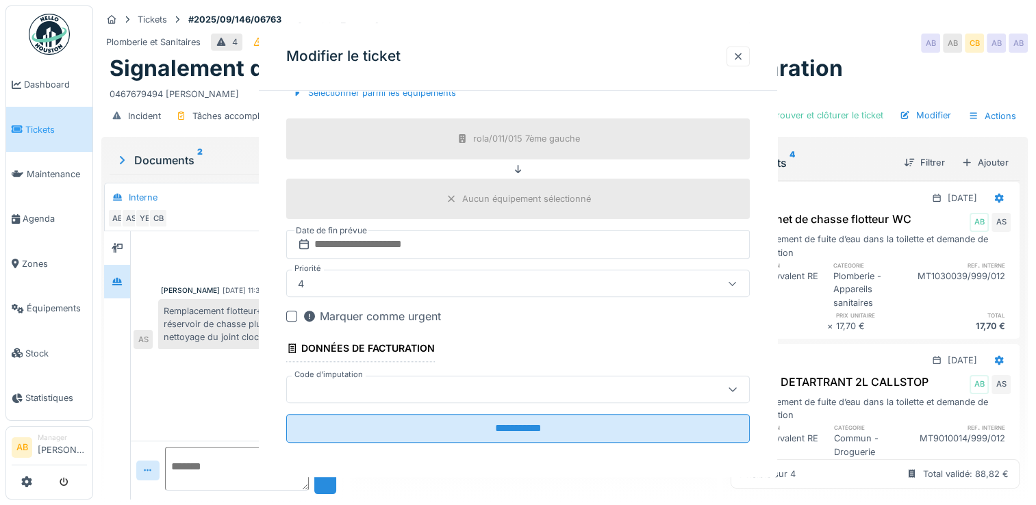
scroll to position [0, 0]
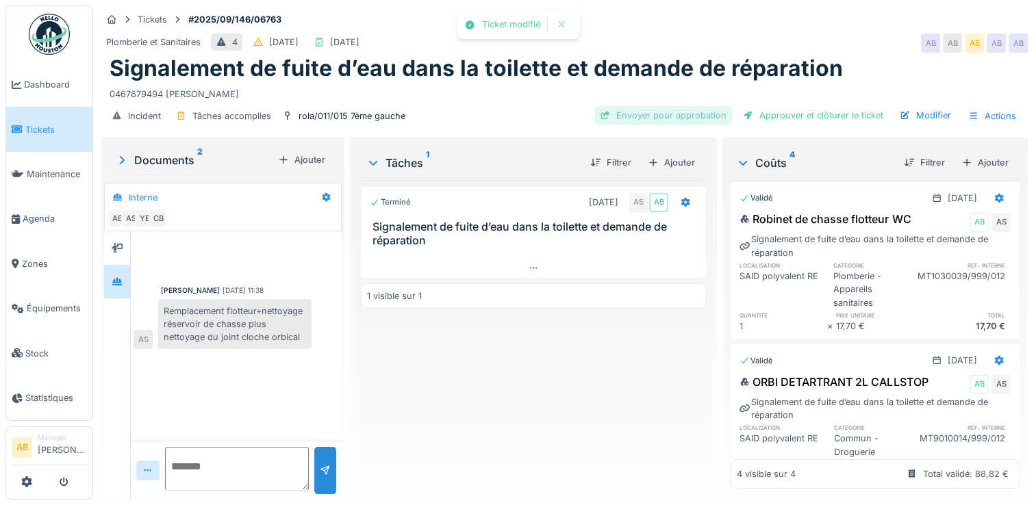
click at [665, 106] on div "Envoyer pour approbation" at bounding box center [663, 115] width 138 height 18
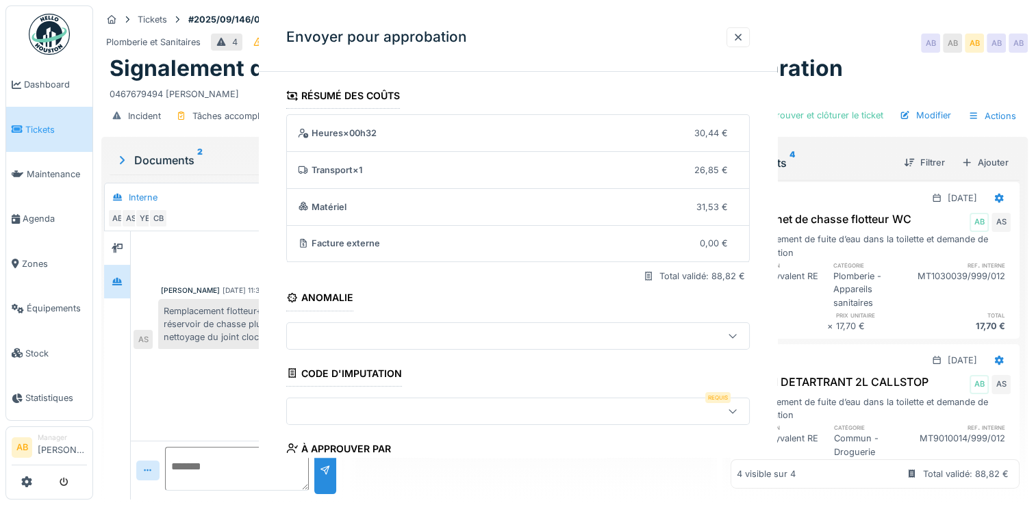
scroll to position [118, 0]
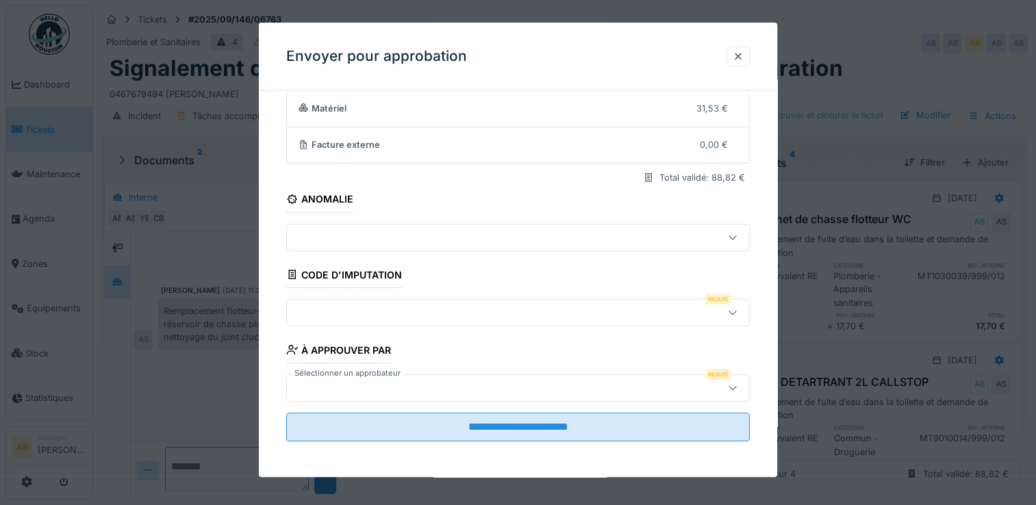
click at [417, 308] on div at bounding box center [489, 312] width 395 height 15
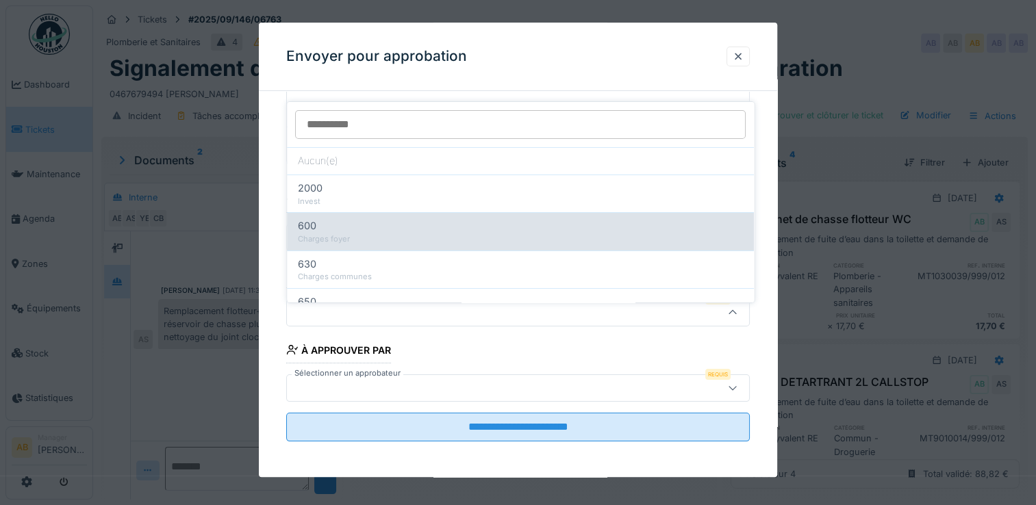
click at [441, 220] on div "600" at bounding box center [520, 225] width 445 height 15
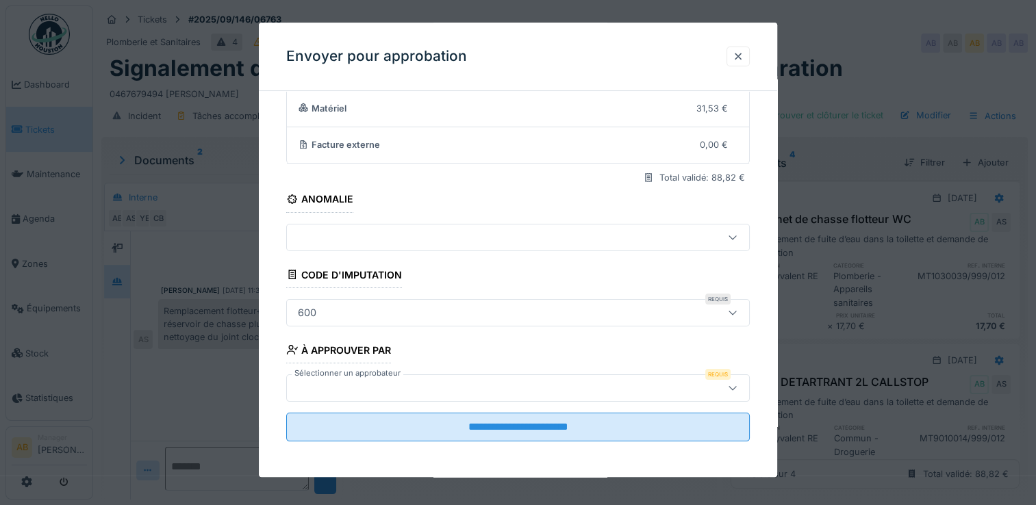
type input "***"
click at [473, 389] on div at bounding box center [489, 388] width 395 height 15
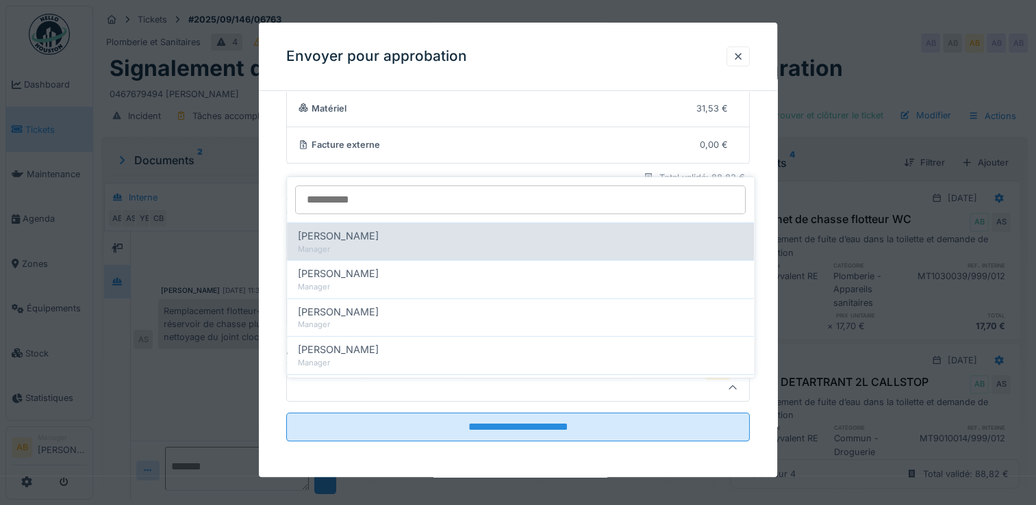
click at [389, 229] on div "[PERSON_NAME]" at bounding box center [520, 236] width 445 height 15
type input "****"
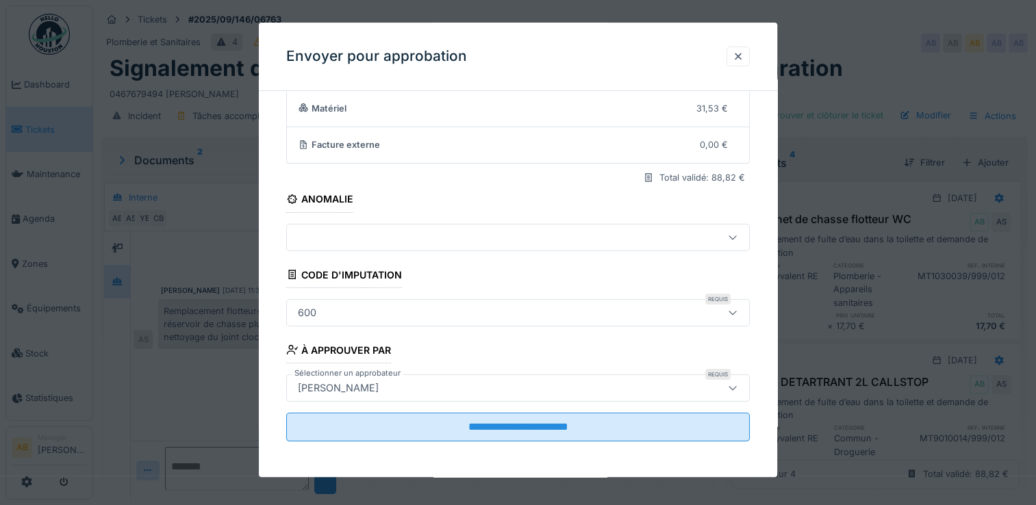
click at [485, 407] on fieldset "**********" at bounding box center [517, 218] width 463 height 468
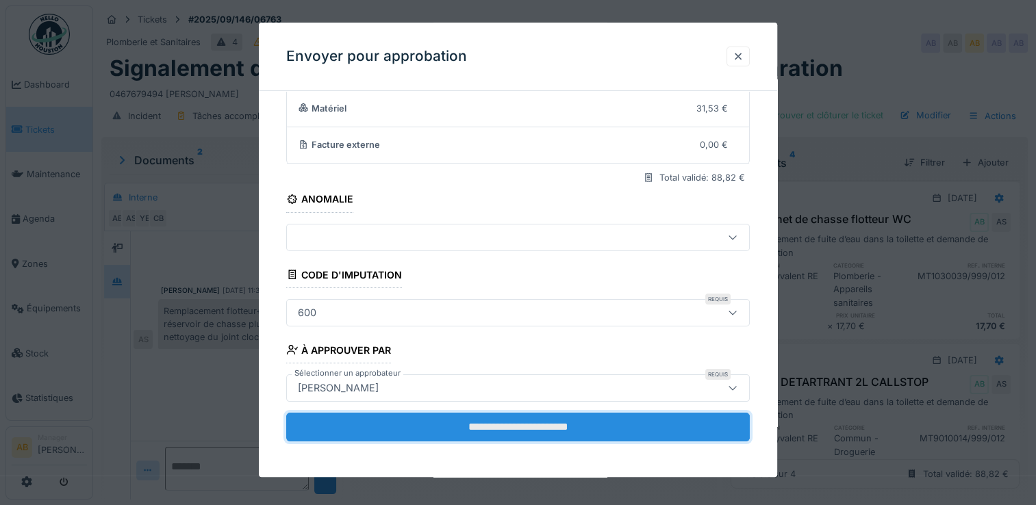
click at [489, 426] on input "**********" at bounding box center [517, 427] width 463 height 29
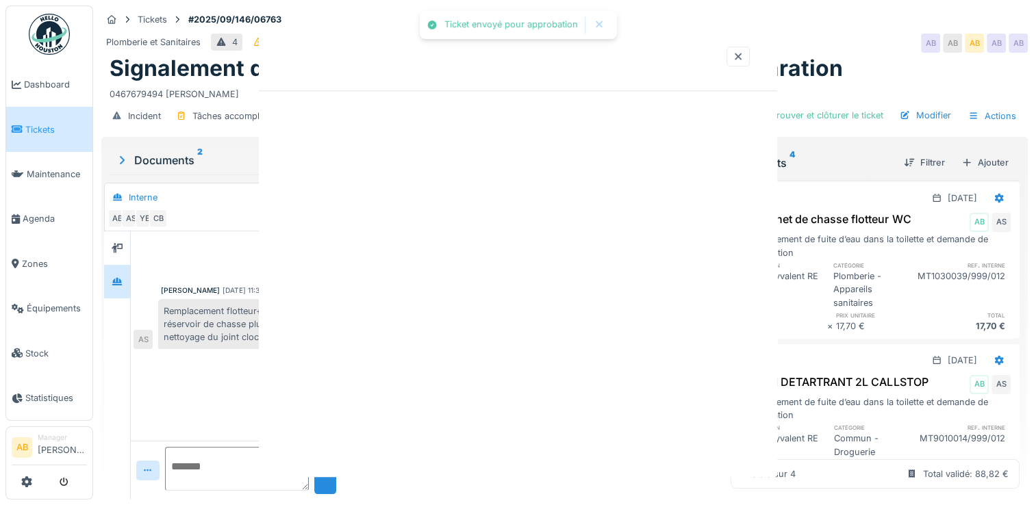
scroll to position [0, 0]
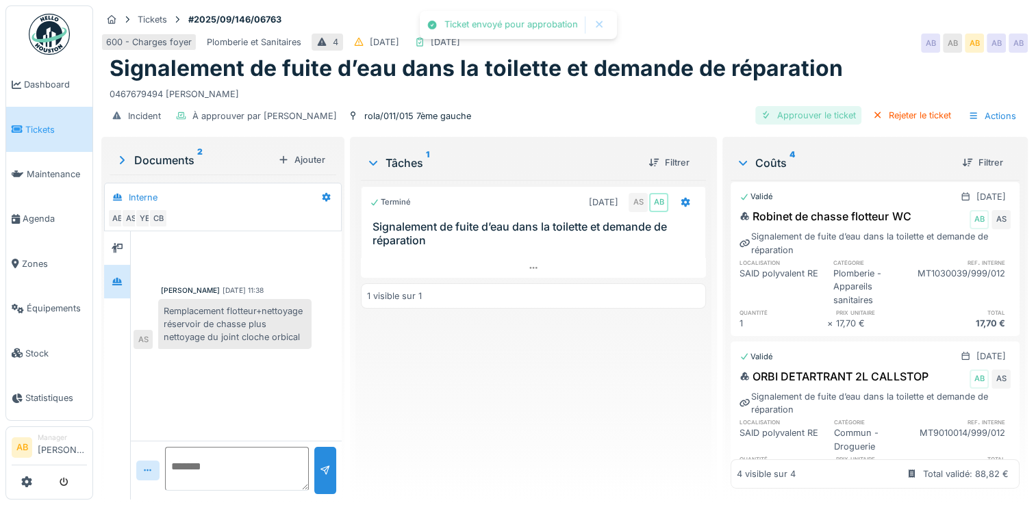
click at [823, 106] on div "Approuver le ticket" at bounding box center [808, 115] width 106 height 18
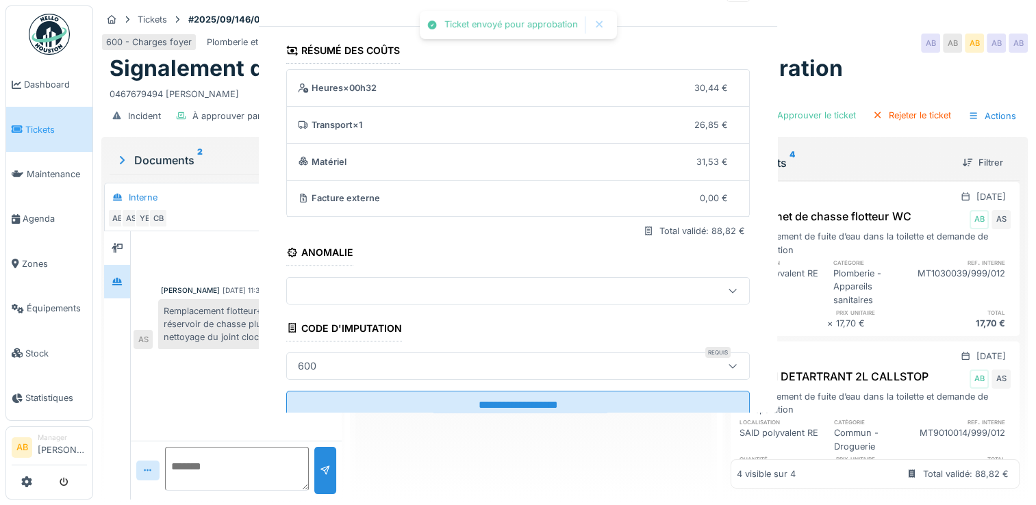
scroll to position [42, 0]
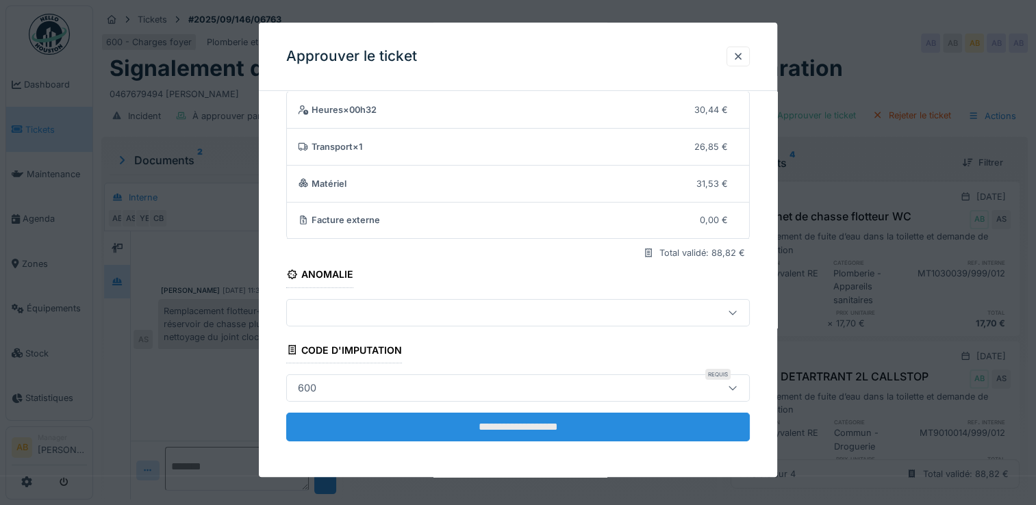
click at [604, 434] on input "**********" at bounding box center [517, 427] width 463 height 29
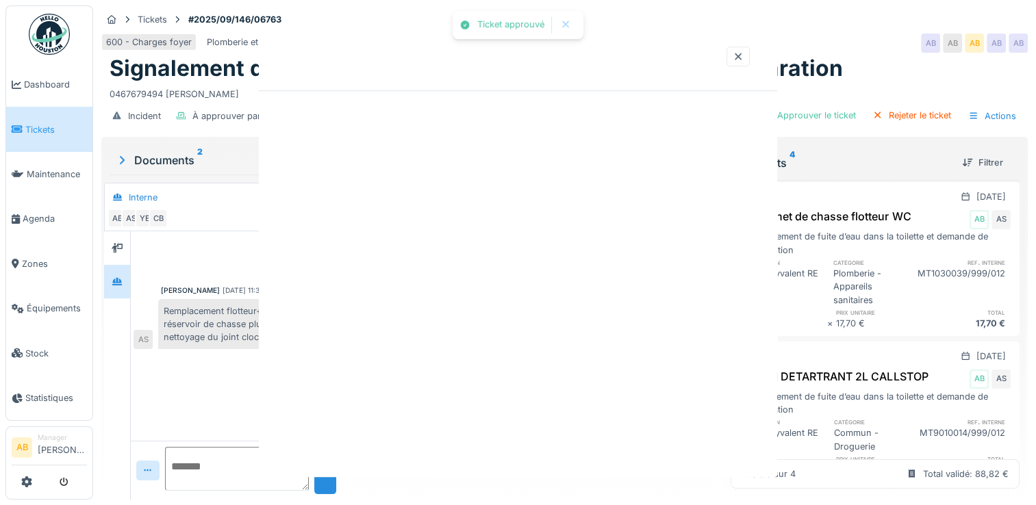
scroll to position [0, 0]
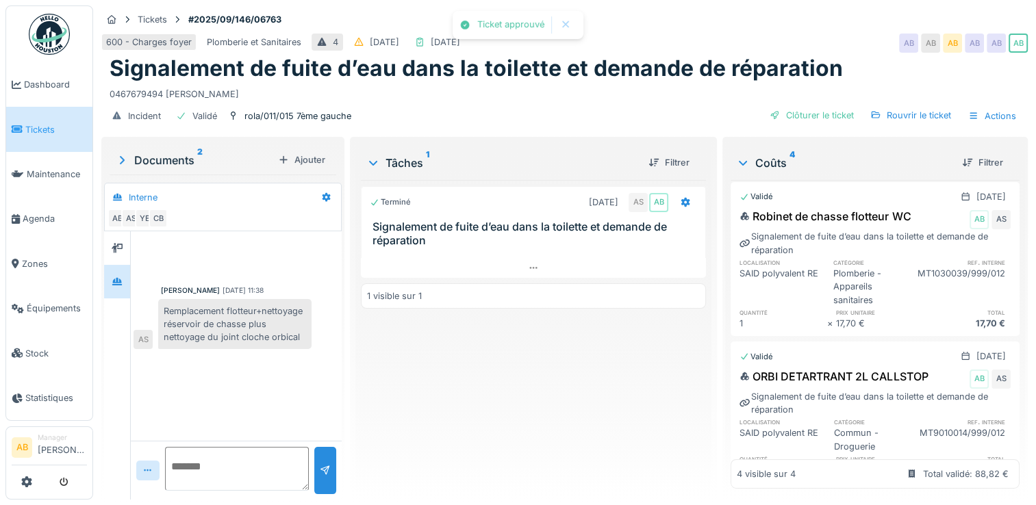
click at [789, 114] on div "Clôturer le ticket" at bounding box center [811, 115] width 95 height 18
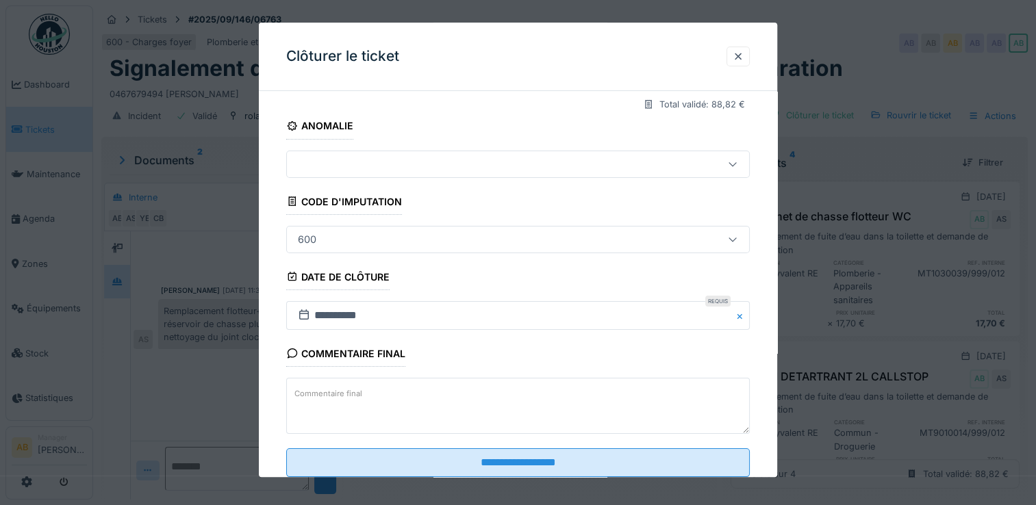
scroll to position [226, 0]
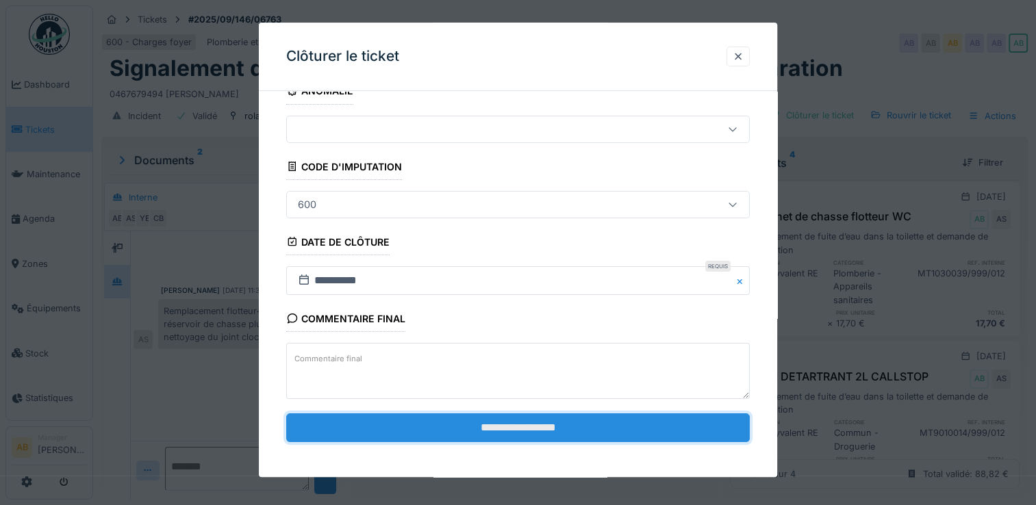
click at [578, 427] on input "**********" at bounding box center [517, 427] width 463 height 29
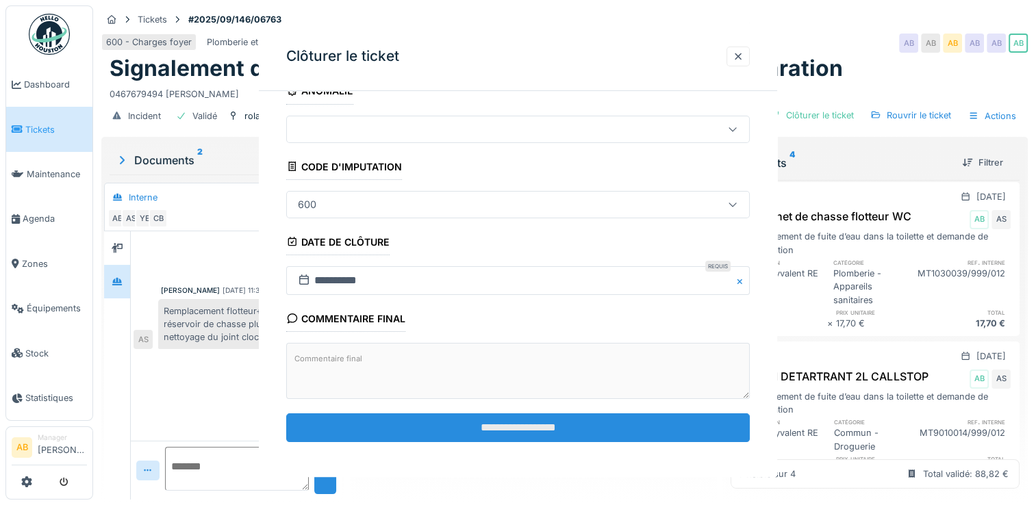
scroll to position [0, 0]
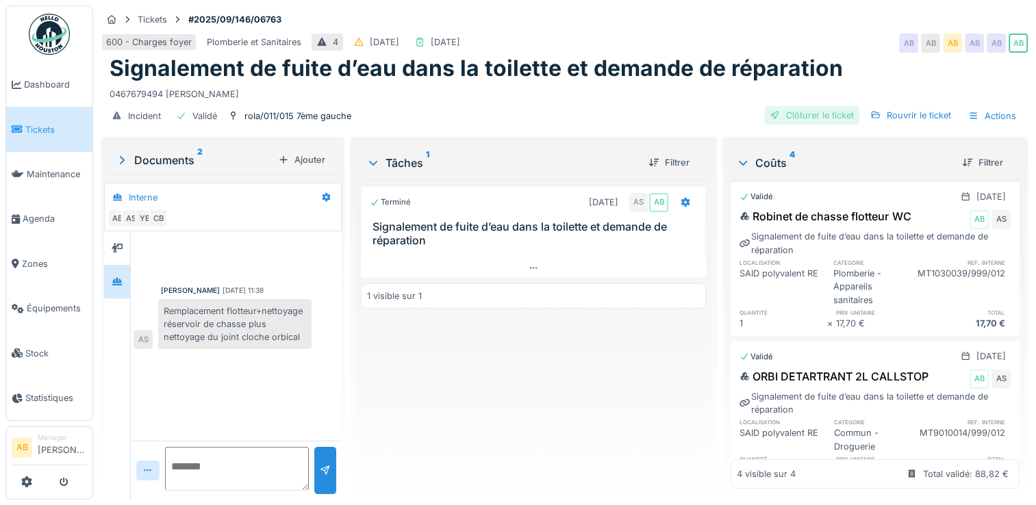
click at [797, 110] on div "Clôturer le ticket" at bounding box center [811, 115] width 95 height 18
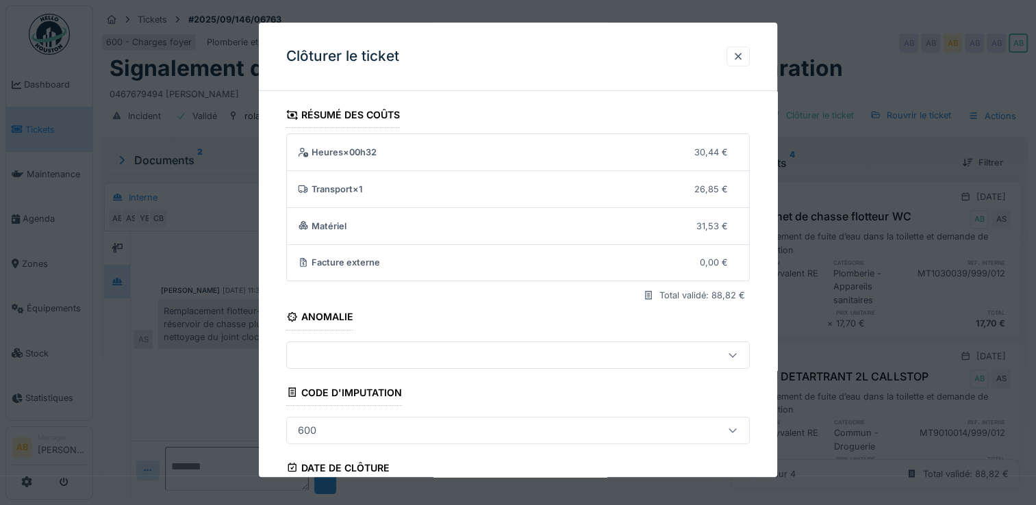
scroll to position [226, 0]
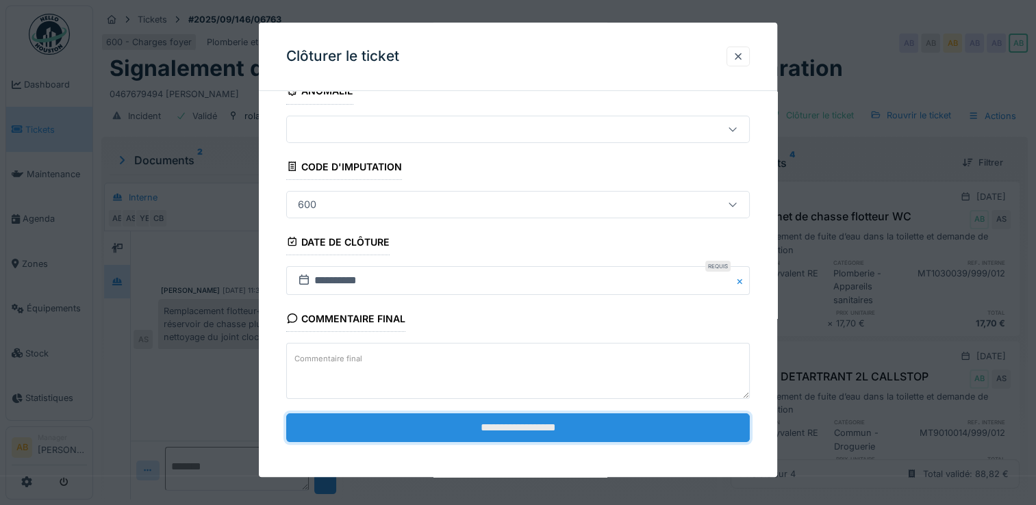
click at [573, 424] on input "**********" at bounding box center [517, 427] width 463 height 29
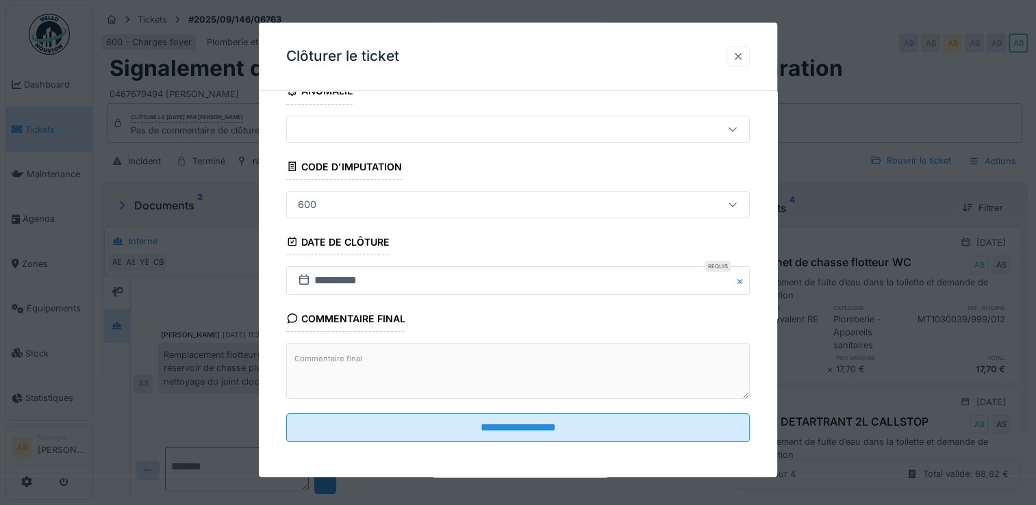
click at [739, 58] on div at bounding box center [737, 56] width 11 height 13
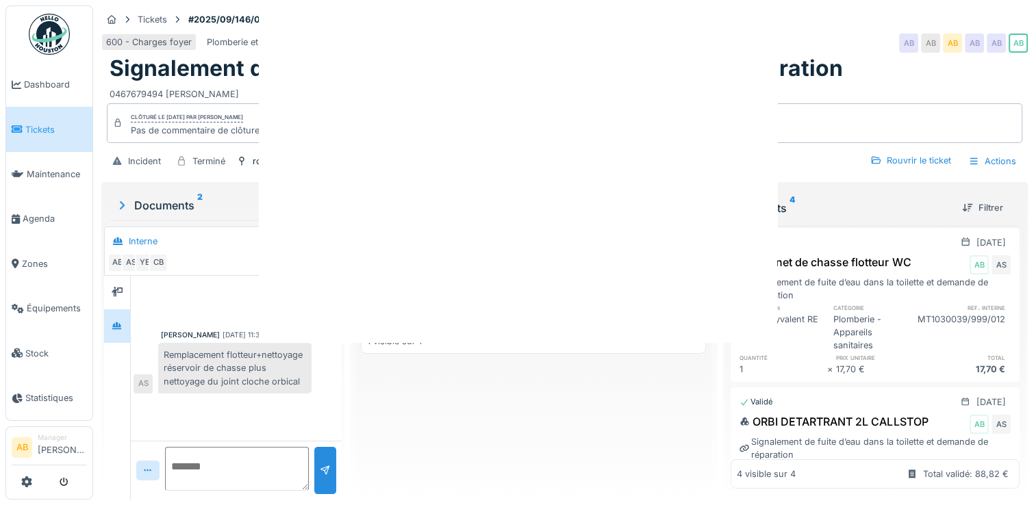
scroll to position [0, 0]
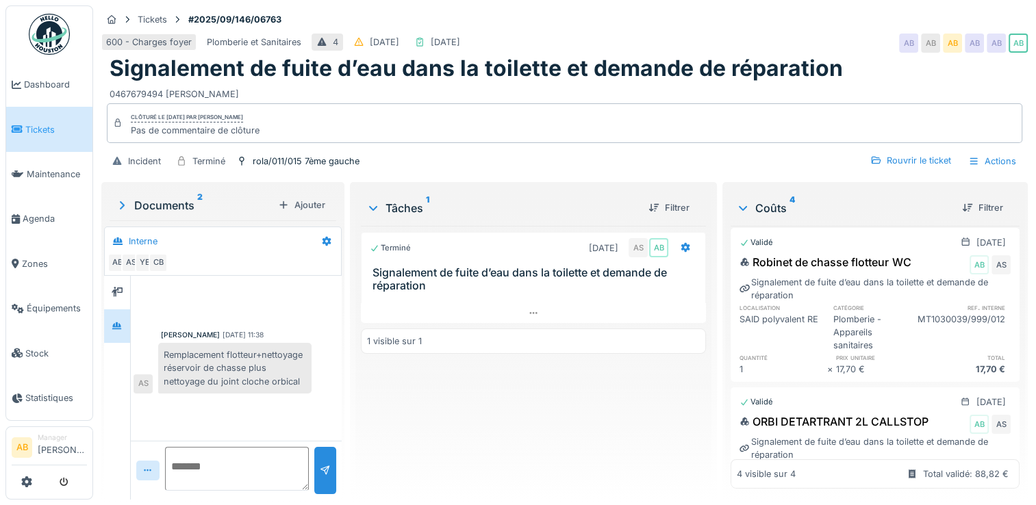
click at [732, 84] on div "0467679494 Akuoko kofi" at bounding box center [565, 91] width 910 height 18
click at [49, 40] on img at bounding box center [49, 34] width 41 height 41
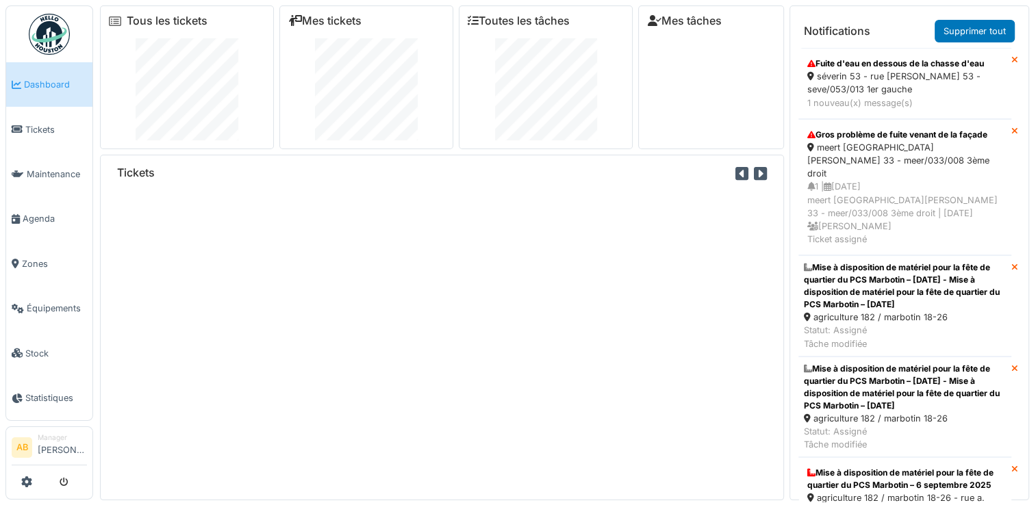
click at [1009, 279] on div "Mise à disposition de matériel pour la fête de quartier du PCS Marbotin – [DATE…" at bounding box center [909, 305] width 222 height 101
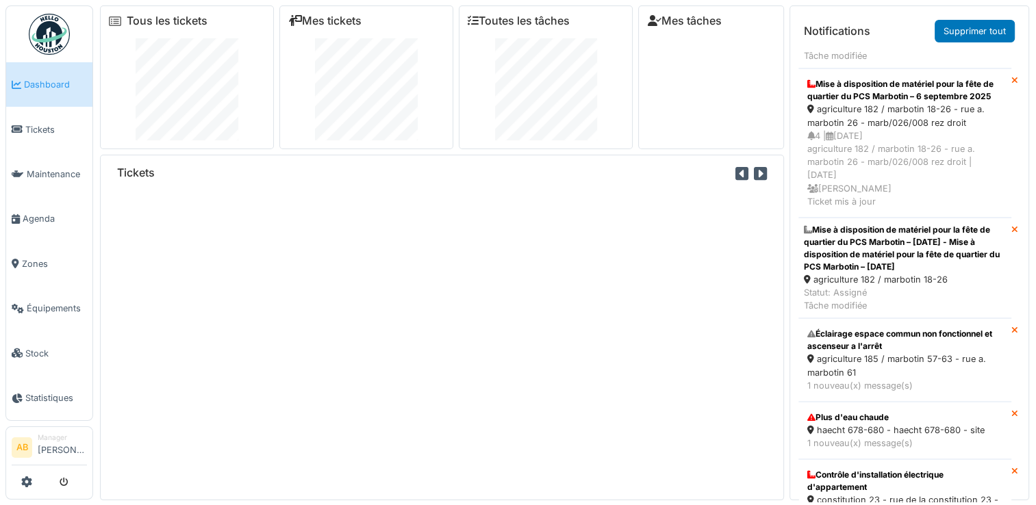
scroll to position [754, 0]
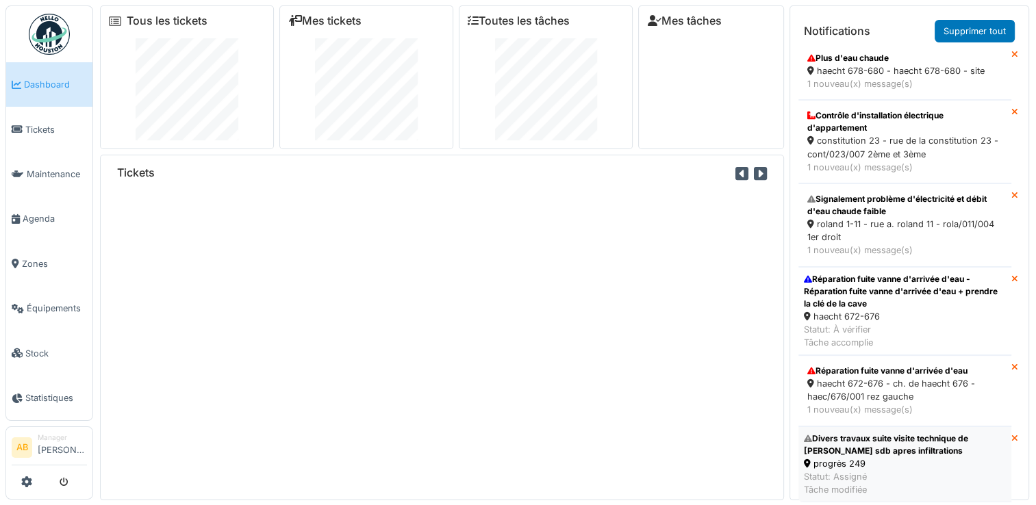
click at [986, 457] on div "progrès 249" at bounding box center [905, 463] width 202 height 13
click at [904, 470] on div "Statut: Assigné Tâche modifiée" at bounding box center [905, 483] width 202 height 26
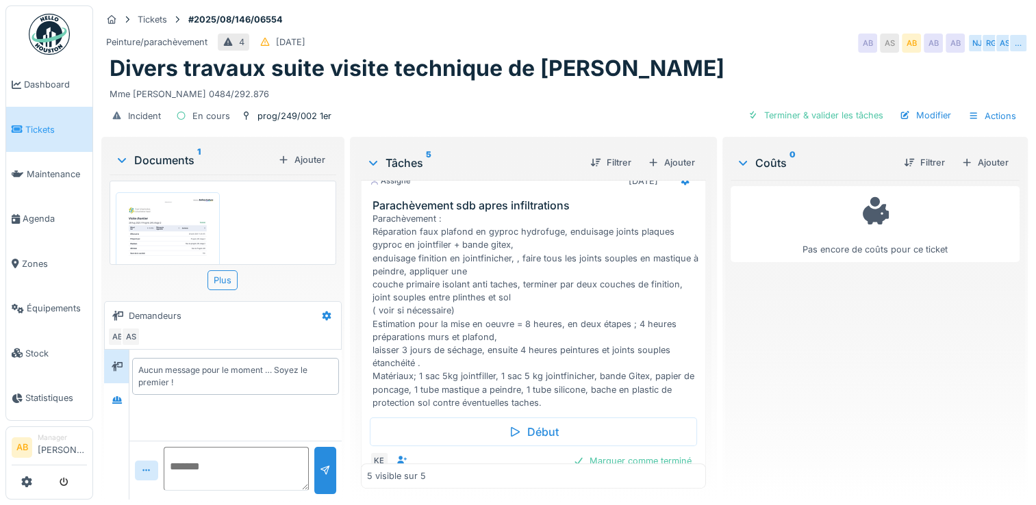
scroll to position [706, 0]
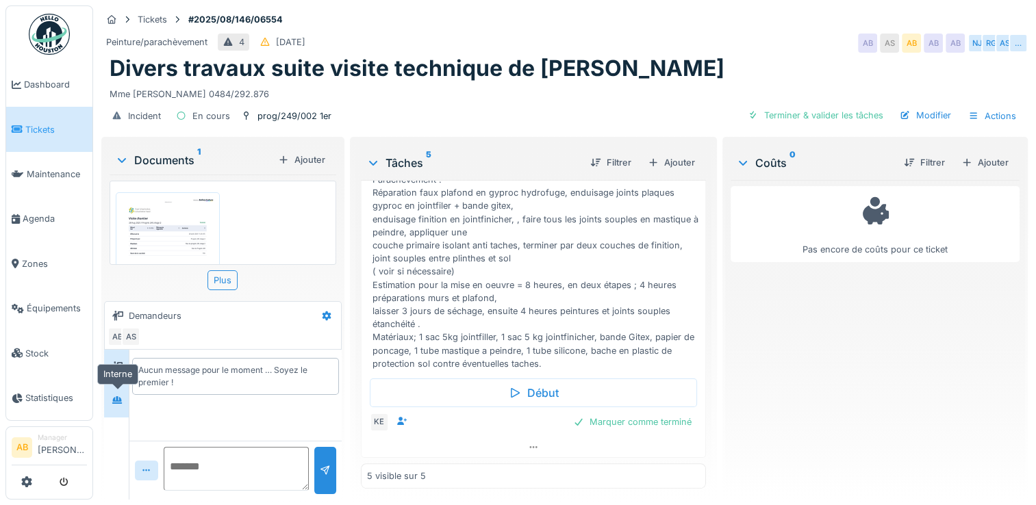
click at [123, 392] on div at bounding box center [117, 400] width 21 height 17
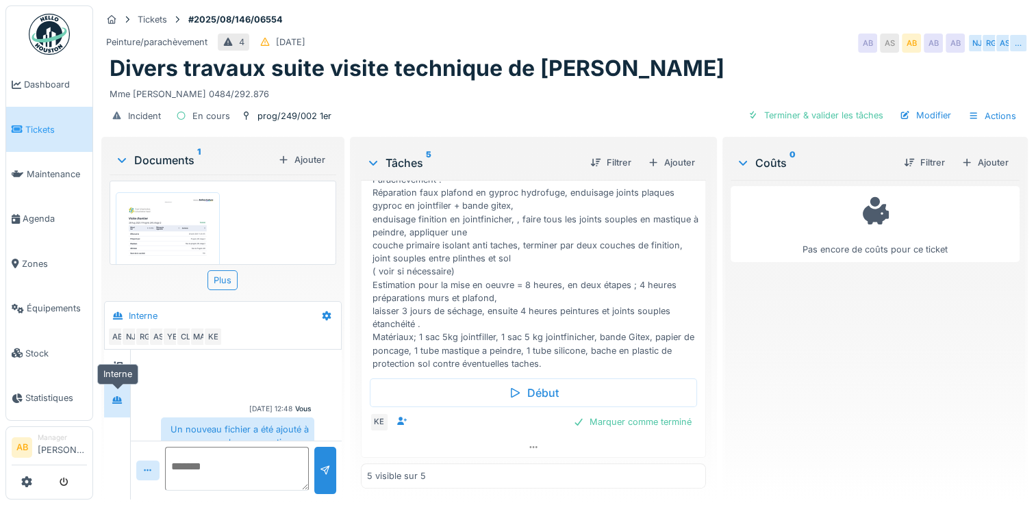
scroll to position [131, 0]
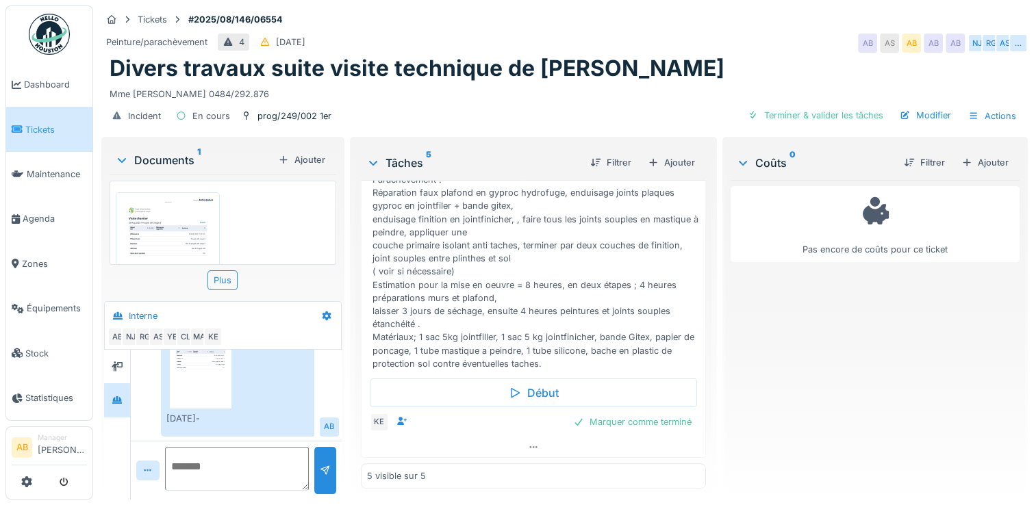
click at [44, 25] on img at bounding box center [49, 34] width 41 height 41
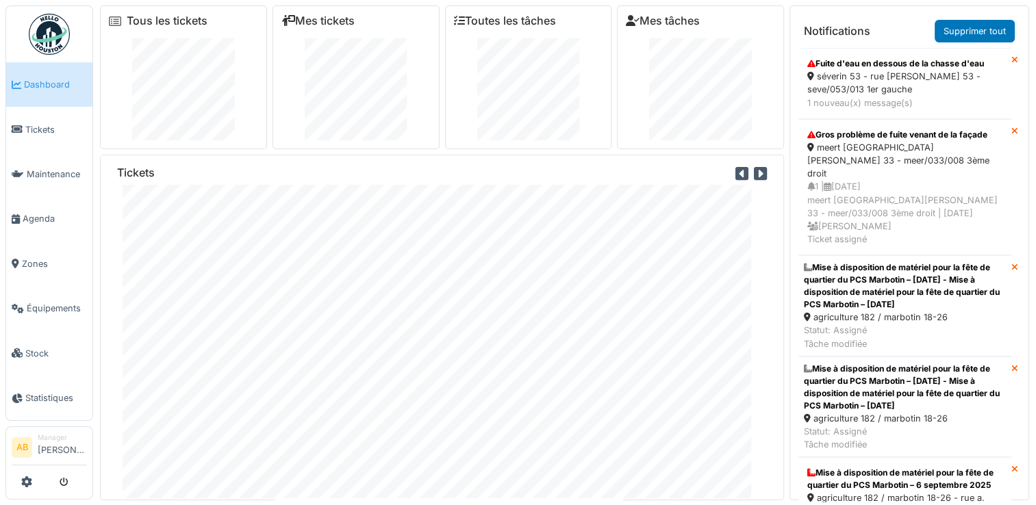
click at [620, 26] on div "Mes tâches" at bounding box center [700, 77] width 167 height 144
